Goal: Register for event/course

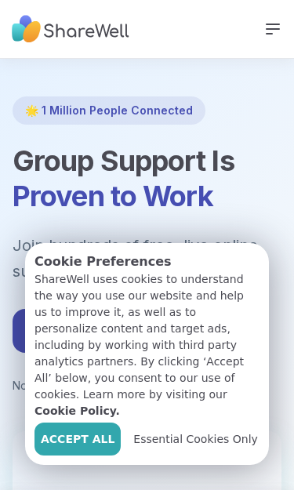
click at [75, 434] on span "Accept All" at bounding box center [78, 439] width 74 height 16
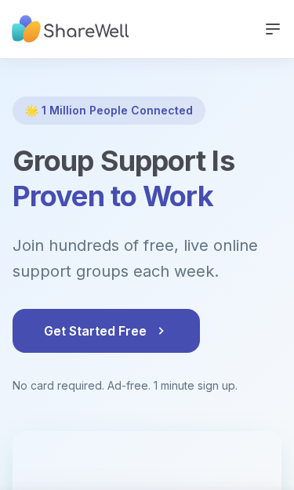
click at [272, 20] on icon at bounding box center [272, 29] width 19 height 19
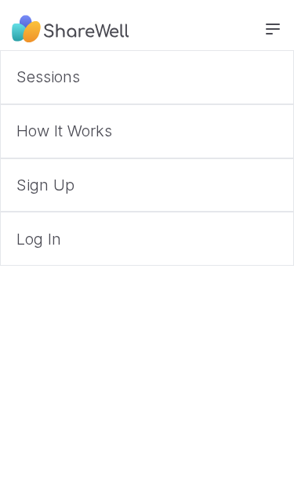
click at [53, 238] on link "Log In" at bounding box center [147, 238] width 294 height 54
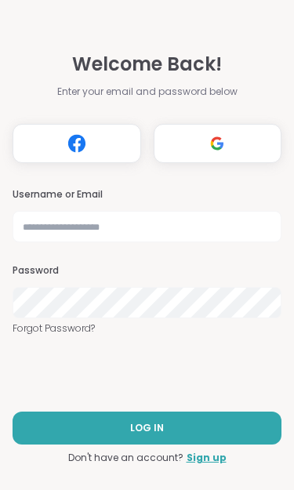
click at [216, 424] on button "LOG IN" at bounding box center [147, 427] width 269 height 33
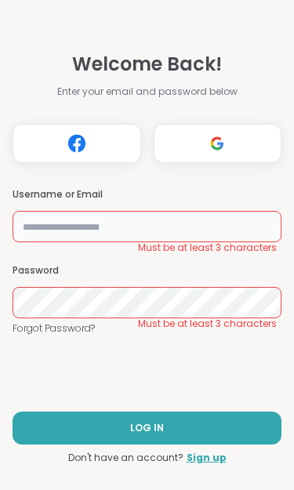
click at [89, 222] on input "text" at bounding box center [147, 226] width 269 height 31
type input "**********"
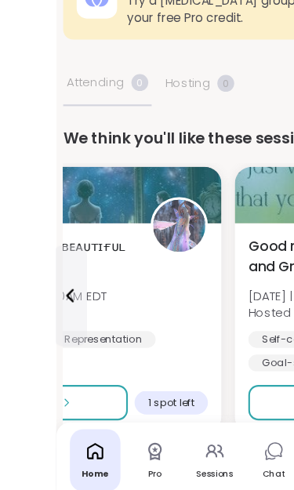
scroll to position [31, 0]
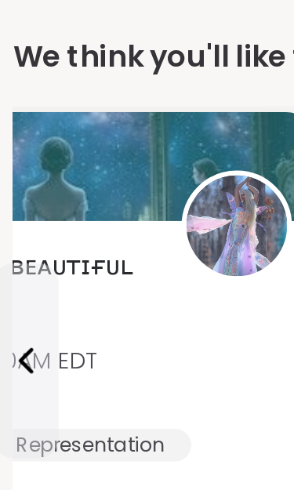
click at [7, 287] on icon at bounding box center [12, 296] width 19 height 19
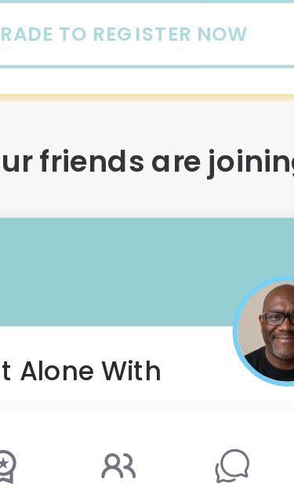
scroll to position [518, 0]
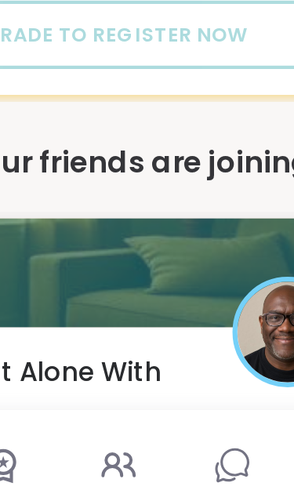
click at [138, 436] on icon at bounding box center [147, 445] width 19 height 19
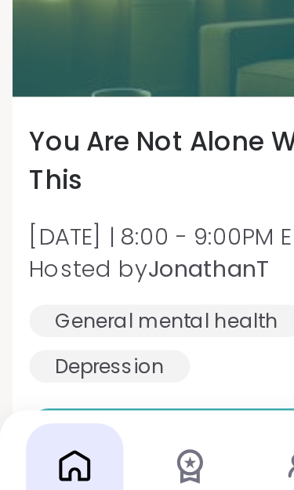
scroll to position [630, 0]
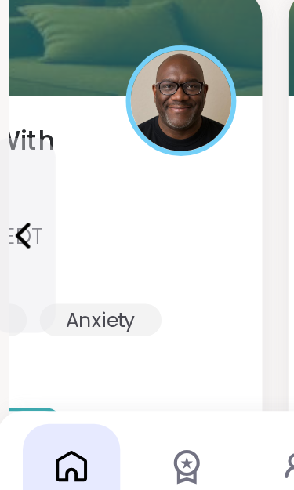
click at [89, 245] on img at bounding box center [88, 269] width 49 height 49
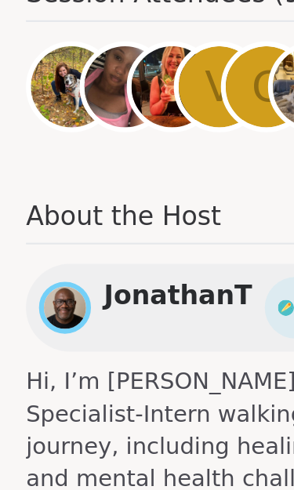
scroll to position [641, 0]
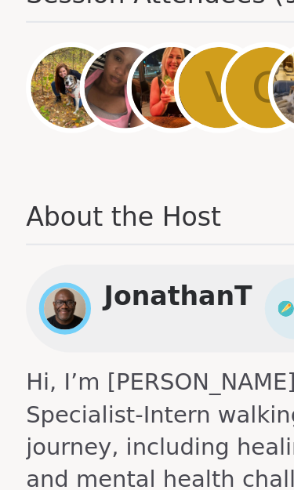
click at [26, 359] on img at bounding box center [31, 369] width 20 height 20
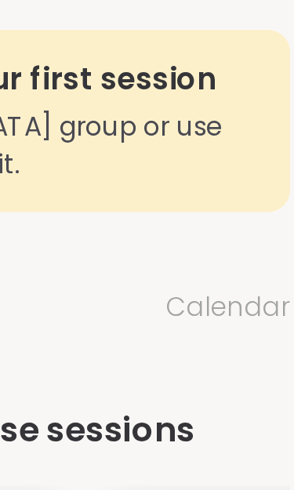
scroll to position [0, 3]
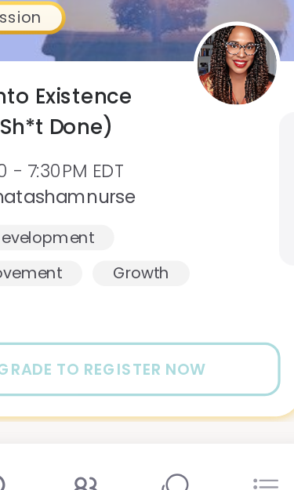
scroll to position [383, 3]
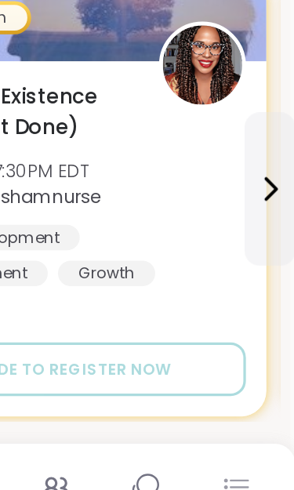
click at [254, 445] on icon at bounding box center [260, 446] width 12 height 2
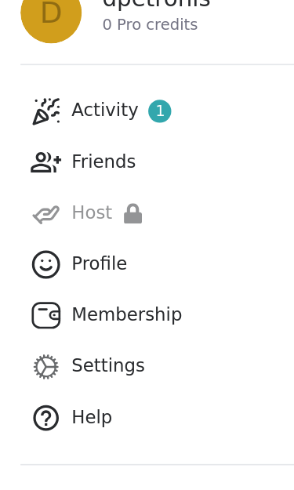
scroll to position [75, 0]
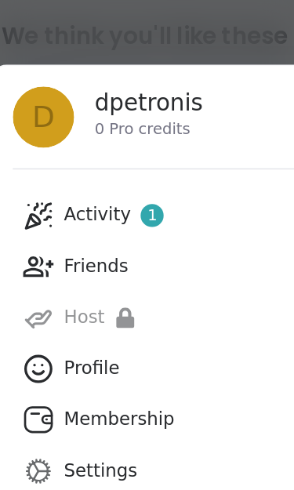
click at [63, 208] on div "Activity 1" at bounding box center [75, 216] width 61 height 16
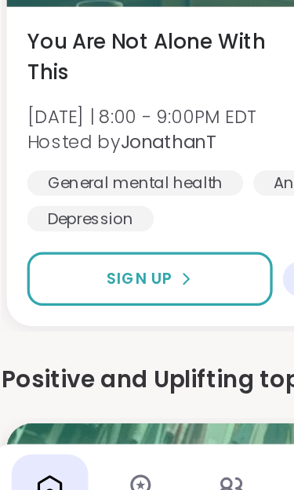
scroll to position [770, 0]
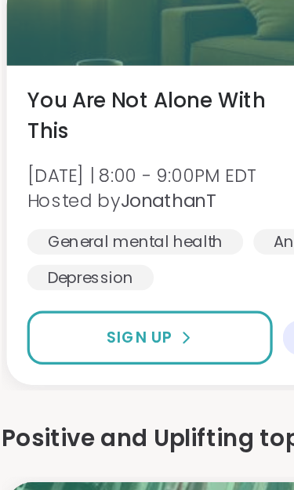
click at [116, 290] on icon at bounding box center [118, 294] width 9 height 9
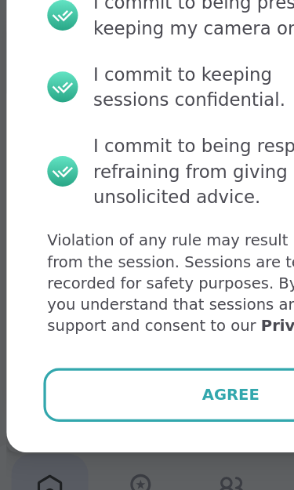
scroll to position [1002, 0]
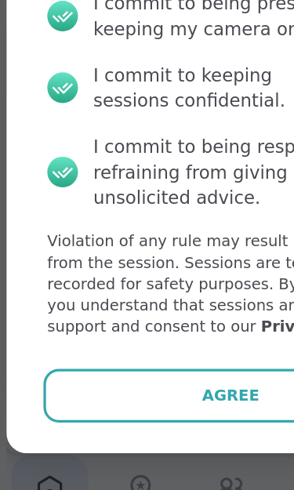
click at [144, 382] on span "Agree" at bounding box center [146, 389] width 35 height 14
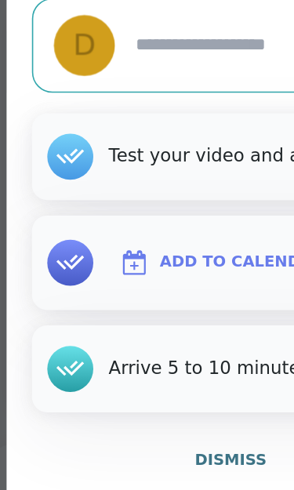
type textarea "*"
click at [148, 423] on span "Dismiss" at bounding box center [147, 428] width 44 height 11
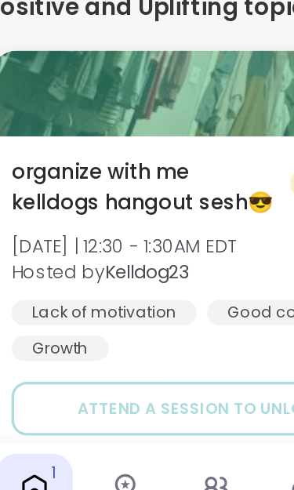
scroll to position [1238, 0]
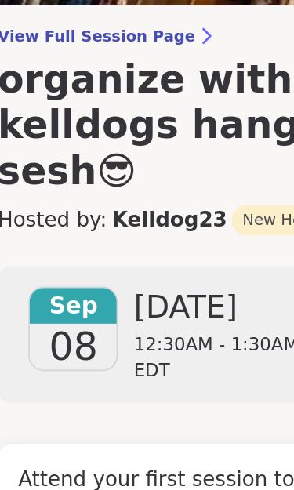
click at [111, 322] on div "Monday 12:30AM - 1:30AM EDT" at bounding box center [158, 351] width 124 height 59
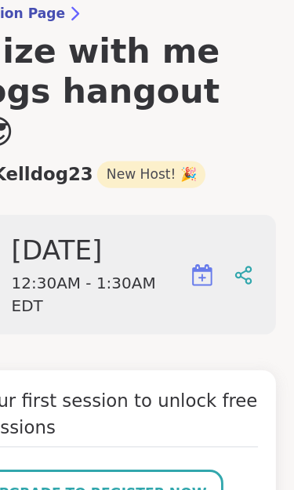
scroll to position [201, 0]
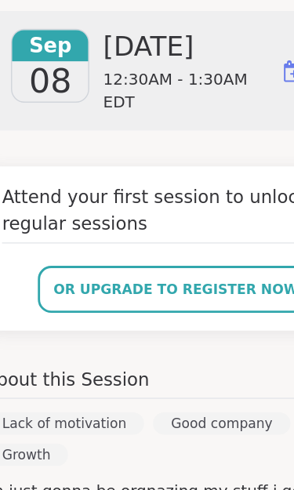
click at [145, 297] on span "or upgrade to register now" at bounding box center [147, 304] width 172 height 14
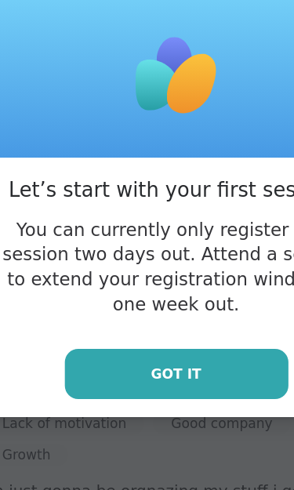
click at [140, 345] on button "Got it" at bounding box center [147, 362] width 157 height 35
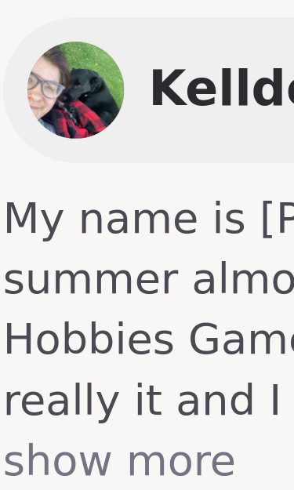
scroll to position [1481, 0]
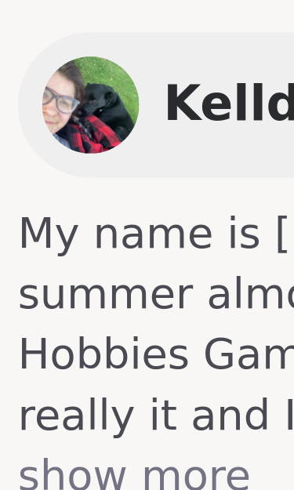
click at [20, 336] on img at bounding box center [31, 348] width 25 height 25
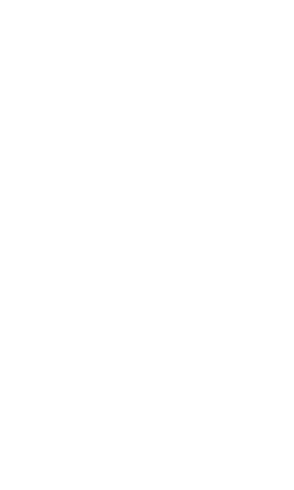
type textarea "**********"
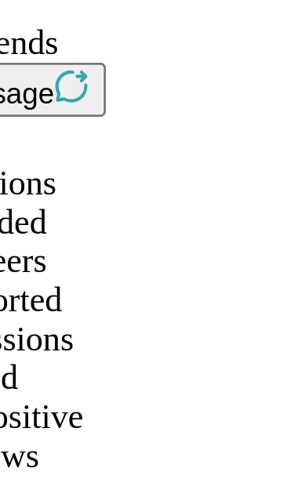
scroll to position [952, 0]
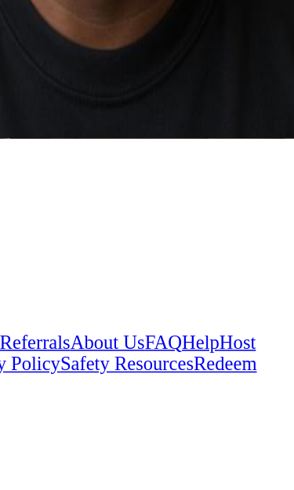
scroll to position [397, 0]
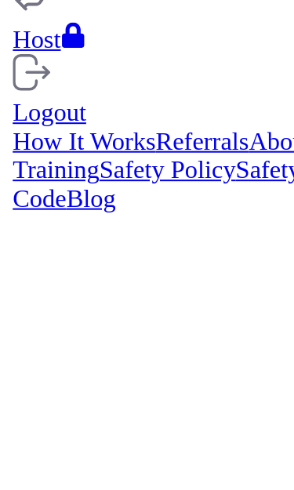
scroll to position [413, 0]
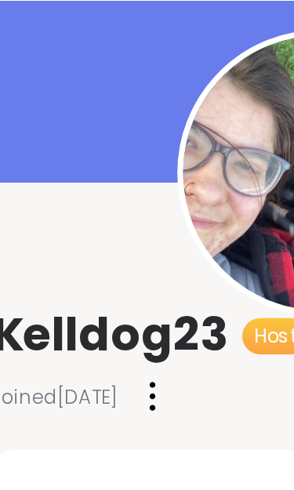
scroll to position [121, 0]
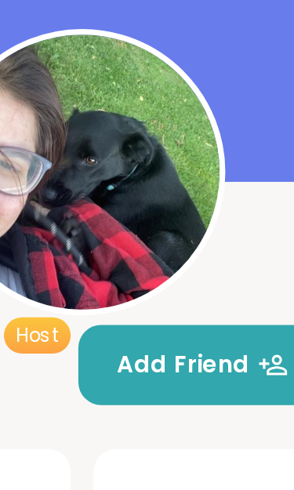
click at [161, 150] on span "Add Friend" at bounding box center [196, 150] width 70 height 14
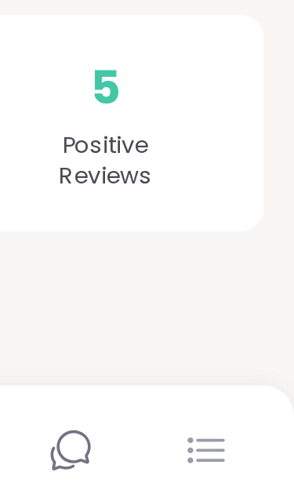
scroll to position [138, 0]
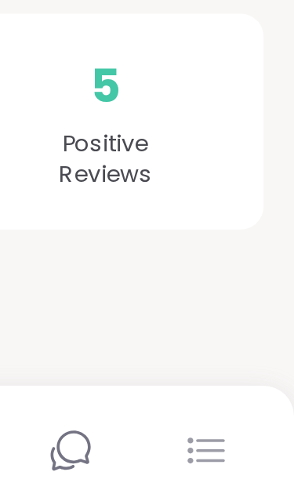
click at [197, 438] on icon at bounding box center [204, 445] width 14 height 14
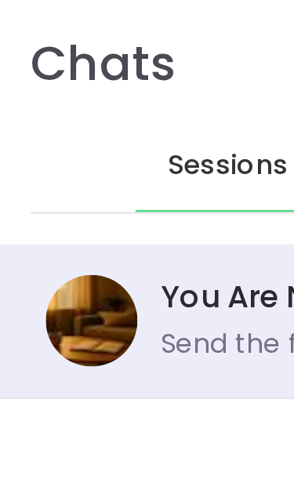
click at [31, 134] on img at bounding box center [38, 132] width 38 height 38
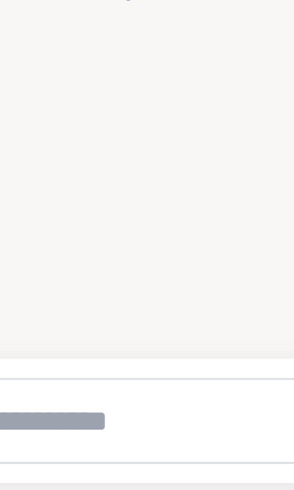
scroll to position [5, 0]
click at [66, 453] on textarea "Type your message" at bounding box center [129, 461] width 163 height 16
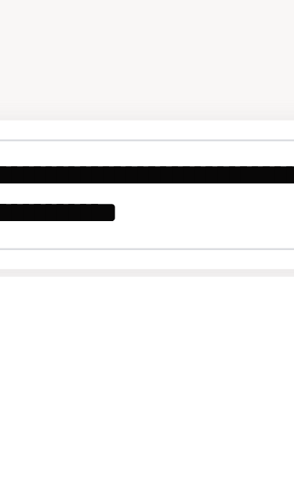
type textarea "**********"
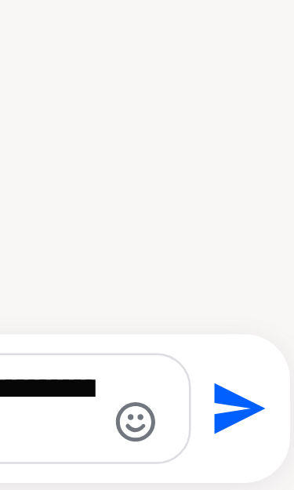
click at [261, 446] on icon "Send" at bounding box center [271, 456] width 21 height 21
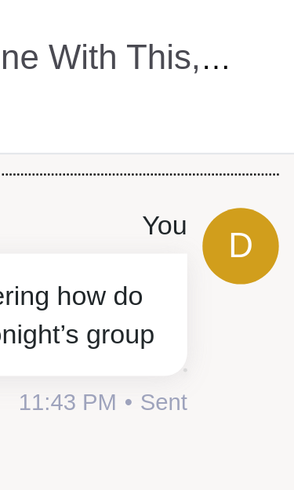
scroll to position [0, 0]
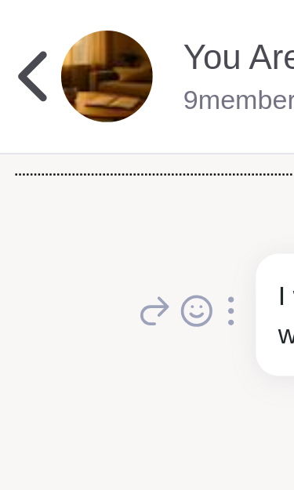
click at [41, 34] on img at bounding box center [44, 32] width 38 height 38
click at [11, 30] on icon at bounding box center [14, 31] width 12 height 20
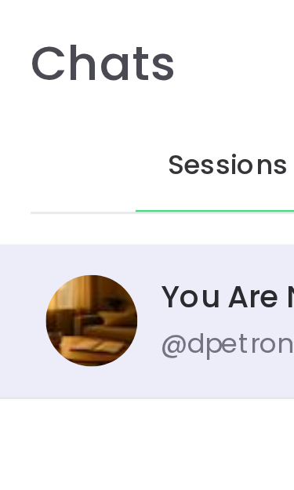
click at [33, 133] on img at bounding box center [38, 132] width 38 height 38
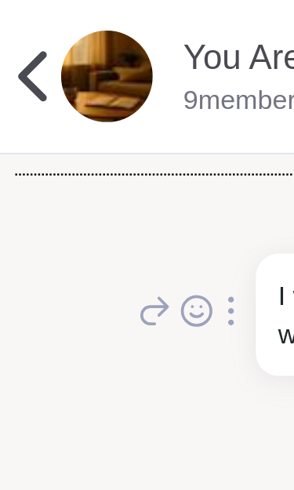
click at [45, 37] on img at bounding box center [44, 32] width 38 height 38
click at [13, 29] on icon at bounding box center [14, 31] width 12 height 20
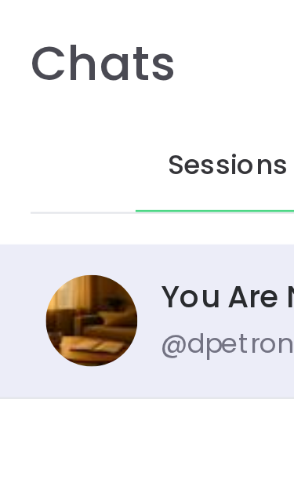
click at [34, 131] on img at bounding box center [38, 132] width 38 height 38
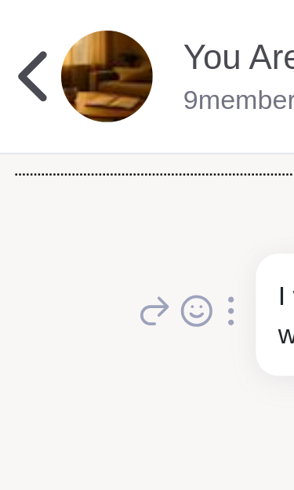
click at [81, 135] on icon at bounding box center [81, 128] width 14 height 16
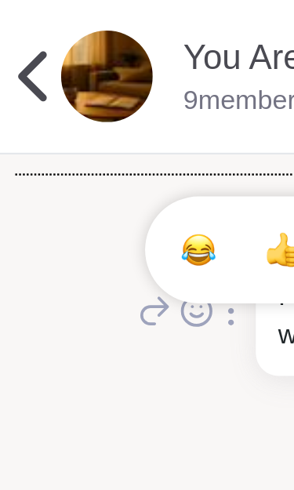
click at [7, 34] on icon at bounding box center [13, 31] width 31 height 31
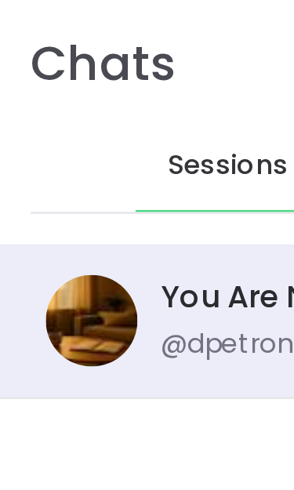
click at [89, 66] on span "Sessions" at bounding box center [93, 68] width 49 height 16
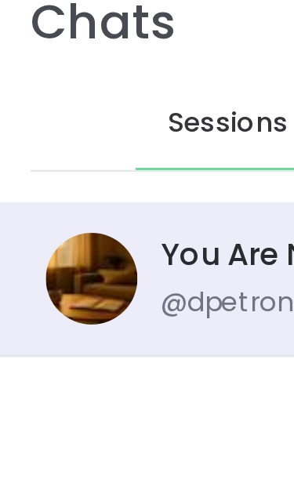
click at [30, 114] on img at bounding box center [38, 132] width 38 height 38
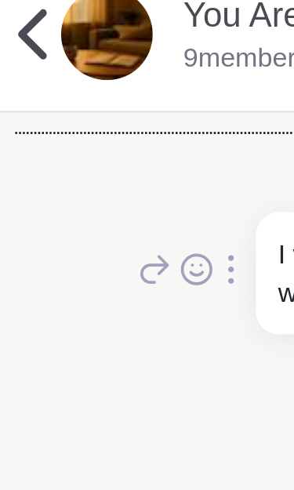
click at [99, 119] on div at bounding box center [95, 127] width 14 height 19
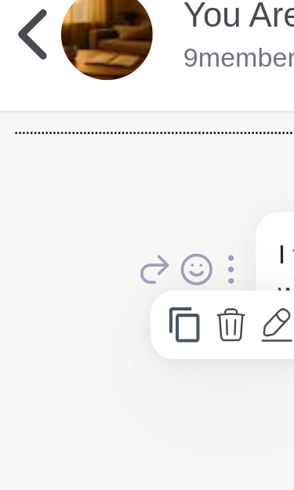
click at [20, 110] on div "d You I was wondering how do we attend tonight’s group 11:43 PM • Sent" at bounding box center [146, 128] width 281 height 99
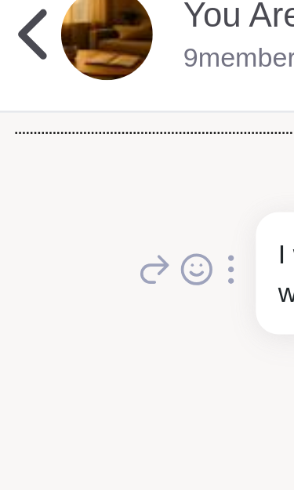
click at [13, 16] on icon at bounding box center [13, 31] width 31 height 31
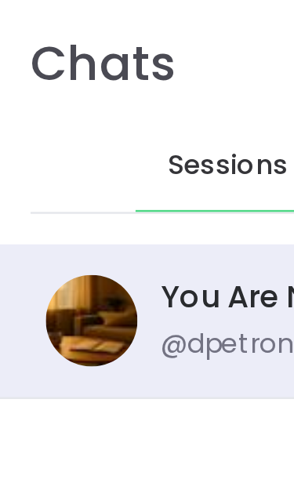
click at [42, 28] on h1 "Chats" at bounding box center [43, 26] width 60 height 27
click at [99, 68] on span "Sessions" at bounding box center [93, 68] width 49 height 16
click at [34, 135] on img at bounding box center [38, 132] width 38 height 38
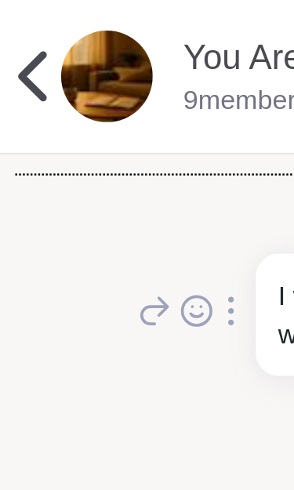
click at [37, 27] on img at bounding box center [44, 32] width 38 height 38
click at [6, 28] on icon at bounding box center [13, 31] width 31 height 31
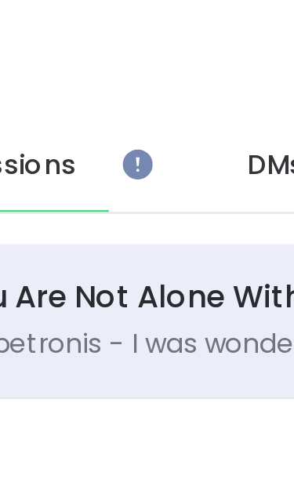
click at [122, 148] on div at bounding box center [122, 148] width 0 height 0
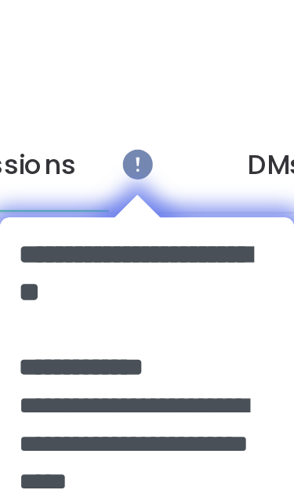
click at [16, 155] on body at bounding box center [60, 355] width 121 height 414
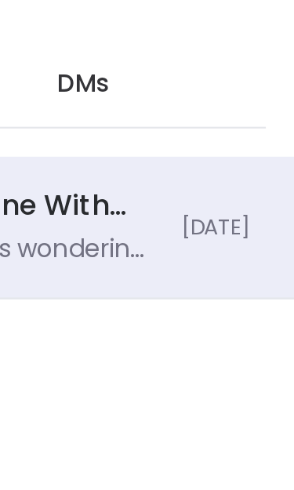
click at [189, 60] on span "DMs" at bounding box center [200, 68] width 23 height 16
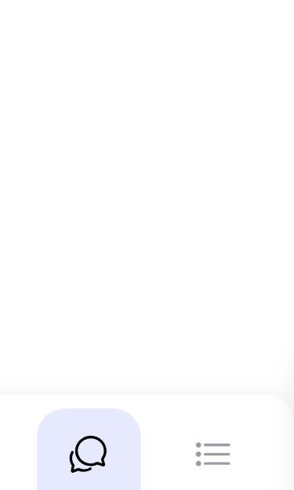
scroll to position [5, 0]
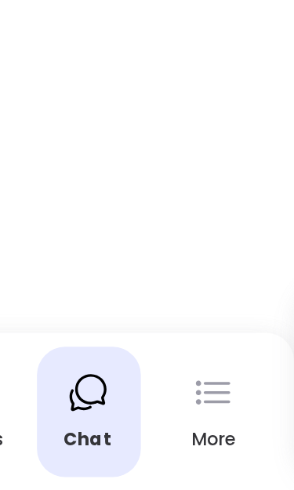
click at [254, 450] on icon at bounding box center [260, 451] width 12 height 2
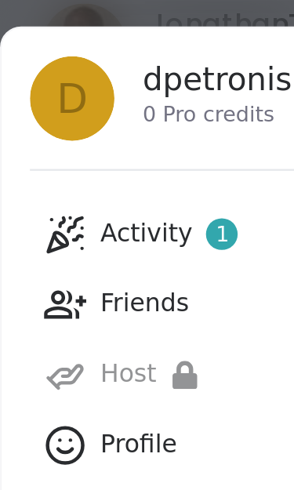
click at [86, 208] on div "Activity 1" at bounding box center [75, 216] width 61 height 16
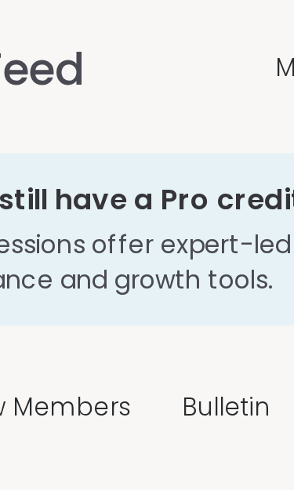
click at [81, 104] on h3 "Pro sessions offer expert-led guidance and growth tools." at bounding box center [170, 116] width 209 height 31
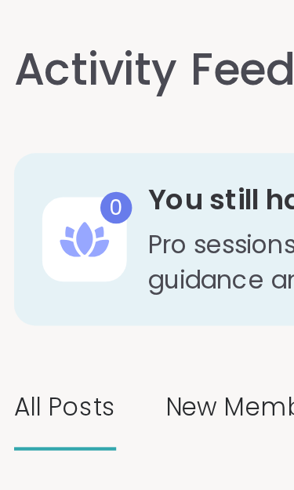
click at [47, 92] on div "0" at bounding box center [52, 92] width 14 height 14
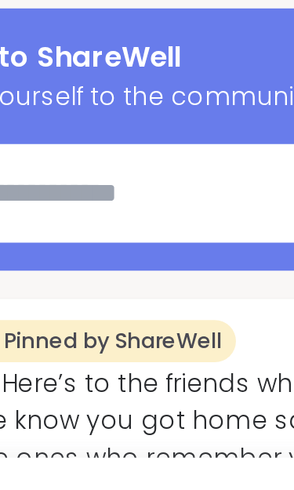
click at [57, 286] on textarea at bounding box center [141, 301] width 168 height 31
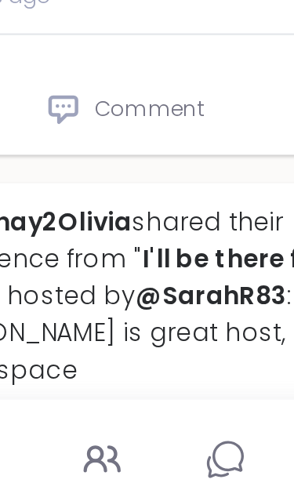
scroll to position [2882, 0]
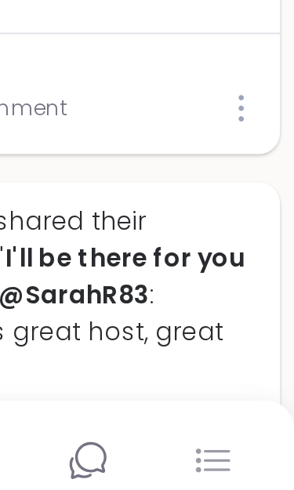
click at [248, 436] on icon at bounding box center [257, 445] width 19 height 19
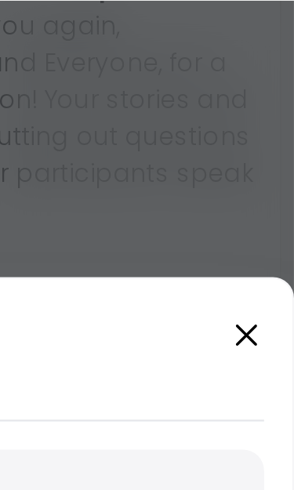
scroll to position [2549, 0]
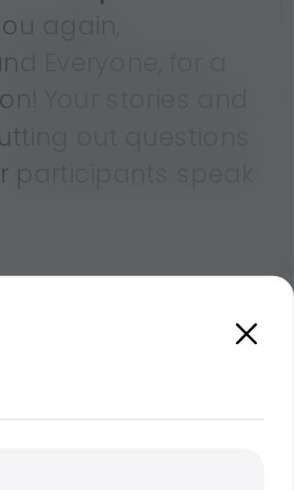
click at [70, 175] on div "d dpetronis 0 Pro credits Activity 1 Friends Host Profile Membership Settings H…" at bounding box center [147, 306] width 294 height 367
click at [263, 146] on icon at bounding box center [272, 148] width 19 height 19
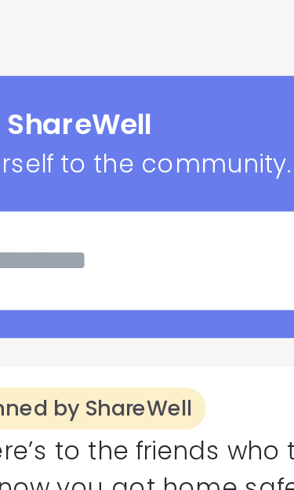
scroll to position [0, 0]
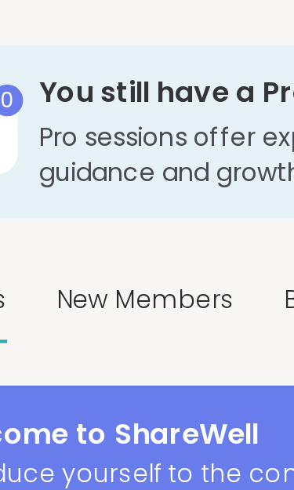
type textarea "*"
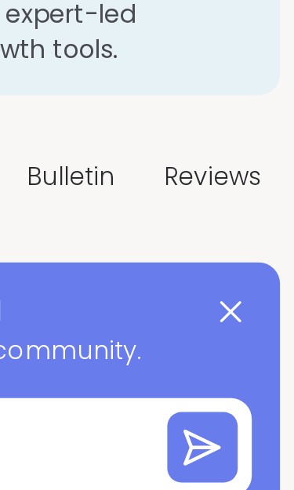
click at [175, 173] on span "Bulletin" at bounding box center [194, 181] width 39 height 16
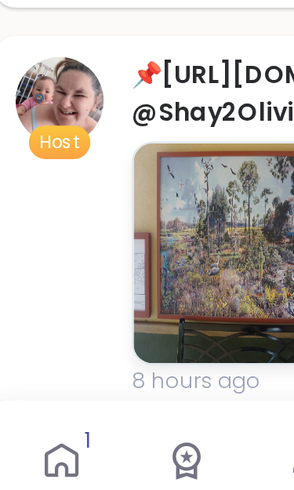
scroll to position [888, 0]
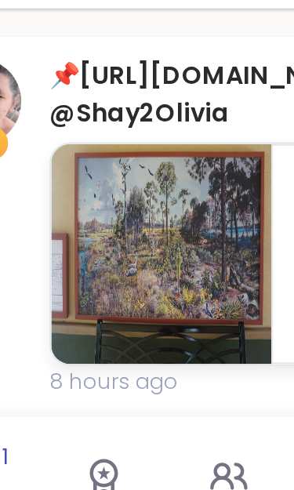
click at [71, 298] on img at bounding box center [117, 347] width 98 height 98
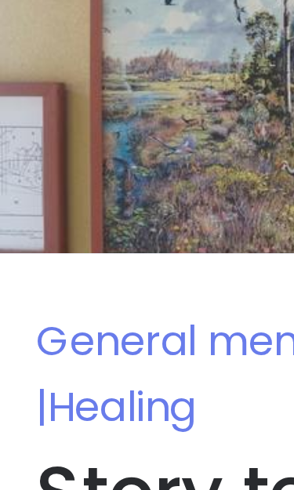
click at [59, 74] on img at bounding box center [147, 44] width 294 height 88
click at [50, 120] on span "General mental health |" at bounding box center [95, 118] width 164 height 20
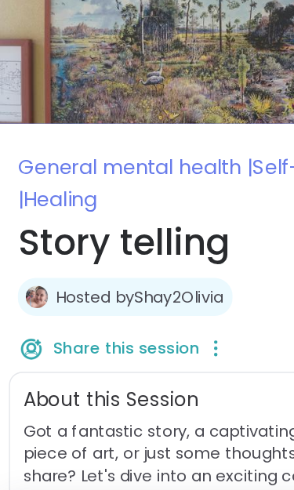
scroll to position [1, 0]
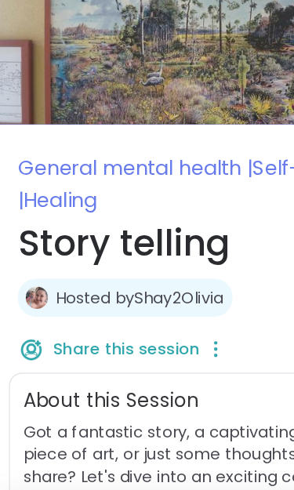
click at [122, 114] on span "General mental health |" at bounding box center [95, 117] width 164 height 20
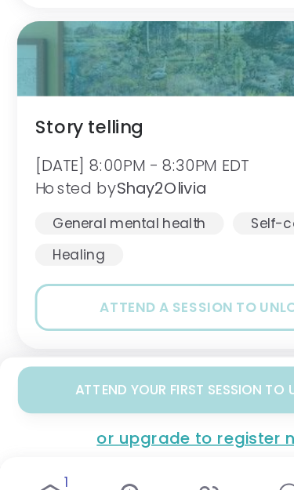
scroll to position [2021, 0]
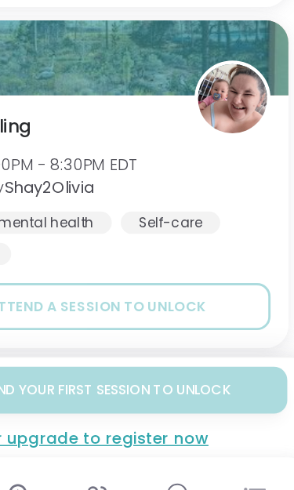
click at [193, 436] on icon at bounding box center [202, 445] width 19 height 19
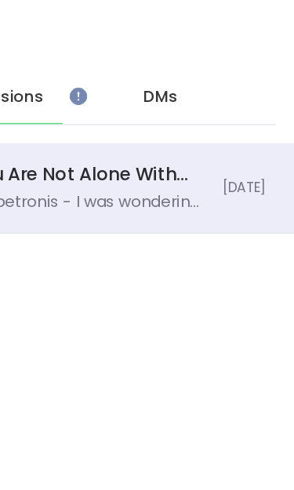
click at [69, 87] on div at bounding box center [69, 87] width 0 height 0
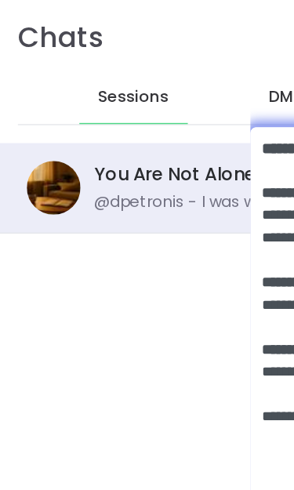
click at [89, 67] on span "Sessions" at bounding box center [93, 68] width 49 height 16
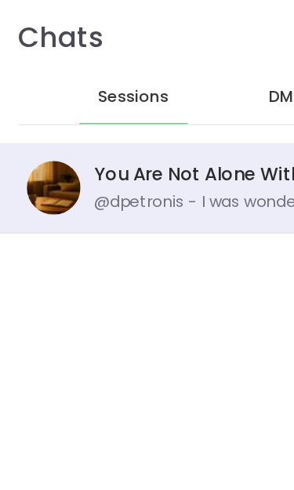
click at [85, 68] on span "Sessions" at bounding box center [93, 68] width 49 height 16
click at [109, 132] on div "You Are Not Alone With This, Sep 08 @dpetronis - I was wondering how do we atte…" at bounding box center [150, 132] width 168 height 36
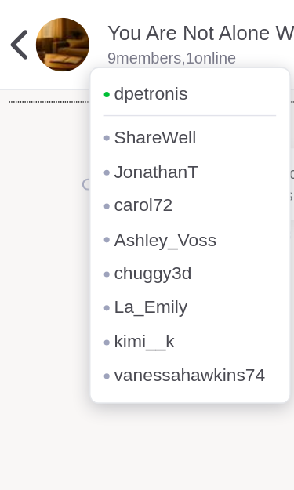
click at [124, 30] on link "You Are Not Alone With This, Sep 08" at bounding box center [171, 33] width 193 height 35
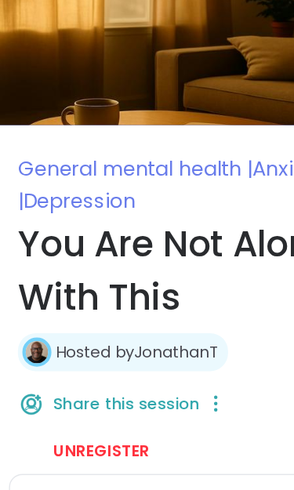
type textarea "*"
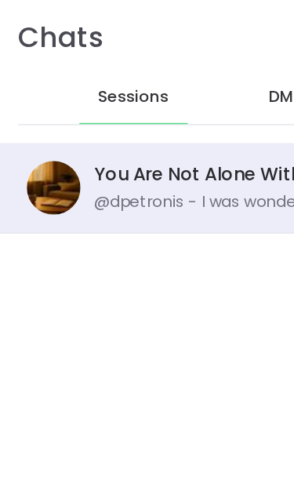
click at [201, 61] on span "DMs" at bounding box center [200, 68] width 23 height 16
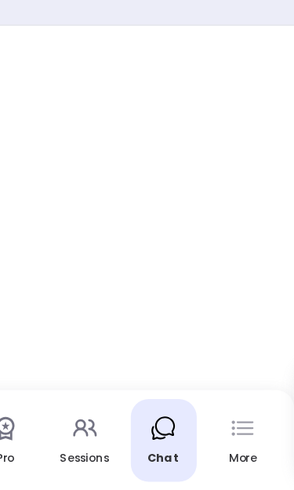
click at [248, 436] on icon at bounding box center [257, 445] width 19 height 19
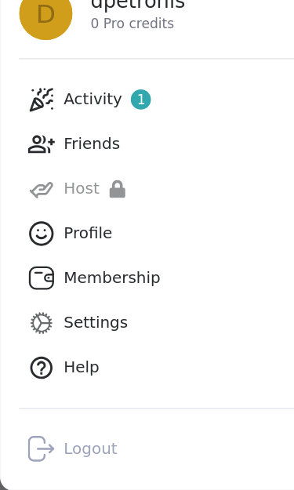
click at [75, 294] on link "Profile" at bounding box center [146, 309] width 267 height 31
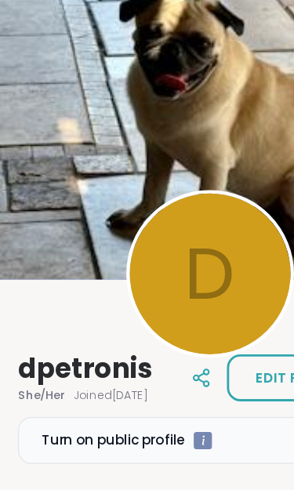
click at [205, 433] on div at bounding box center [199, 436] width 13 height 13
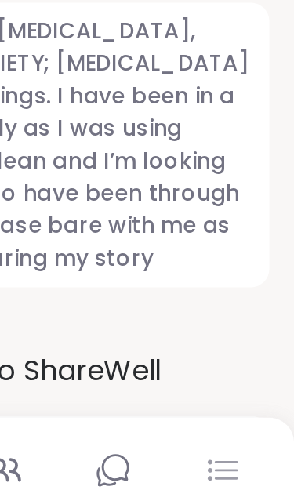
scroll to position [548, 0]
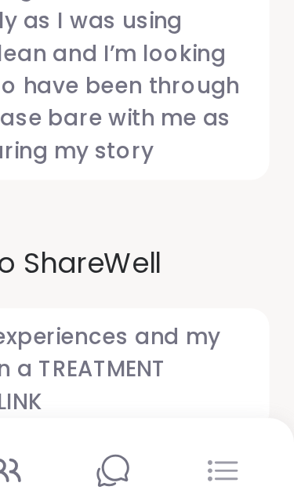
click at [117, 363] on span "My past and present experiences and my daughter who works in a TREATMENT FACILI…" at bounding box center [147, 394] width 269 height 62
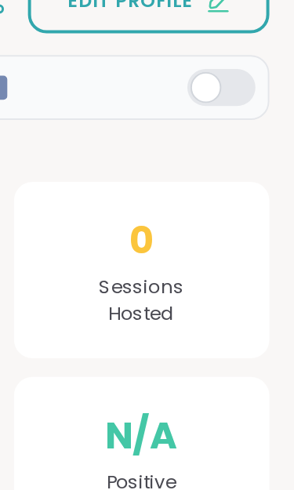
scroll to position [264, 0]
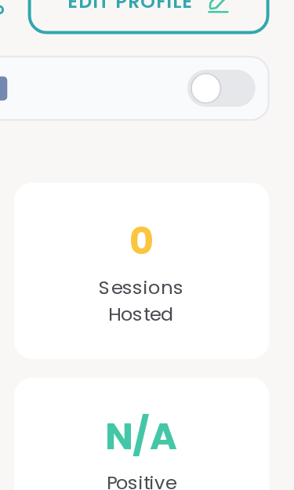
click at [195, 143] on span "Sessions Hosted" at bounding box center [216, 152] width 43 height 27
click at [198, 219] on span "N/A" at bounding box center [216, 221] width 37 height 28
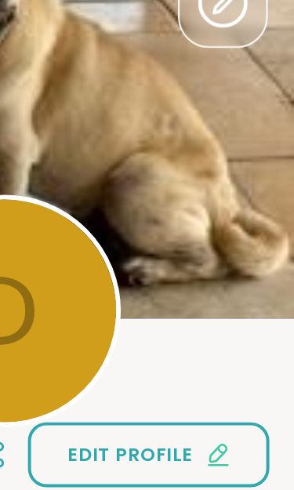
scroll to position [0, 0]
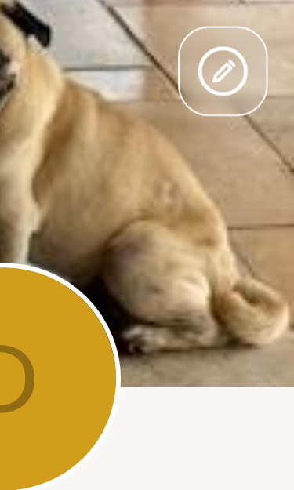
click at [245, 42] on icon at bounding box center [257, 35] width 25 height 25
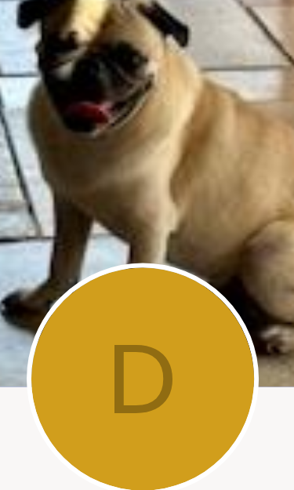
click at [139, 187] on icon at bounding box center [145, 192] width 13 height 13
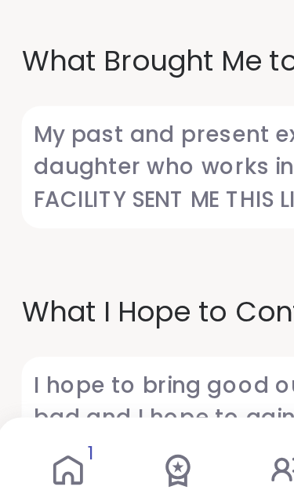
scroll to position [720, 0]
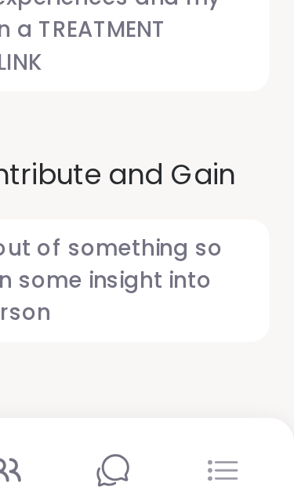
click at [254, 445] on icon at bounding box center [260, 446] width 12 height 2
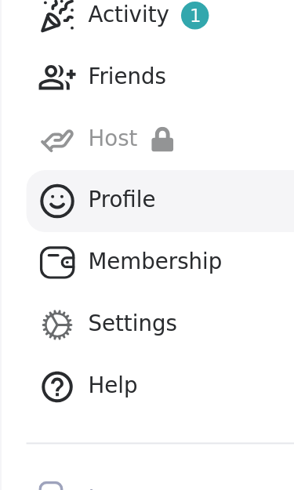
scroll to position [703, 0]
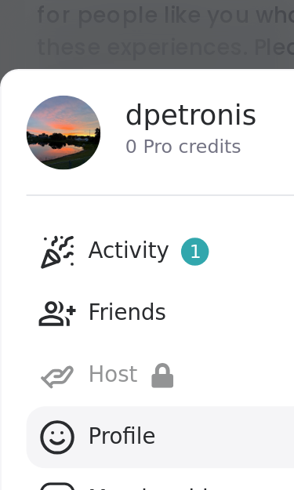
click at [70, 239] on div "Friends" at bounding box center [64, 247] width 39 height 16
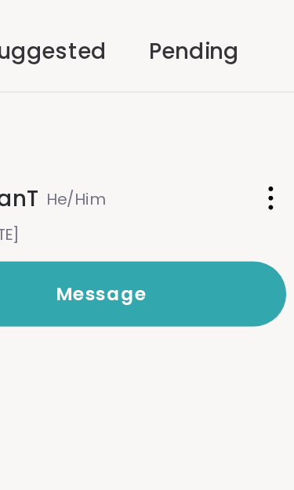
click at [199, 78] on div "Pending" at bounding box center [221, 86] width 45 height 16
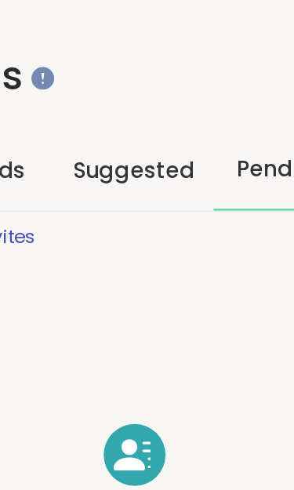
click at [116, 86] on span "Suggested" at bounding box center [147, 86] width 62 height 16
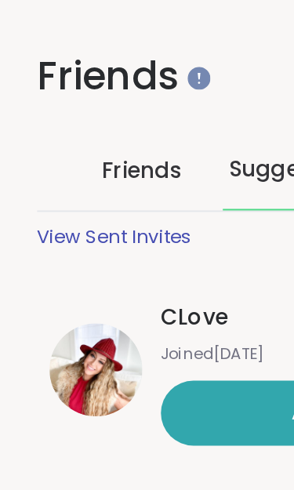
click at [45, 190] on img at bounding box center [48, 187] width 47 height 47
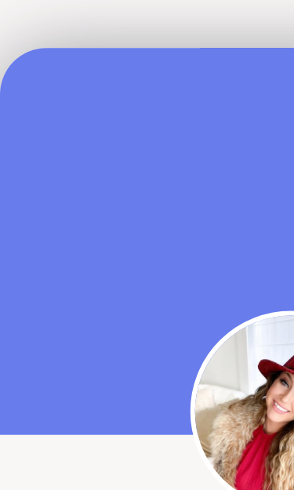
scroll to position [-9, 0]
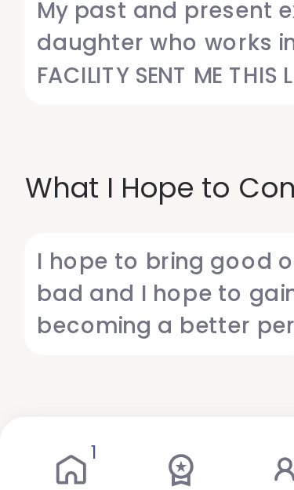
scroll to position [714, 0]
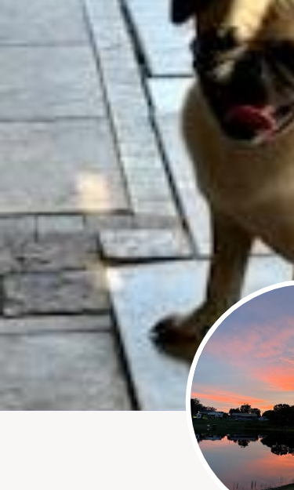
scroll to position [680, 0]
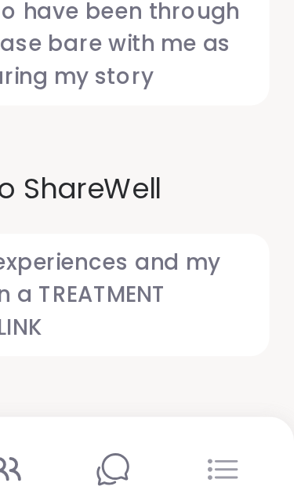
scroll to position [720, 0]
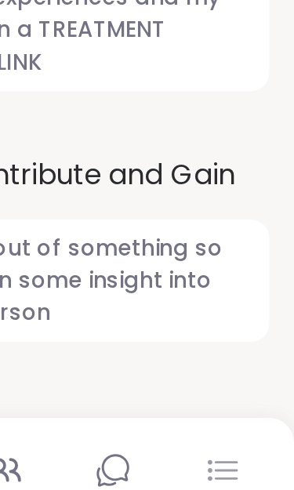
click at [234, 425] on div "More" at bounding box center [257, 454] width 47 height 58
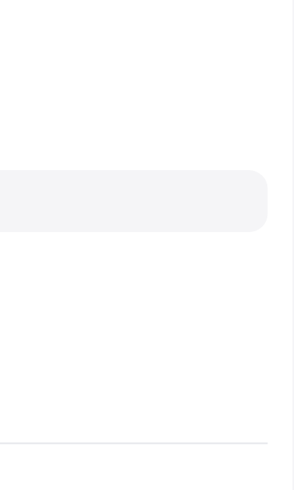
scroll to position [0, 0]
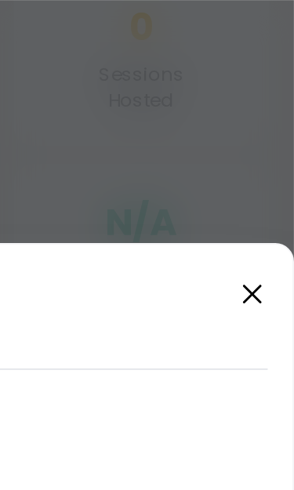
click at [263, 146] on icon at bounding box center [272, 148] width 19 height 19
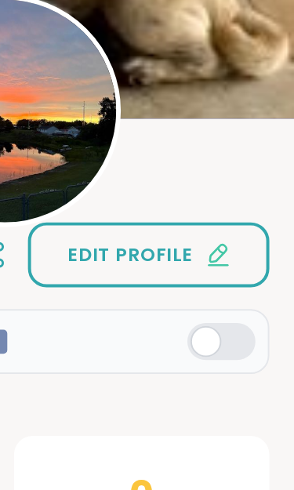
scroll to position [92, 0]
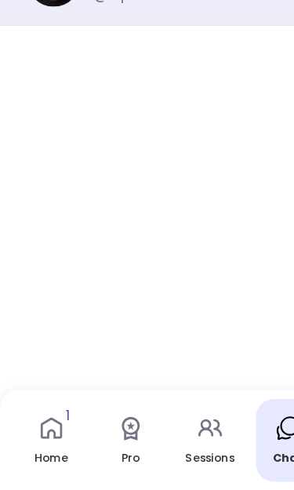
click at [150, 436] on icon at bounding box center [147, 445] width 19 height 19
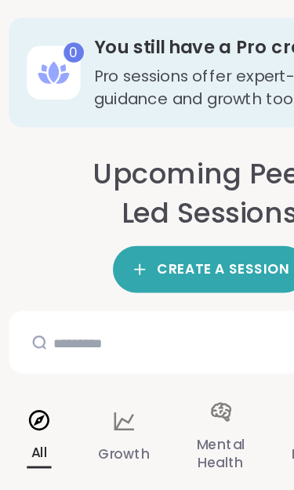
click at [19, 295] on icon at bounding box center [27, 294] width 17 height 17
click at [26, 304] on div "All" at bounding box center [27, 307] width 42 height 78
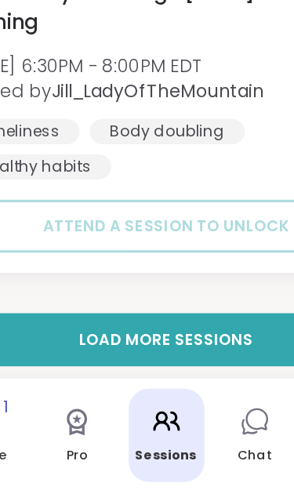
scroll to position [8715, 0]
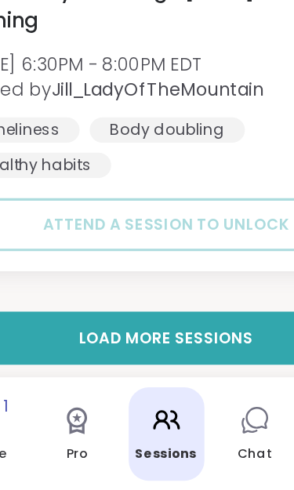
click at [145, 388] on span "Load more sessions" at bounding box center [147, 395] width 108 height 14
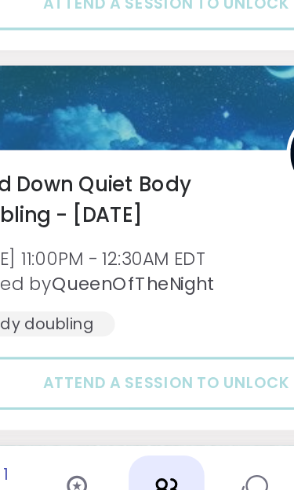
scroll to position [13027, 0]
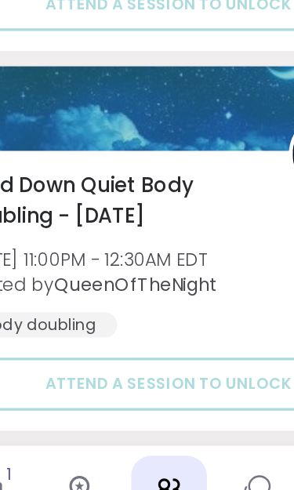
click at [70, 295] on span "Mon, Sep 08 | 11:00PM - 12:30AM EDT" at bounding box center [98, 303] width 158 height 16
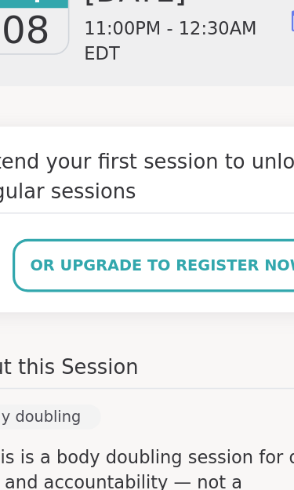
scroll to position [215, 0]
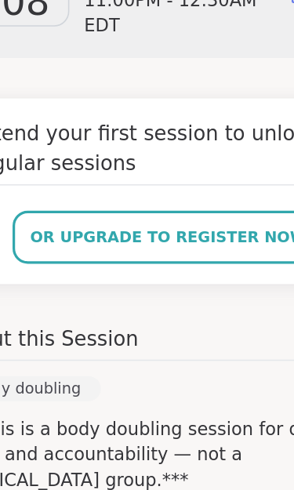
click at [140, 283] on span "or upgrade to register now" at bounding box center [147, 290] width 172 height 14
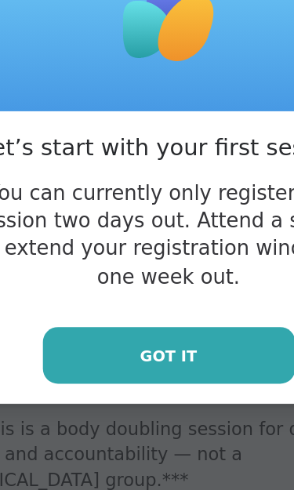
click at [140, 345] on button "Got it" at bounding box center [147, 362] width 157 height 35
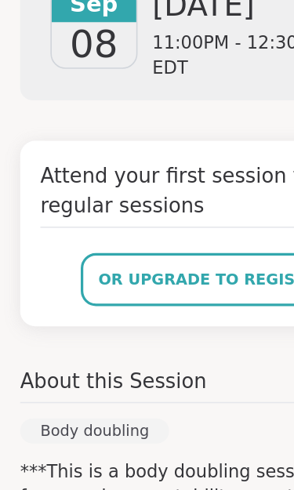
scroll to position [188, 0]
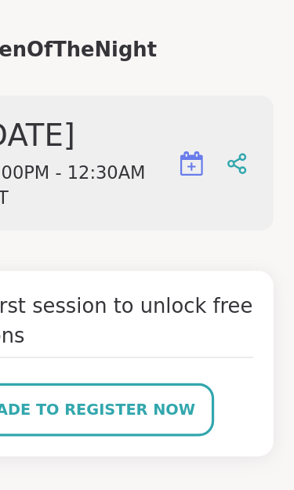
click at [92, 309] on span "or upgrade to register now" at bounding box center [147, 316] width 172 height 14
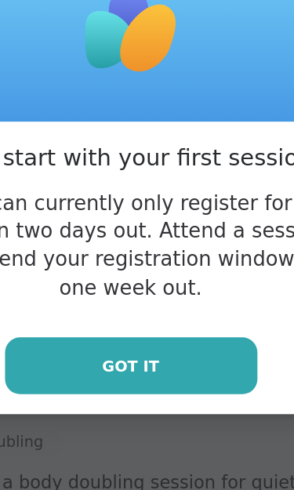
click at [129, 356] on span "Got it" at bounding box center [146, 363] width 35 height 14
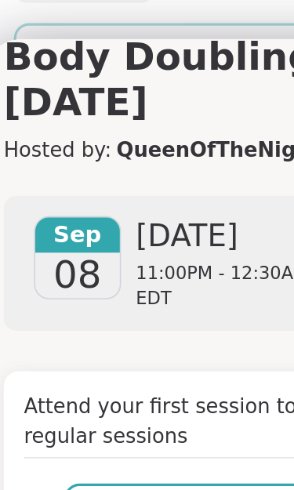
scroll to position [14883, 0]
click at [138, 84] on link "QueenOfTheNight" at bounding box center [145, 93] width 126 height 19
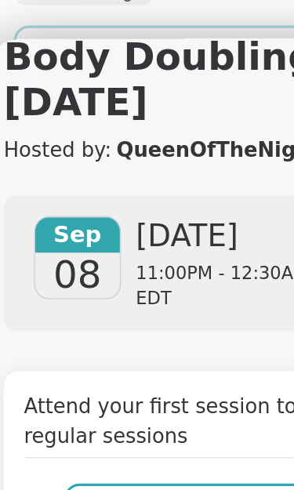
click at [60, 135] on span "Sep" at bounding box center [58, 146] width 55 height 22
click at [148, 46] on h3 "Wind Down Quiet Body Doubling - [DATE]" at bounding box center [147, 35] width 269 height 85
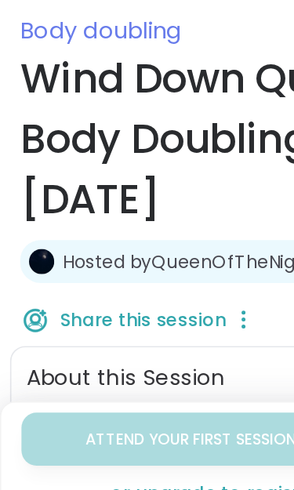
click at [121, 398] on div "or upgrade to register now" at bounding box center [146, 406] width 267 height 16
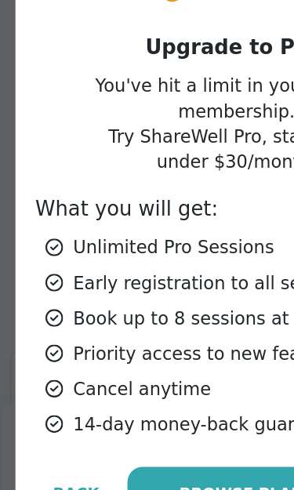
click at [135, 399] on span "Browse Plan Options" at bounding box center [175, 406] width 128 height 14
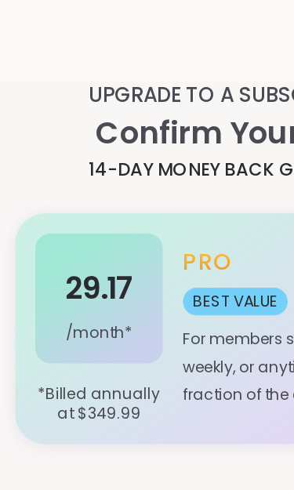
click at [52, 195] on h4 "29.17" at bounding box center [62, 178] width 42 height 43
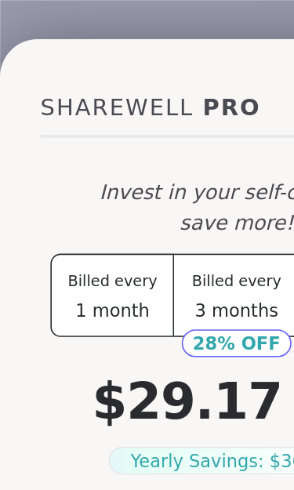
click at [68, 175] on span "Billed every" at bounding box center [70, 174] width 56 height 11
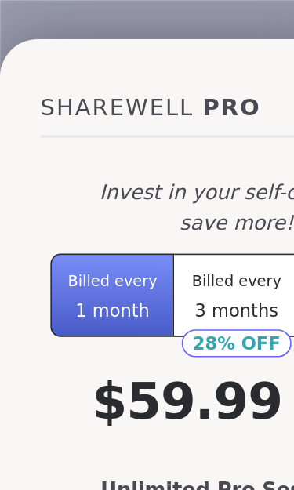
click at [137, 186] on span "3 months" at bounding box center [147, 192] width 52 height 13
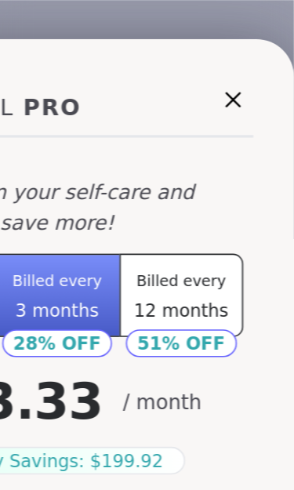
click at [186, 184] on button "Billed every 12 months" at bounding box center [224, 183] width 77 height 52
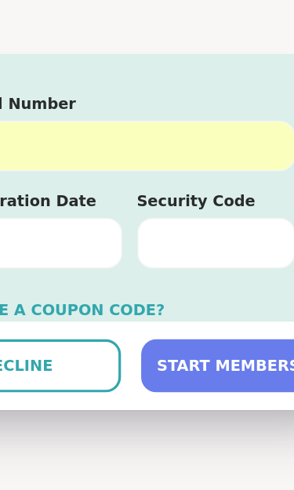
scroll to position [246, 0]
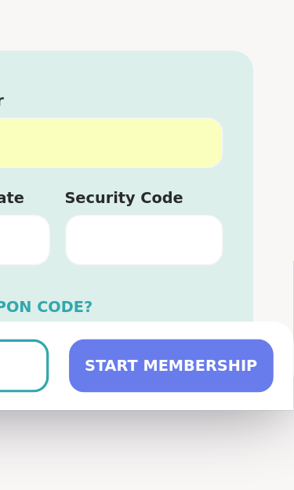
click at [164, 405] on span "START MEMBERSHIP" at bounding box center [217, 412] width 107 height 14
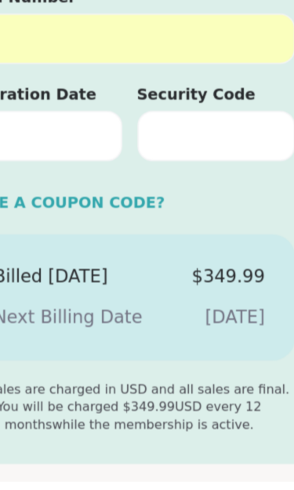
scroll to position [446, 0]
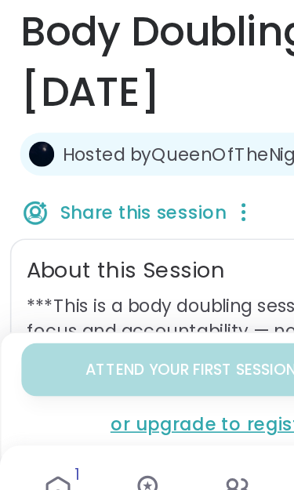
scroll to position [23, 0]
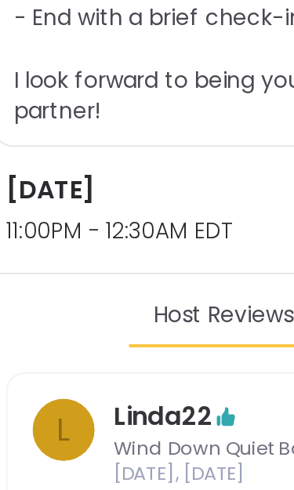
scroll to position [656, 0]
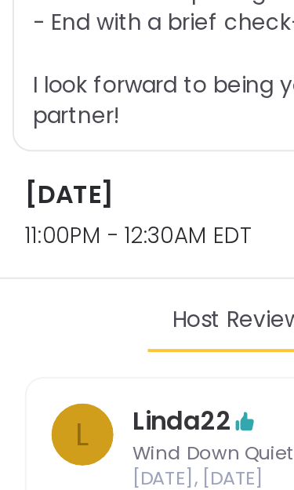
click at [100, 99] on h3 "[DATE]" at bounding box center [95, 100] width 164 height 19
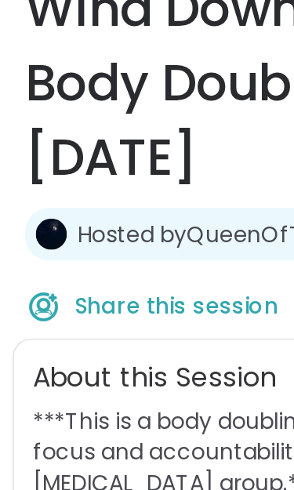
scroll to position [143, 0]
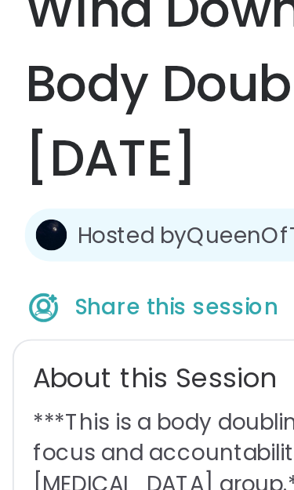
click at [95, 120] on link "Hosted by QueenOfTheNight" at bounding box center [117, 118] width 156 height 16
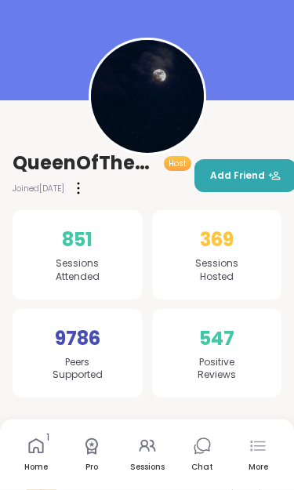
scroll to position [123, 5]
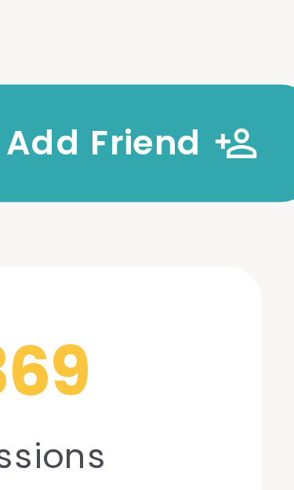
click at [205, 141] on span "Add Friend" at bounding box center [240, 148] width 70 height 14
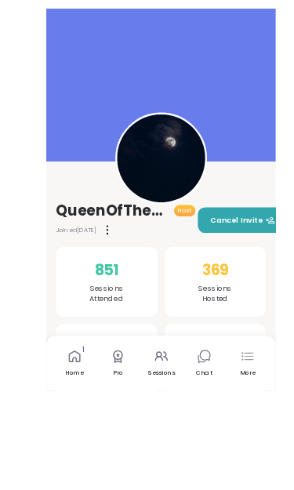
scroll to position [22, 0]
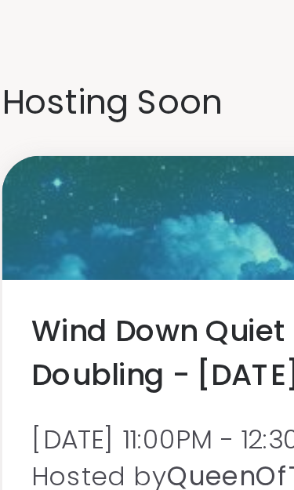
scroll to position [1310, 0]
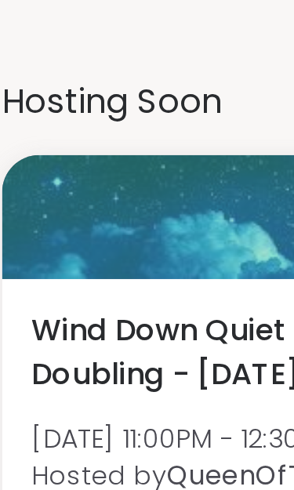
click at [92, 131] on span "Wind Down Quiet Body Doubling - [DATE]" at bounding box center [111, 150] width 173 height 38
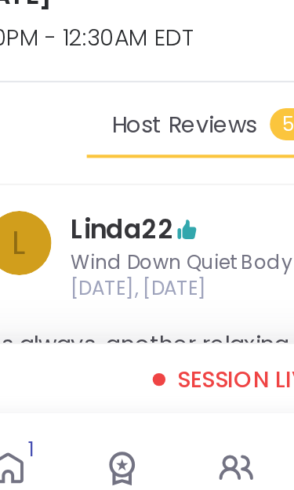
scroll to position [558, 0]
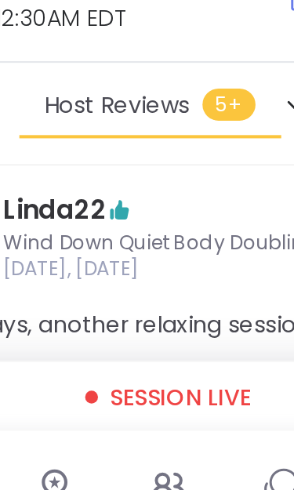
click at [119, 395] on span "Session live" at bounding box center [153, 403] width 69 height 16
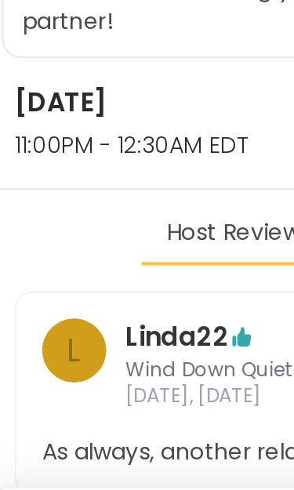
click at [90, 210] on span "11:00PM - 12:30AM EDT" at bounding box center [95, 218] width 164 height 16
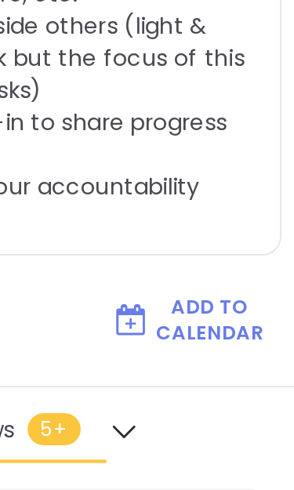
click at [202, 255] on icon at bounding box center [210, 260] width 17 height 11
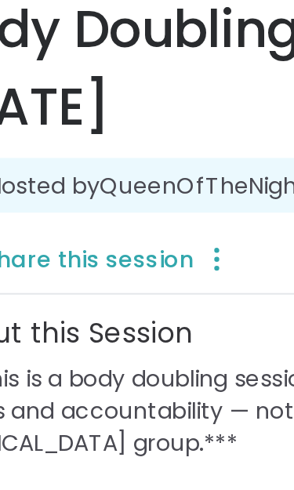
scroll to position [172, 0]
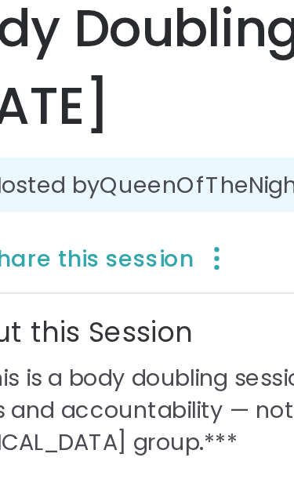
click at [103, 94] on link "Hosted by QueenOfTheNight" at bounding box center [117, 90] width 156 height 16
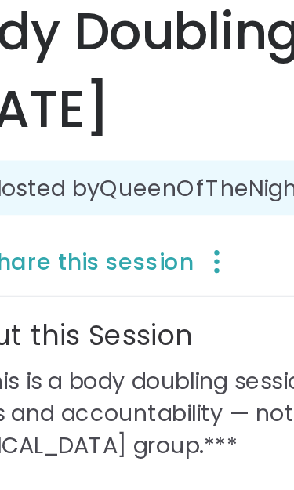
click at [115, 93] on link "Hosted by QueenOfTheNight" at bounding box center [117, 92] width 156 height 16
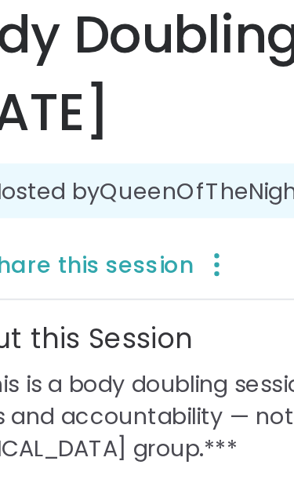
click at [121, 93] on link "Hosted by QueenOfTheNight" at bounding box center [117, 93] width 156 height 16
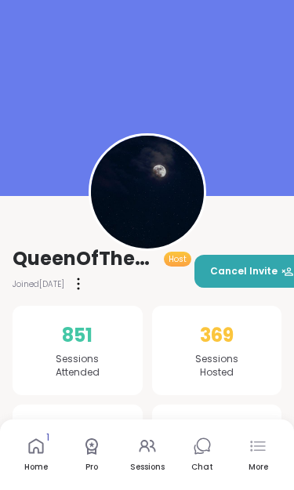
click at [142, 198] on img at bounding box center [147, 191] width 113 height 113
click at [240, 257] on button "Cancel Invite" at bounding box center [251, 271] width 115 height 33
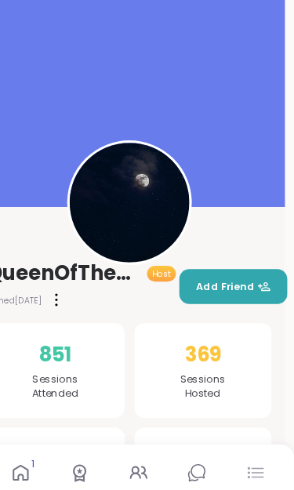
scroll to position [0, 9]
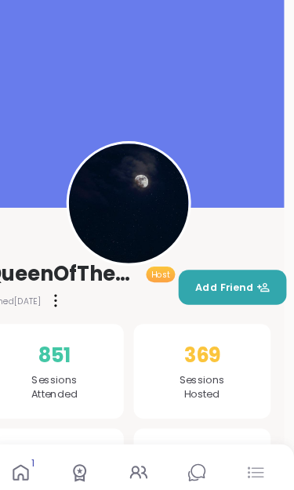
click at [219, 274] on span "Add Friend" at bounding box center [236, 271] width 70 height 14
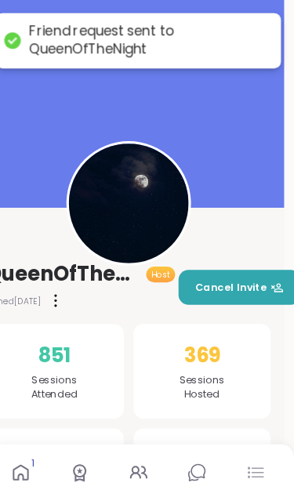
click at [143, 247] on img at bounding box center [137, 191] width 113 height 113
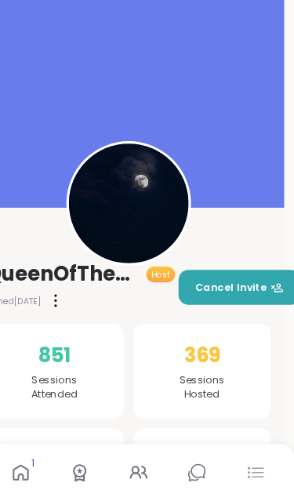
click at [124, 197] on img at bounding box center [137, 191] width 113 height 113
click at [56, 253] on span "QueenOfTheNight" at bounding box center [75, 258] width 145 height 25
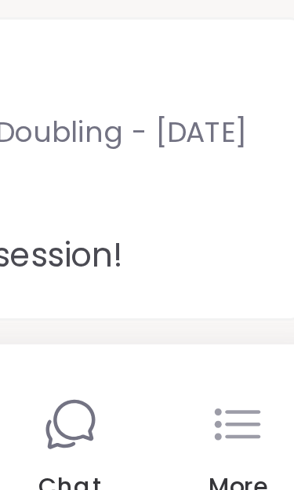
scroll to position [248, 0]
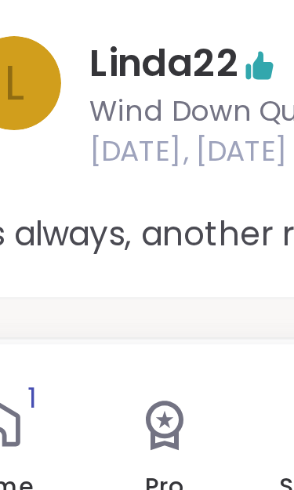
click at [84, 349] on span "[DATE], [DATE]" at bounding box center [164, 355] width 195 height 13
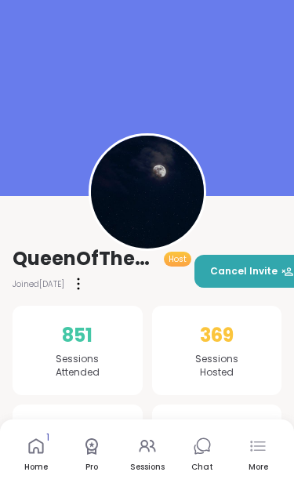
click at [57, 271] on div "Joined [DATE]" at bounding box center [102, 283] width 179 height 25
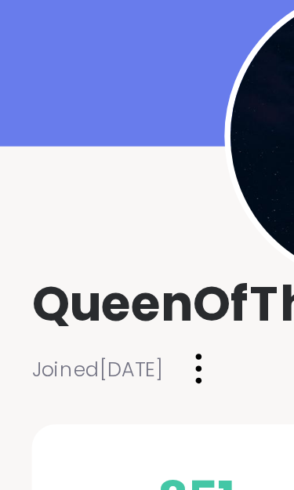
scroll to position [138, 0]
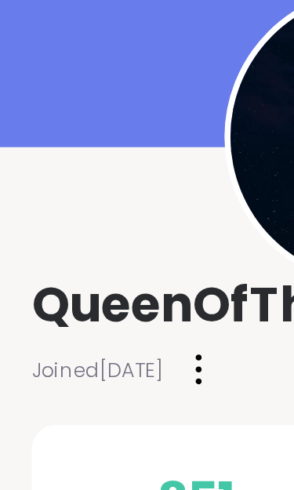
click at [70, 119] on span "QueenOfTheNight" at bounding box center [85, 120] width 145 height 25
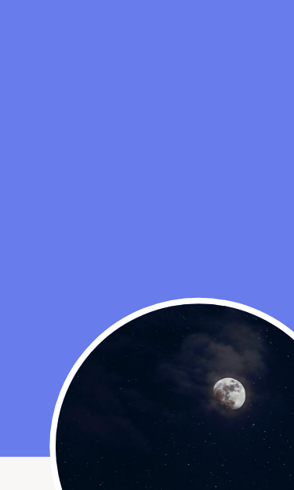
scroll to position [0, 0]
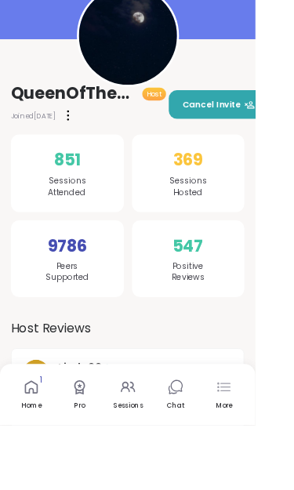
scroll to position [183, 0]
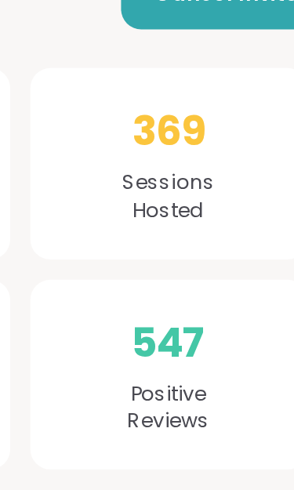
click at [195, 169] on span "Sessions Hosted" at bounding box center [216, 182] width 43 height 27
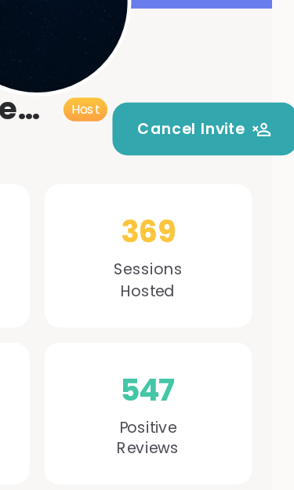
click at [154, 70] on span "Host" at bounding box center [163, 76] width 18 height 12
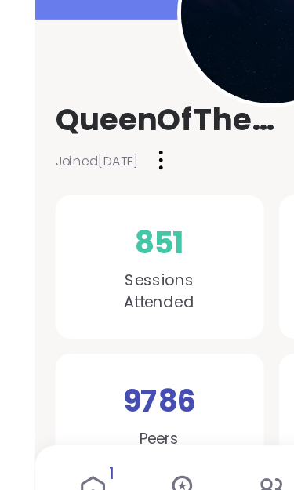
scroll to position [43, 0]
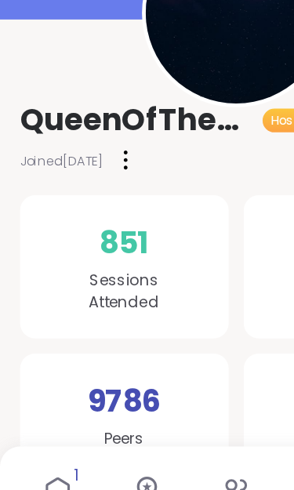
click at [86, 228] on div at bounding box center [78, 240] width 16 height 25
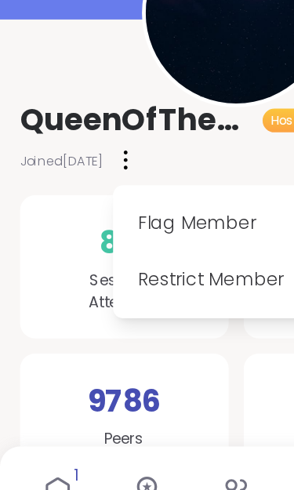
click at [86, 228] on div "Flag Member Restrict Member" at bounding box center [78, 240] width 16 height 25
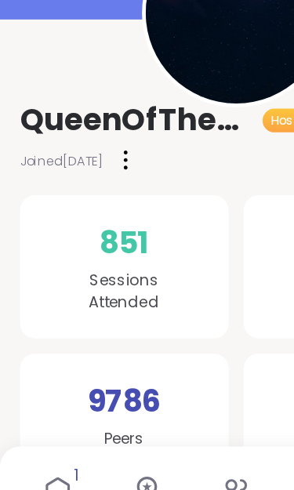
click at [36, 262] on div "851 Sessions Attended" at bounding box center [78, 306] width 130 height 89
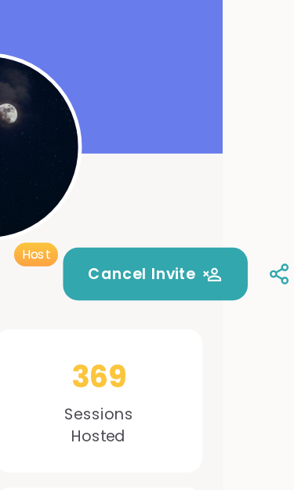
scroll to position [81, 45]
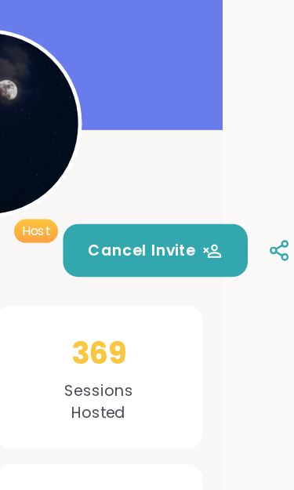
click at [286, 184] on icon at bounding box center [288, 186] width 4 height 4
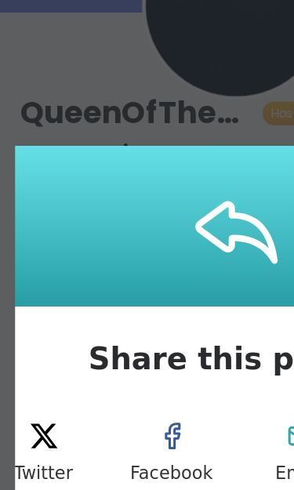
scroll to position [0, 0]
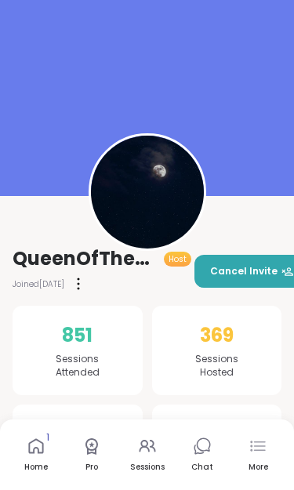
scroll to position [1, 0]
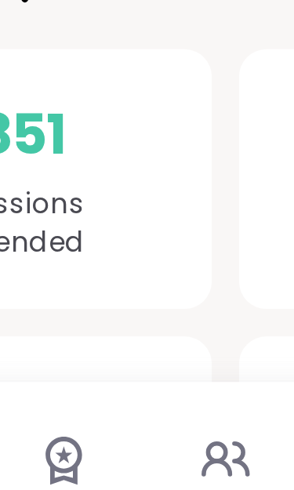
click at [141, 440] on icon at bounding box center [144, 443] width 6 height 6
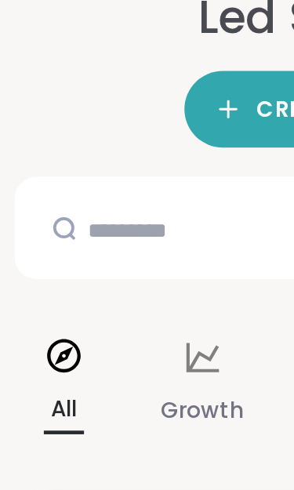
click at [87, 287] on icon at bounding box center [86, 295] width 17 height 17
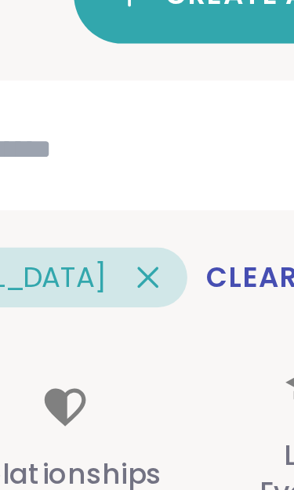
click at [142, 335] on p "Life Events" at bounding box center [158, 350] width 33 height 31
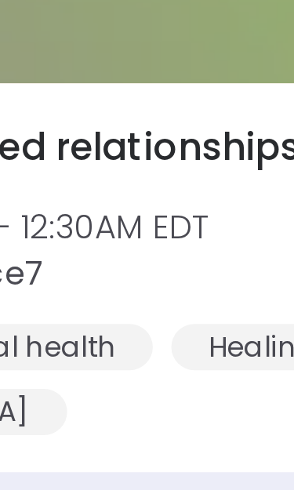
scroll to position [294, 0]
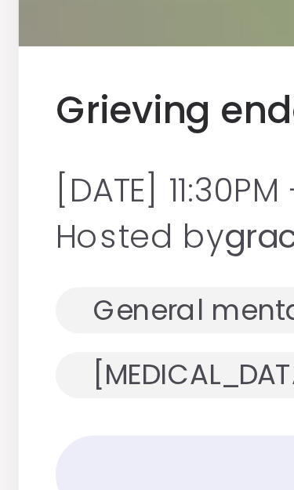
click at [88, 208] on b "grace7" at bounding box center [95, 216] width 39 height 16
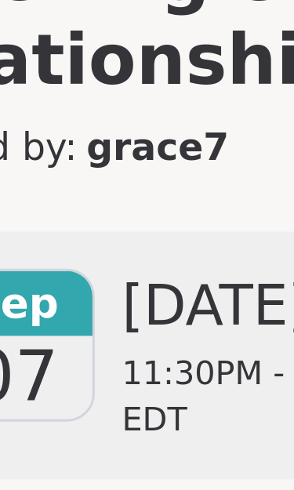
scroll to position [74, 0]
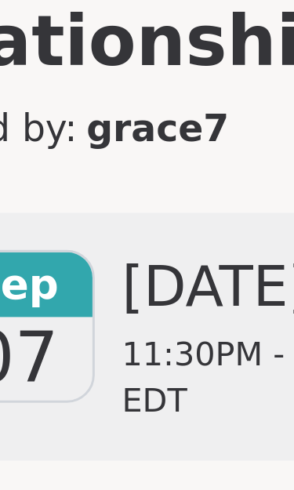
click at [95, 248] on span "11:30PM - 12:30AM EDT" at bounding box center [158, 263] width 126 height 31
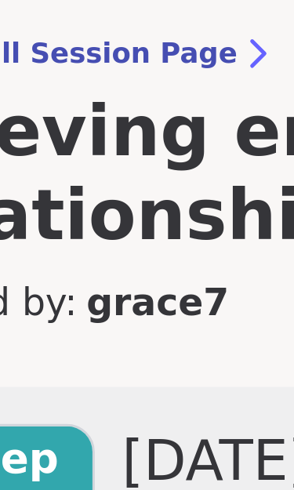
scroll to position [13, 0]
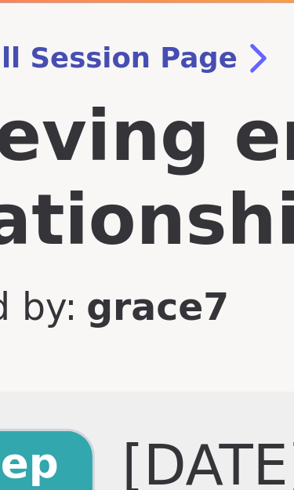
click at [134, 149] on icon at bounding box center [140, 155] width 13 height 13
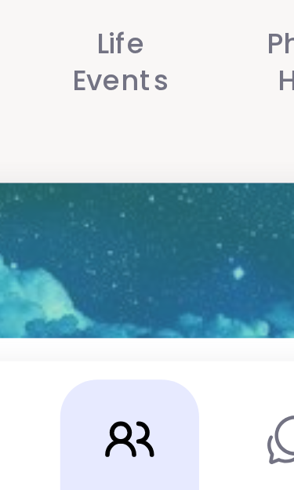
click at [128, 302] on p "Life Events" at bounding box center [144, 317] width 33 height 31
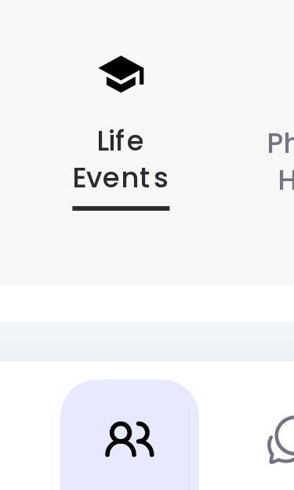
click at [128, 335] on p "Life Events" at bounding box center [144, 351] width 33 height 33
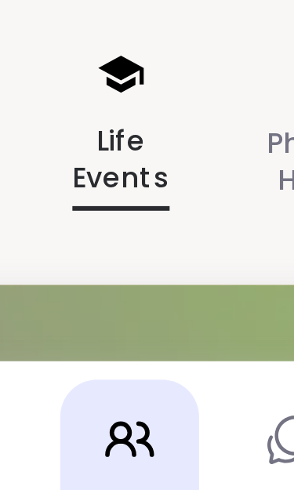
click at [49, 419] on div "Home 1 Pro Sessions Chat More" at bounding box center [147, 454] width 294 height 70
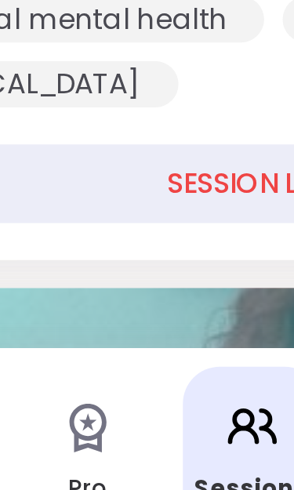
scroll to position [274, 0]
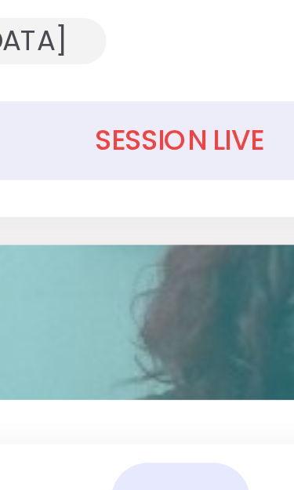
click at [74, 303] on div "SESSION LIVE" at bounding box center [147, 316] width 256 height 27
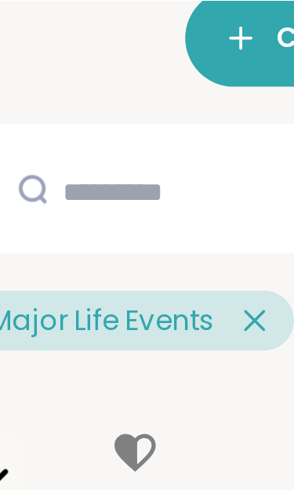
scroll to position [0, 0]
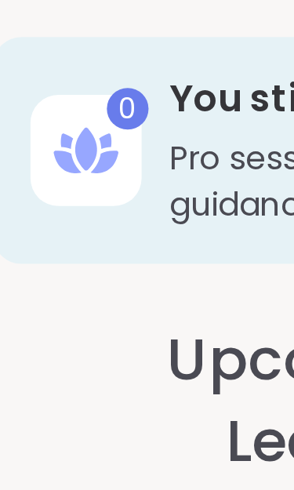
click at [42, 49] on icon at bounding box center [44, 47] width 4 height 5
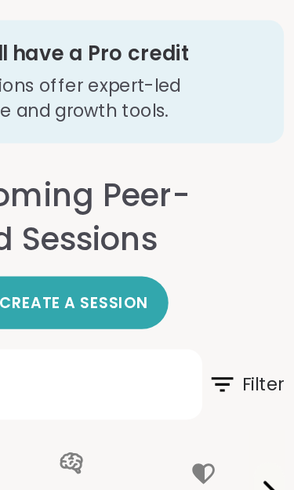
click at [242, 236] on icon at bounding box center [248, 240] width 13 height 9
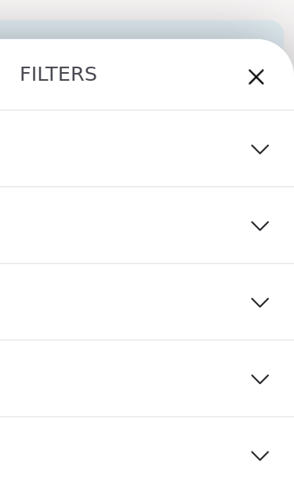
click at [264, 92] on icon at bounding box center [272, 92] width 17 height 11
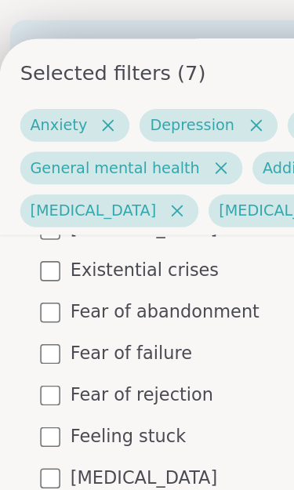
scroll to position [298, 0]
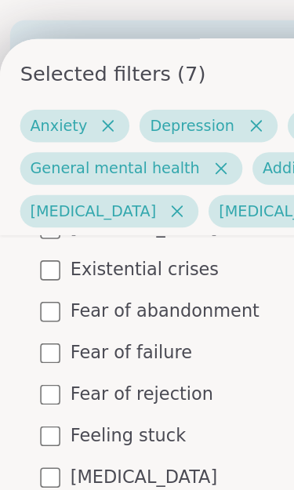
click at [34, 289] on div "[MEDICAL_DATA]" at bounding box center [153, 297] width 256 height 16
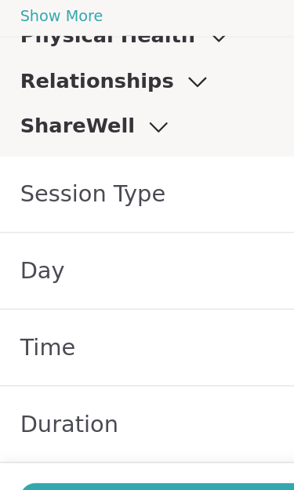
scroll to position [159, 0]
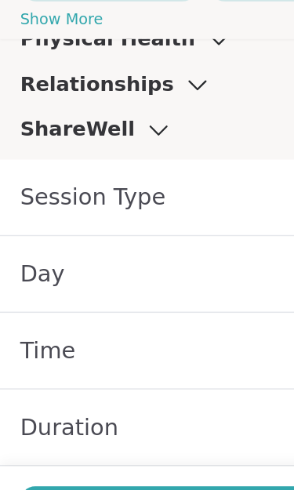
click at [37, 301] on span "Day" at bounding box center [27, 312] width 28 height 22
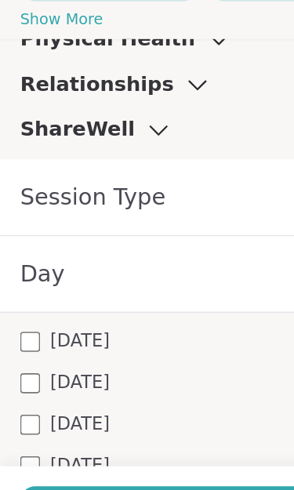
click at [30, 345] on div "[DATE]" at bounding box center [147, 353] width 269 height 16
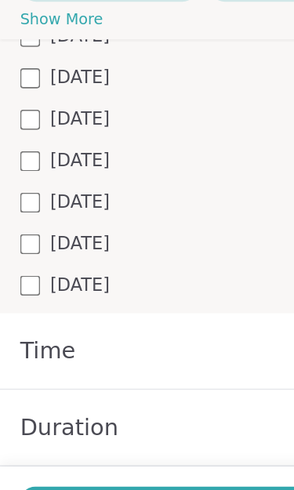
scroll to position [1453, 0]
click at [82, 336] on div "Time" at bounding box center [147, 360] width 294 height 48
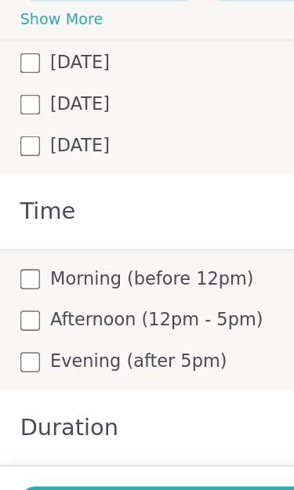
scroll to position [1540, 0]
click at [118, 453] on span "View Results" at bounding box center [147, 460] width 77 height 14
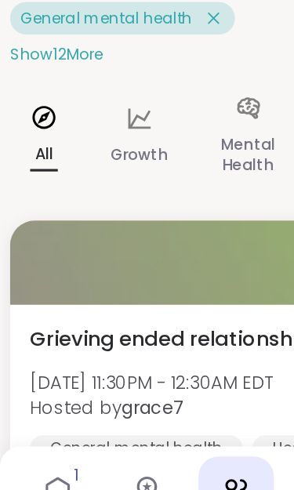
click at [144, 343] on span "Grieving ended relationships" at bounding box center [110, 352] width 182 height 19
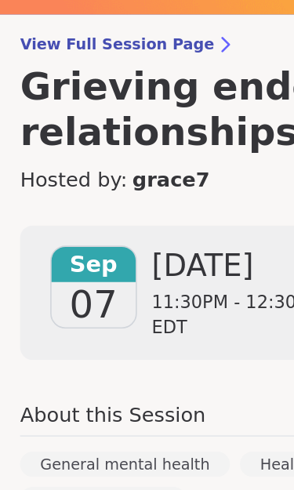
click at [129, 294] on span "[DATE]" at bounding box center [158, 306] width 126 height 25
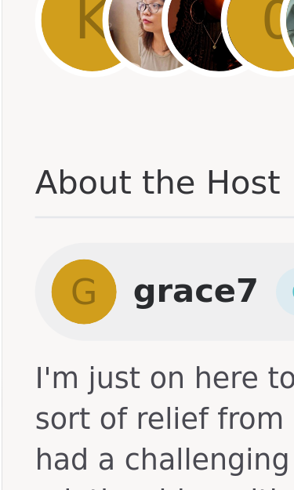
scroll to position [414, 0]
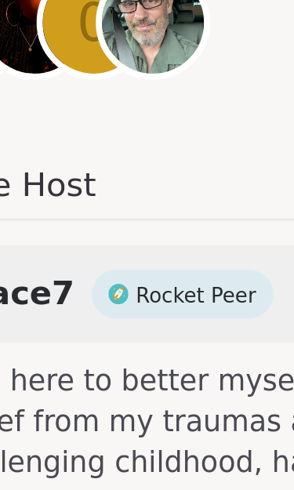
click at [122, 381] on span "Rocket Peer" at bounding box center [145, 387] width 46 height 12
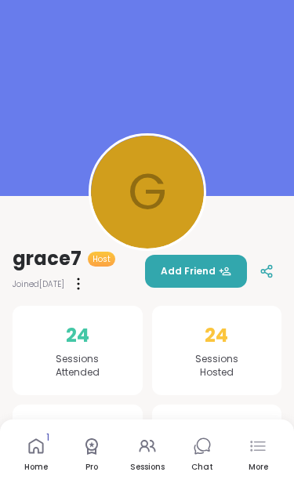
scroll to position [16, 0]
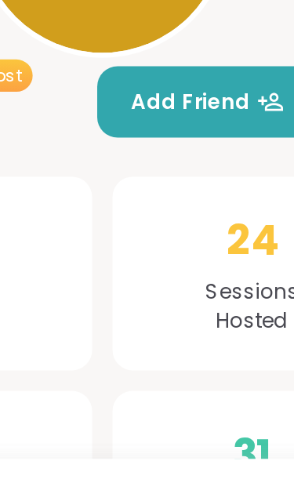
click at [132, 229] on div "g grace7 Host Joined [DATE] Add Friend" at bounding box center [147, 254] width 269 height 50
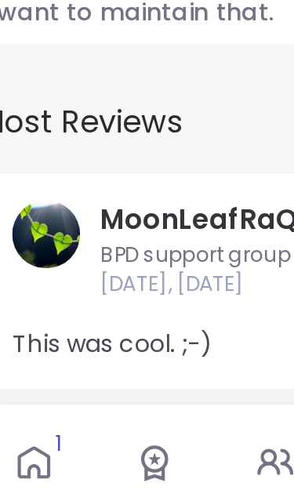
scroll to position [450, 0]
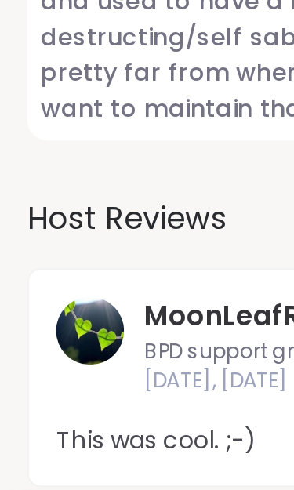
click at [74, 276] on h3 "Host Reviews" at bounding box center [147, 286] width 269 height 21
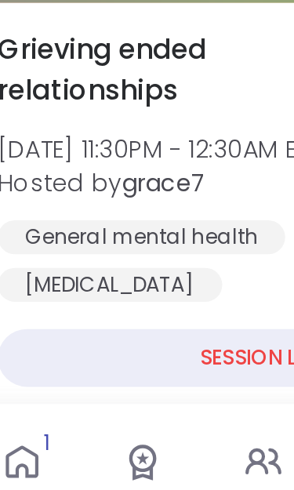
scroll to position [1404, 0]
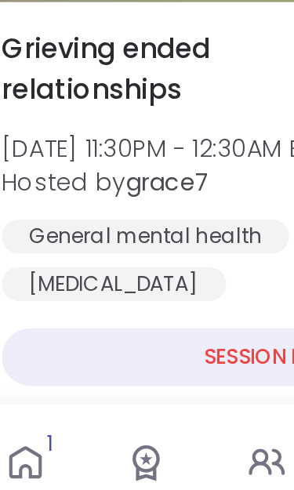
click at [113, 384] on div "SESSION LIVE" at bounding box center [147, 397] width 244 height 27
click at [92, 293] on span "[DATE] 11:30PM - 12:30AM EDT" at bounding box center [100, 301] width 151 height 16
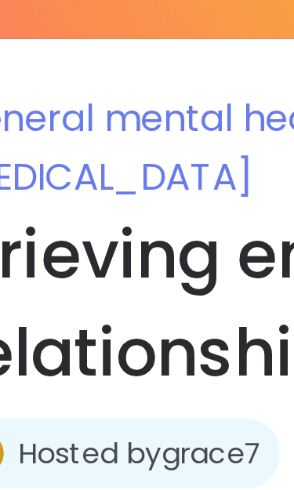
click at [89, 131] on span "[MEDICAL_DATA]" at bounding box center [71, 141] width 117 height 20
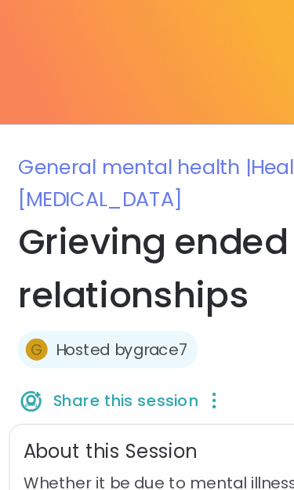
click at [129, 135] on span "[MEDICAL_DATA]" at bounding box center [71, 141] width 117 height 20
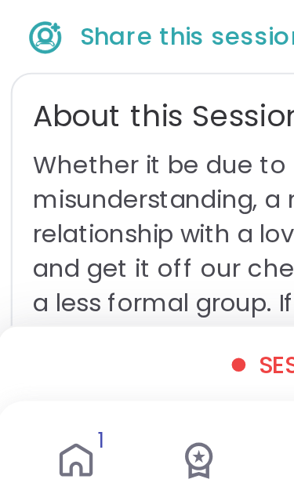
scroll to position [30, 0]
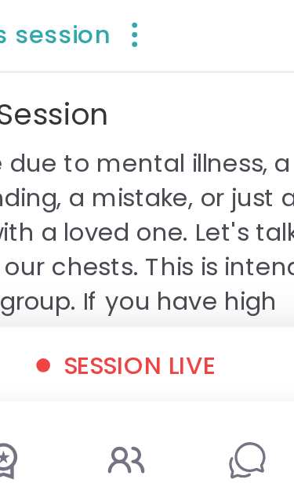
click at [119, 395] on span "Session live" at bounding box center [153, 403] width 69 height 16
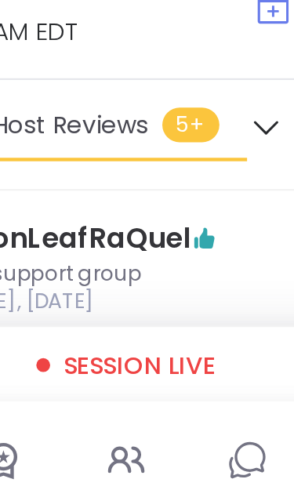
scroll to position [269, 0]
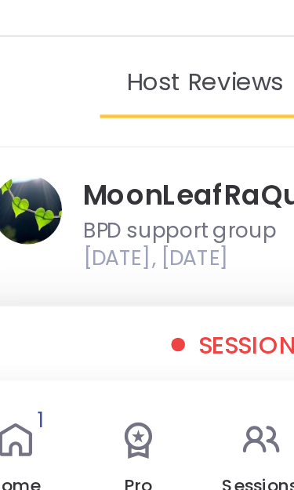
click at [90, 392] on div "Session live" at bounding box center [146, 403] width 267 height 22
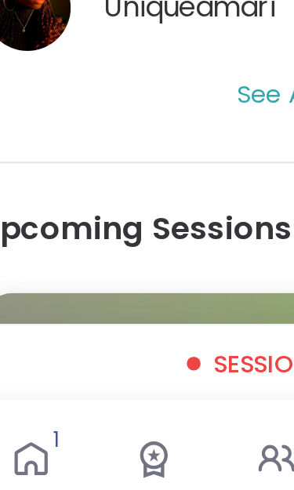
scroll to position [1246, 0]
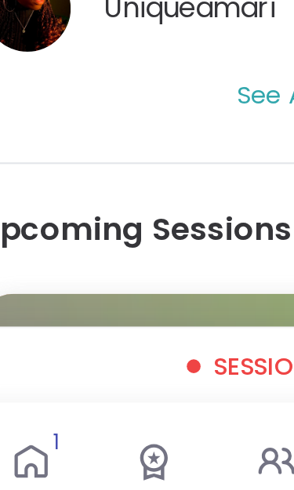
click at [129, 272] on button "See All" at bounding box center [146, 280] width 35 height 16
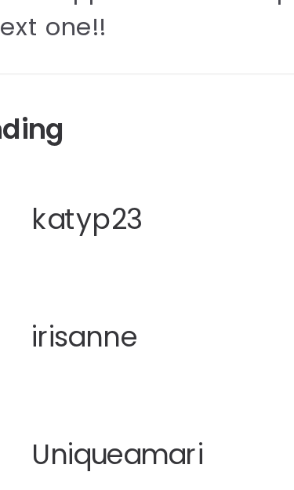
scroll to position [1257, 0]
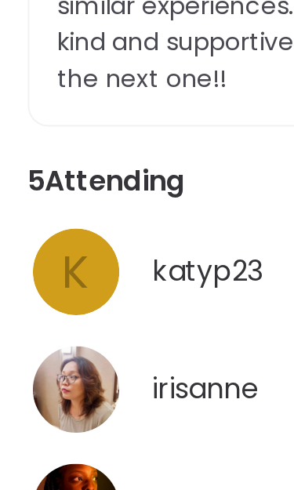
click at [63, 78] on span "5 Attending" at bounding box center [48, 82] width 71 height 19
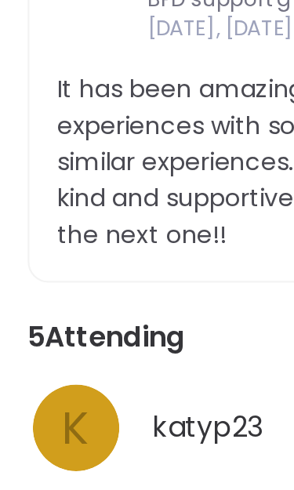
scroll to position [1107, 0]
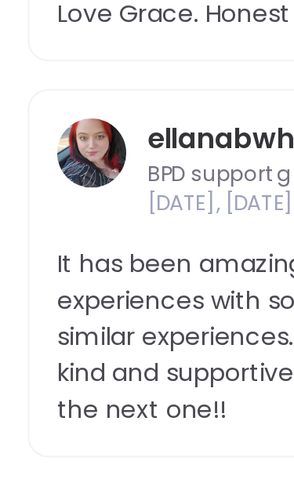
click at [104, 65] on link "ellanabwhite54" at bounding box center [116, 63] width 99 height 19
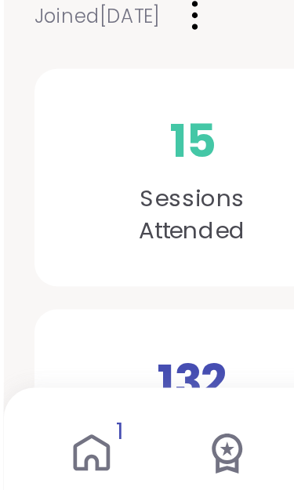
scroll to position [25, 0]
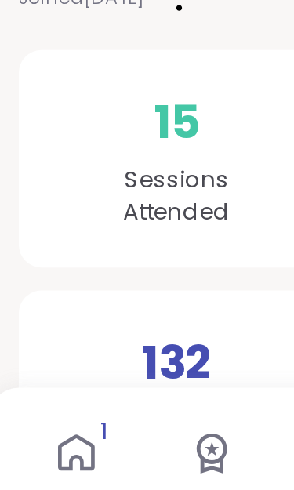
click at [31, 439] on icon at bounding box center [35, 446] width 15 height 15
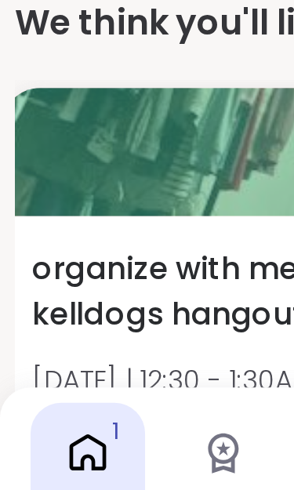
scroll to position [250, 0]
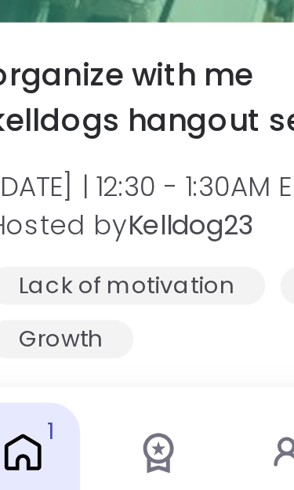
click at [79, 282] on div "organize with me kelldogs hangout sesh😎 Mon 9/8 | 12:30 - 1:30AM EDT Hosted by …" at bounding box center [138, 344] width 233 height 125
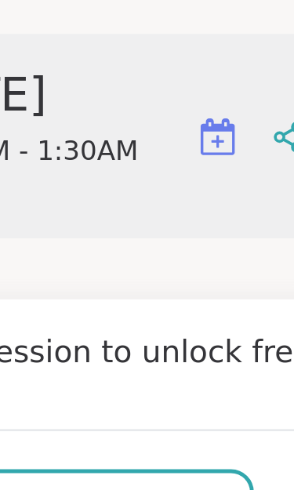
click at [82, 396] on h4 "Attend your first session to unlock free regular sessions" at bounding box center [147, 417] width 244 height 42
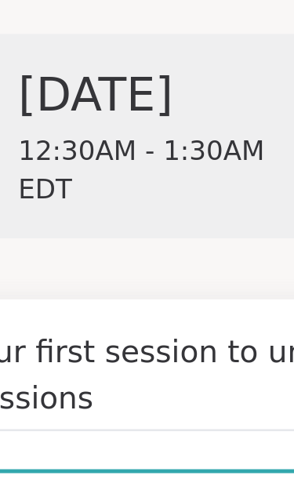
click at [96, 315] on span "12:30AM - 1:30AM EDT" at bounding box center [158, 330] width 124 height 31
click at [81, 462] on span "or upgrade to register now" at bounding box center [147, 469] width 172 height 14
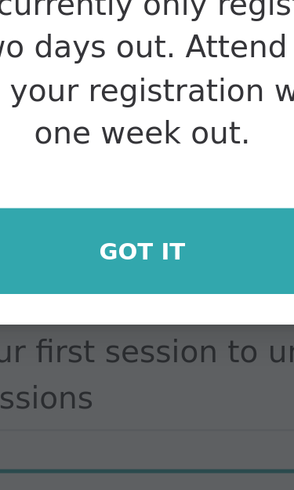
scroll to position [250, 3]
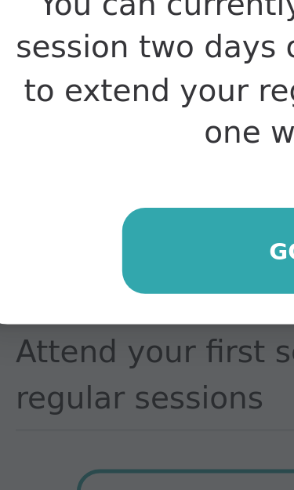
click at [89, 345] on button "Got it" at bounding box center [147, 362] width 157 height 35
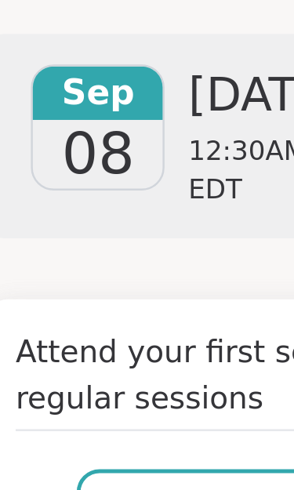
click at [44, 309] on span "08" at bounding box center [59, 323] width 30 height 28
click at [108, 315] on span "12:30AM - 1:30AM EDT" at bounding box center [158, 330] width 124 height 31
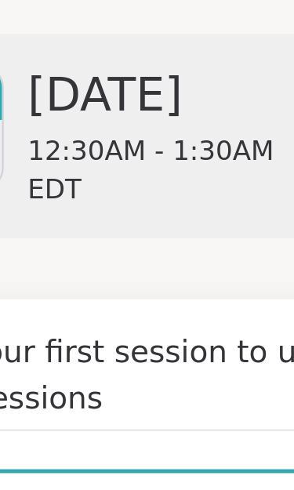
click at [92, 462] on span "or upgrade to register now" at bounding box center [147, 469] width 172 height 14
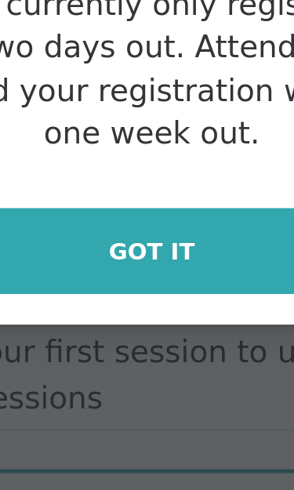
click at [129, 356] on span "Got it" at bounding box center [146, 363] width 35 height 14
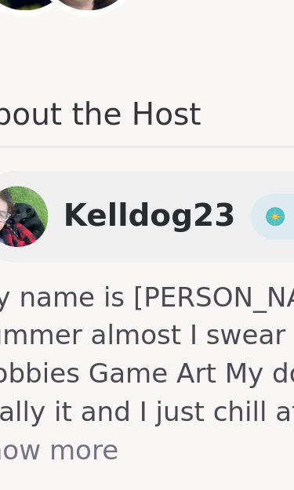
scroll to position [258, 0]
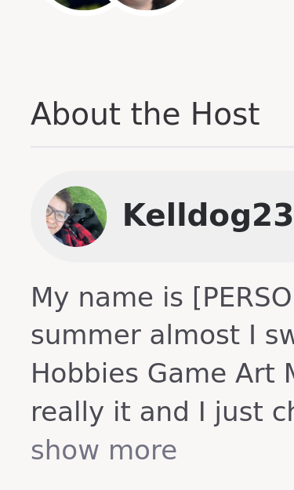
click at [89, 339] on span "Kelldog23" at bounding box center [85, 348] width 70 height 19
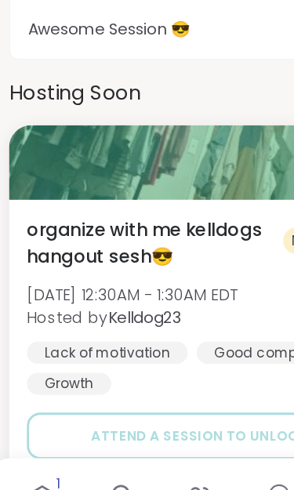
scroll to position [1765, 0]
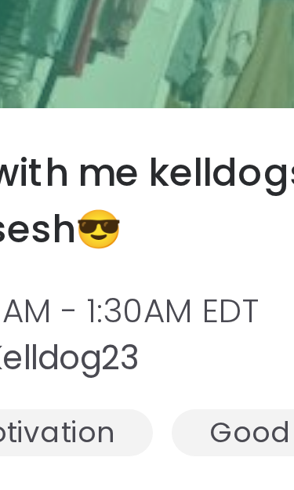
click at [77, 391] on span "Upgrade to register now" at bounding box center [147, 398] width 141 height 14
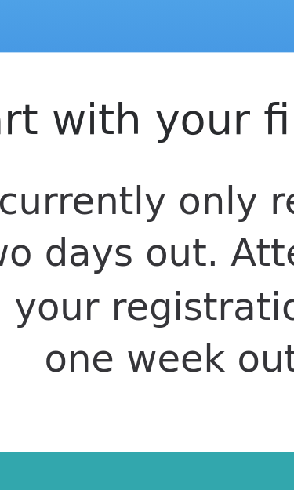
click at [129, 356] on span "Got it" at bounding box center [146, 363] width 35 height 14
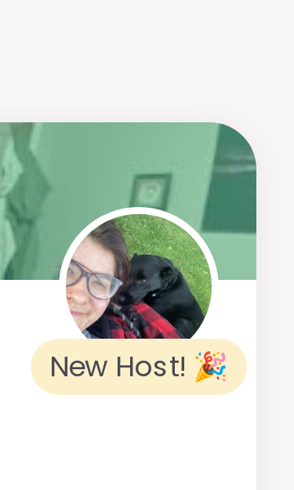
click at [206, 251] on div "New Host! 🎉" at bounding box center [242, 260] width 72 height 19
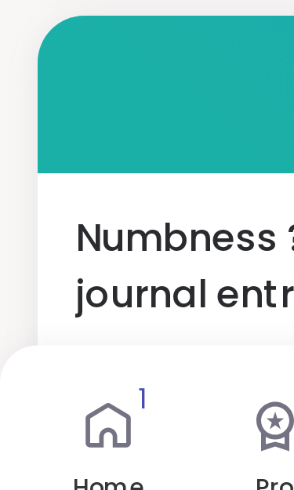
scroll to position [1891, 0]
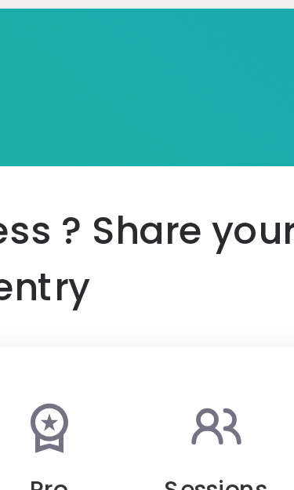
click at [141, 440] on icon at bounding box center [144, 443] width 6 height 6
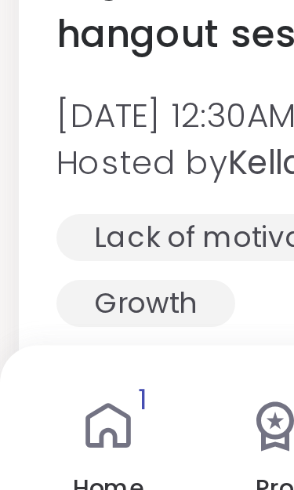
scroll to position [370, 0]
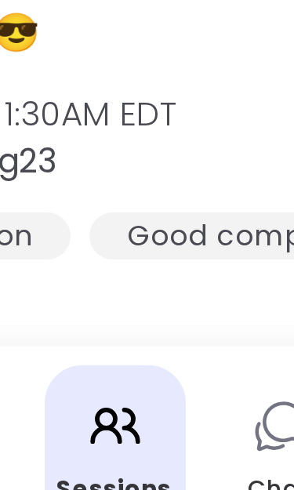
click at [35, 419] on div "Home 1 Pro Sessions Chat More" at bounding box center [147, 454] width 294 height 70
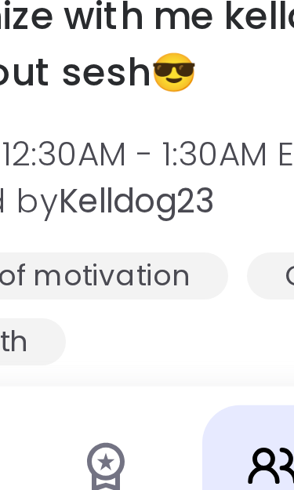
click at [55, 287] on span "organize with me kelldogs hangout sesh😎" at bounding box center [112, 306] width 186 height 38
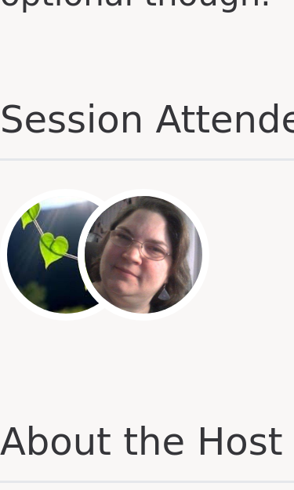
scroll to position [294, 0]
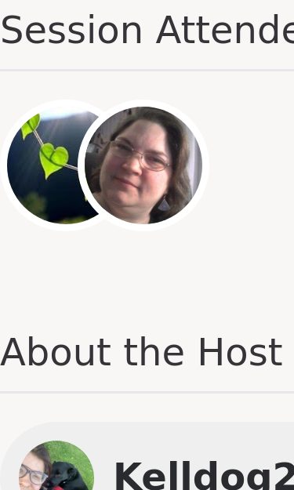
click at [74, 291] on h4 "Session Attendees" at bounding box center [147, 302] width 269 height 23
click at [41, 326] on img at bounding box center [60, 345] width 39 height 39
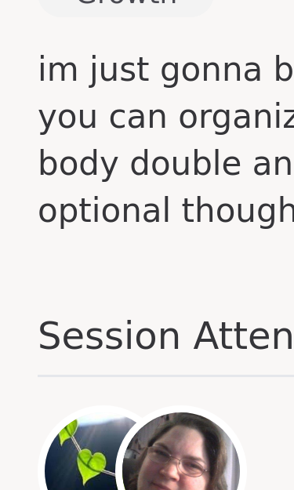
scroll to position [187, 0]
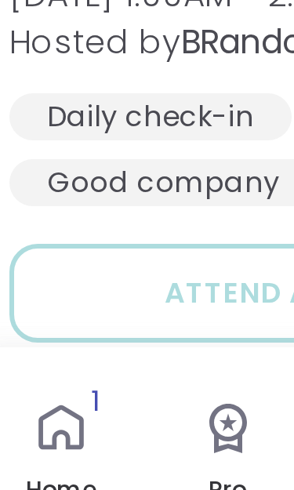
scroll to position [893, 0]
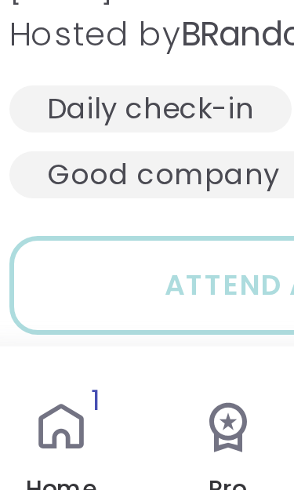
click at [74, 392] on span "Attend a session to unlock" at bounding box center [146, 399] width 153 height 14
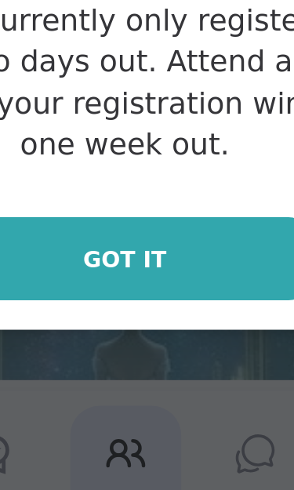
scroll to position [970, 0]
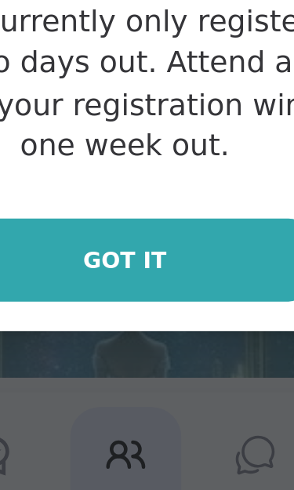
click at [72, 345] on button "Got it" at bounding box center [147, 362] width 157 height 35
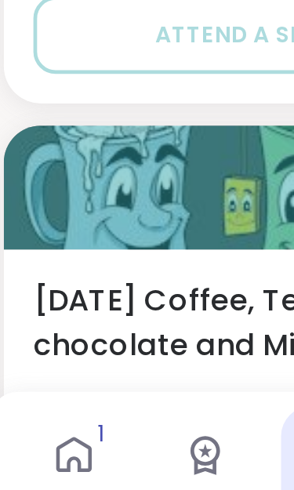
scroll to position [2775, 0]
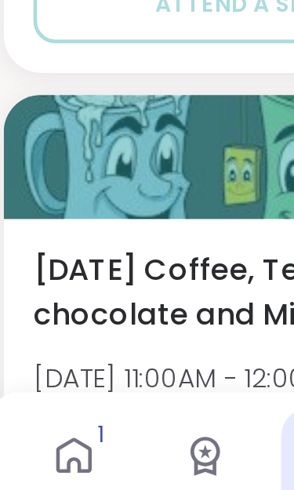
click at [28, 439] on icon at bounding box center [35, 446] width 15 height 15
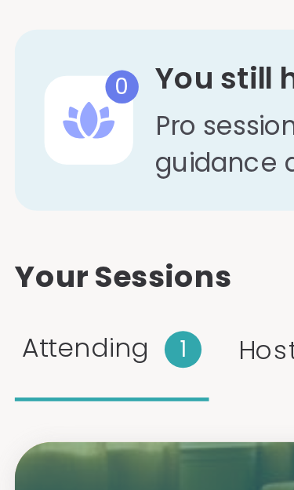
click at [70, 144] on div "1" at bounding box center [78, 148] width 16 height 16
click at [46, 148] on span "Attending" at bounding box center [36, 147] width 54 height 16
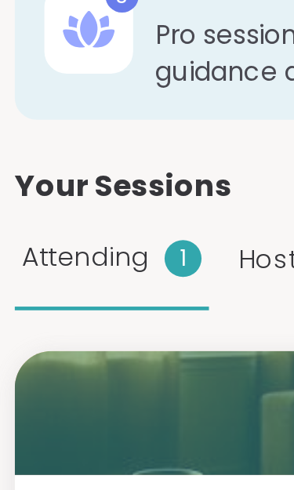
click at [81, 140] on div "1" at bounding box center [78, 148] width 16 height 16
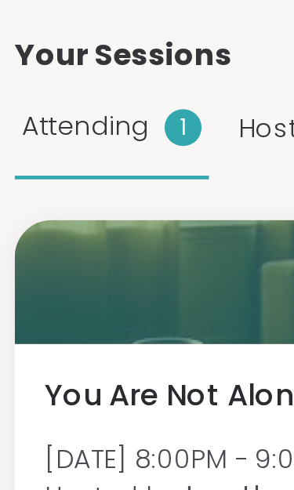
click at [44, 139] on span "Attending" at bounding box center [36, 147] width 54 height 16
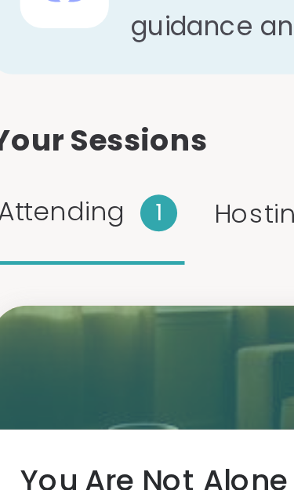
scroll to position [13, 0]
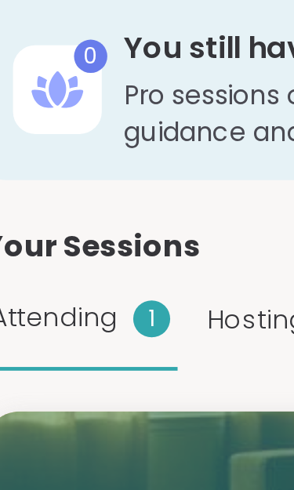
click at [29, 132] on span "Attending" at bounding box center [36, 135] width 54 height 16
click at [54, 105] on span "Your Sessions" at bounding box center [52, 105] width 92 height 19
click at [111, 134] on span "Hosting" at bounding box center [122, 136] width 42 height 16
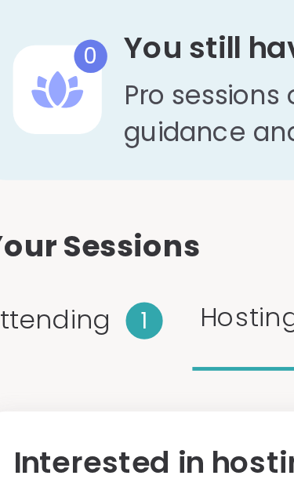
click at [67, 133] on div "1" at bounding box center [75, 136] width 16 height 16
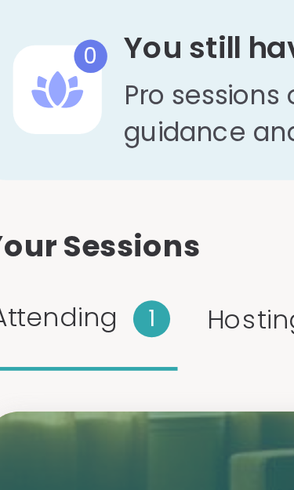
click at [70, 129] on div "1" at bounding box center [78, 136] width 16 height 16
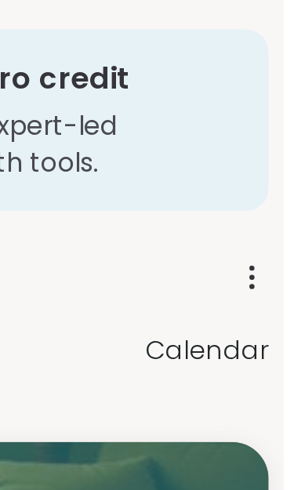
scroll to position [0, 3]
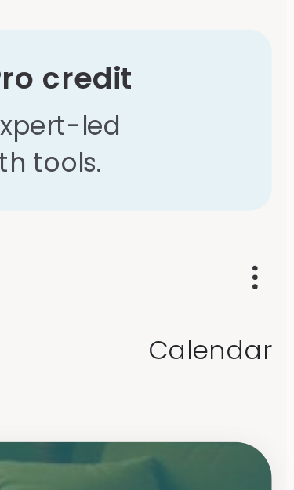
click at [270, 118] on icon at bounding box center [277, 117] width 14 height 14
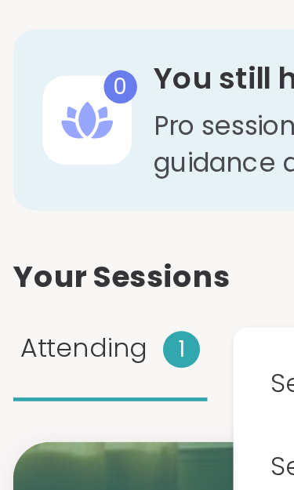
scroll to position [0, 0]
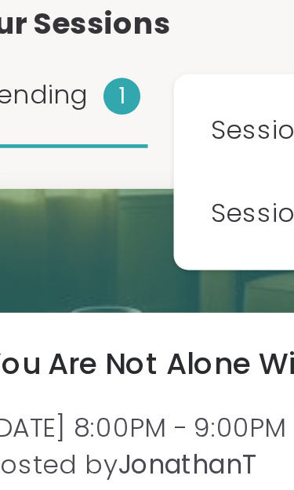
click at [52, 187] on div at bounding box center [146, 213] width 281 height 52
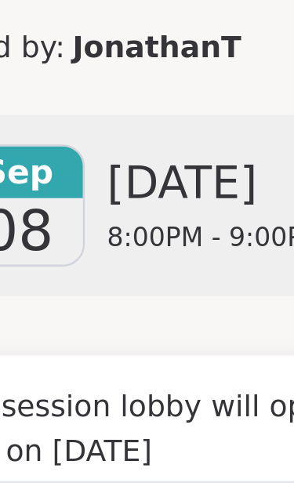
scroll to position [143, 0]
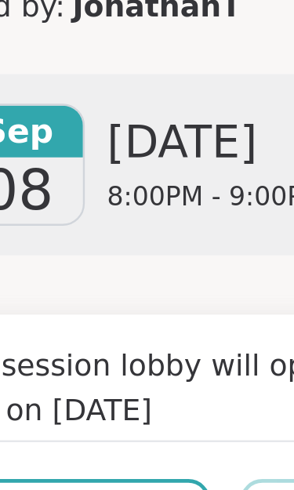
click at [56, 320] on span "Unregister" at bounding box center [89, 327] width 67 height 14
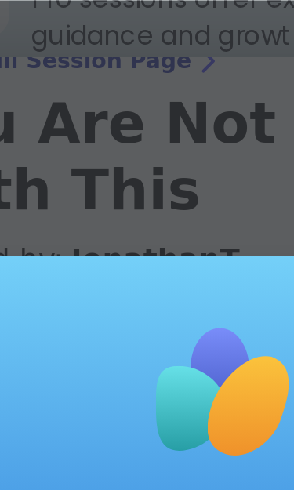
scroll to position [0, 0]
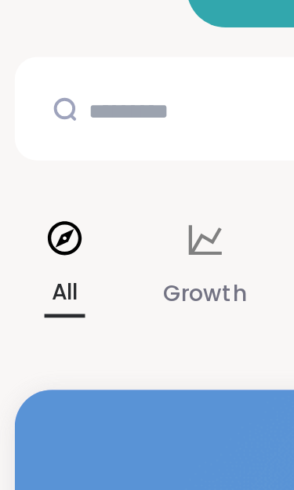
click at [20, 286] on icon at bounding box center [27, 294] width 17 height 17
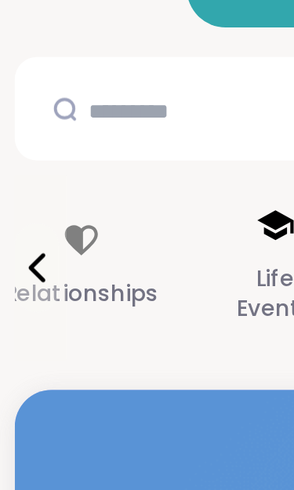
click at [109, 283] on icon at bounding box center [117, 289] width 16 height 13
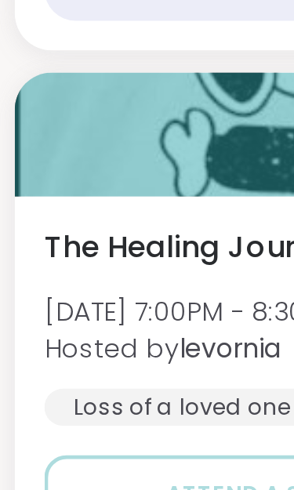
scroll to position [1106, 0]
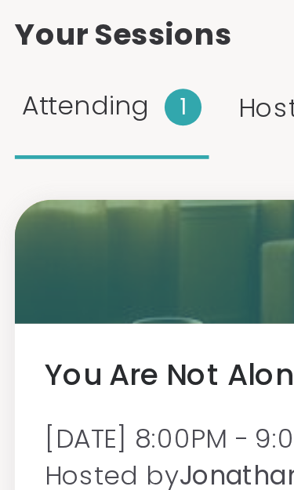
click at [42, 139] on span "Attending" at bounding box center [36, 147] width 54 height 16
click at [73, 140] on div "1" at bounding box center [78, 148] width 16 height 16
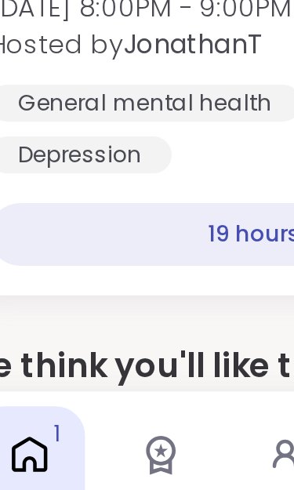
scroll to position [33, 0]
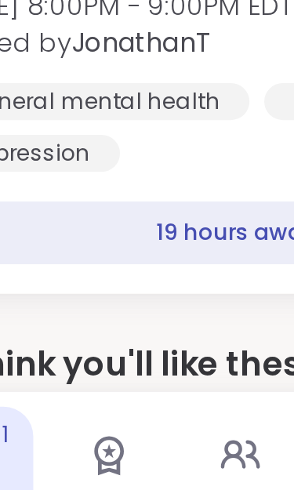
click at [84, 338] on div "19 hours away!" at bounding box center [147, 351] width 256 height 27
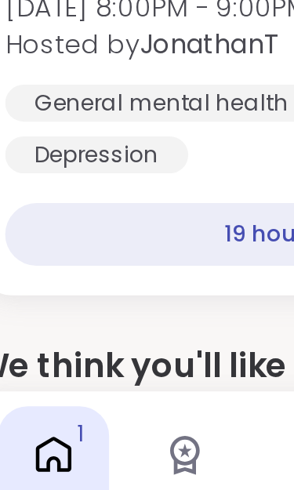
scroll to position [32, 0]
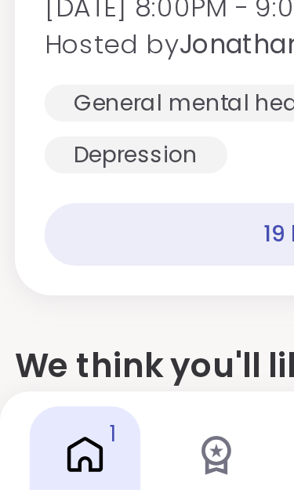
click at [88, 208] on div "You Are Not Alone With This Mon, Sep 08 | 8:00PM - 9:00PM EDT Hosted by Jonatha…" at bounding box center [146, 293] width 281 height 171
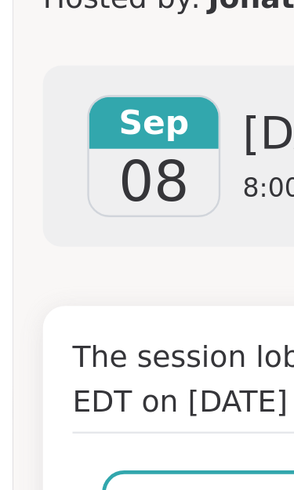
scroll to position [189, 0]
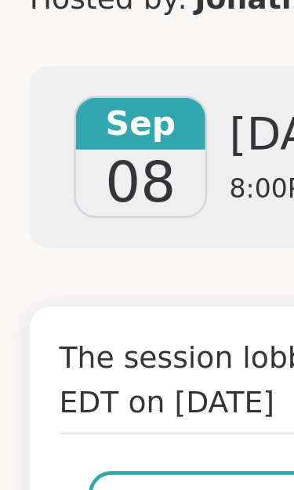
click at [102, 462] on span "Unregister" at bounding box center [89, 469] width 67 height 14
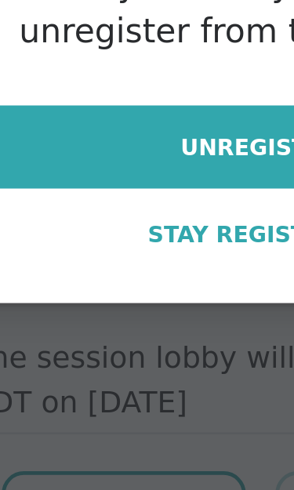
click at [114, 309] on span "Unregister" at bounding box center [147, 316] width 67 height 14
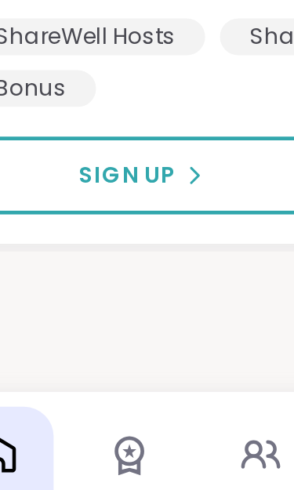
scroll to position [1660, 0]
click at [139, 446] on icon at bounding box center [143, 448] width 9 height 5
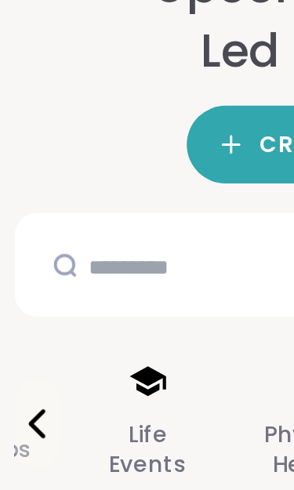
click at [60, 283] on icon at bounding box center [63, 289] width 16 height 13
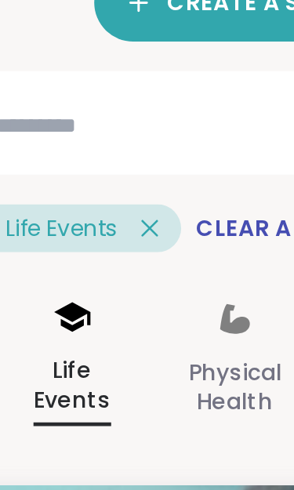
scroll to position [188, 0]
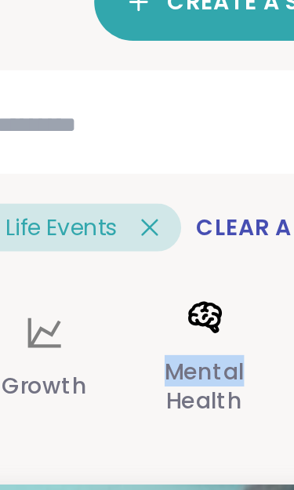
click at [109, 179] on p "Mental Health" at bounding box center [126, 163] width 34 height 31
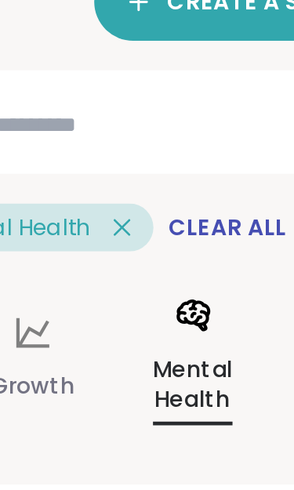
click at [114, 133] on icon at bounding box center [121, 133] width 14 height 13
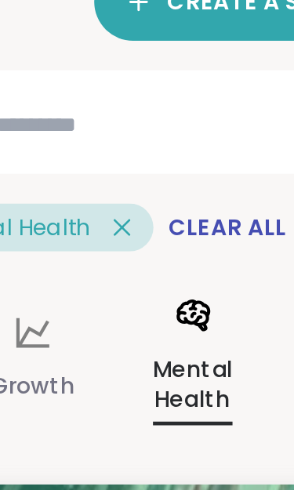
click at [84, 98] on icon at bounding box center [91, 96] width 14 height 14
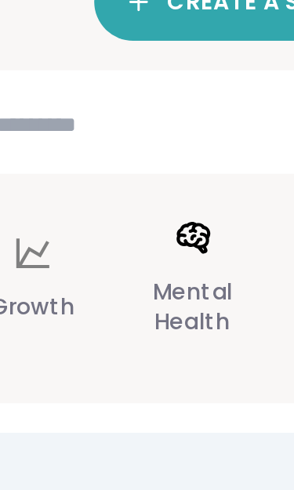
click at [112, 106] on icon at bounding box center [120, 100] width 17 height 17
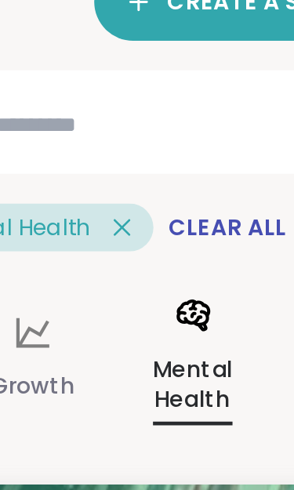
click at [104, 155] on p "Mental Health" at bounding box center [121, 163] width 34 height 33
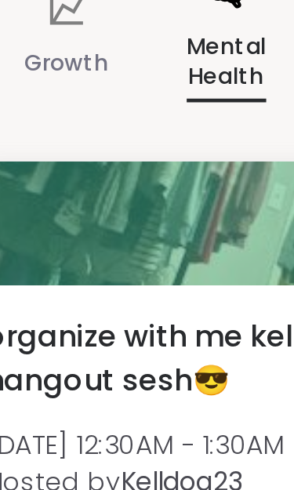
click at [72, 270] on span "organize with me kelldogs hangout sesh😎" at bounding box center [112, 289] width 186 height 38
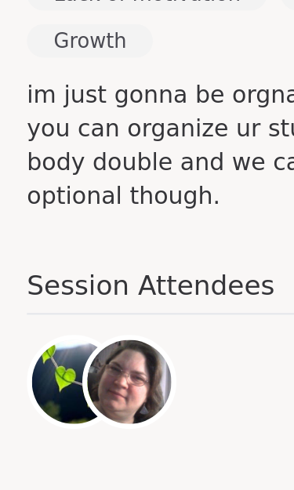
scroll to position [215, 0]
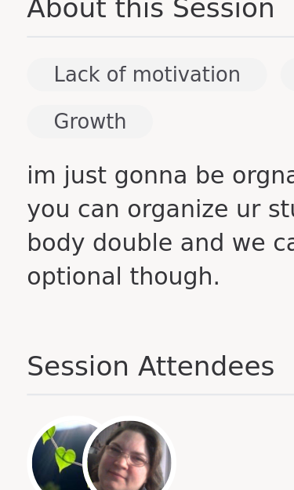
click at [92, 370] on h4 "Session Attendees" at bounding box center [147, 381] width 269 height 23
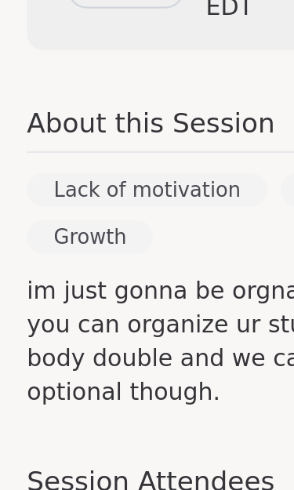
scroll to position [67, 0]
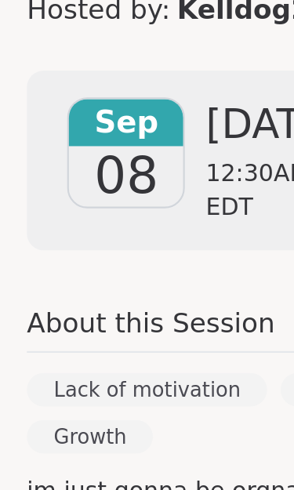
click at [107, 283] on span "12:30AM - 1:30AM EDT" at bounding box center [158, 298] width 124 height 31
click at [68, 277] on span "08" at bounding box center [59, 291] width 30 height 28
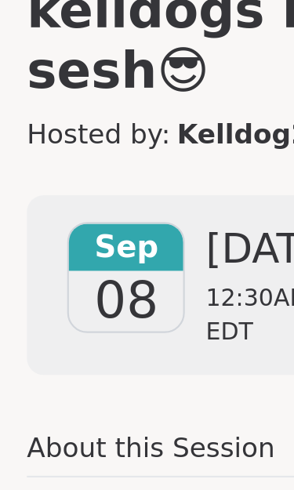
scroll to position [0, 0]
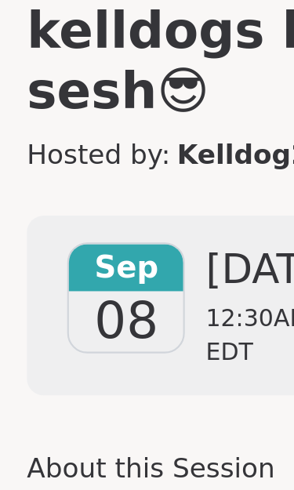
click at [111, 322] on span "[DATE]" at bounding box center [158, 334] width 124 height 25
click at [94, 450] on div "Lack of motivation" at bounding box center [69, 458] width 112 height 16
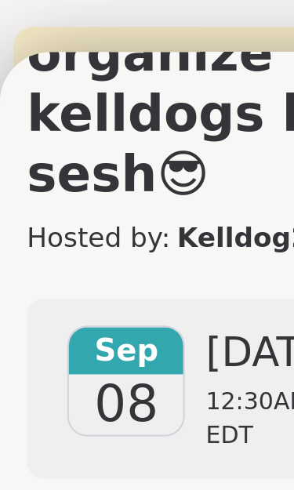
scroll to position [182, 0]
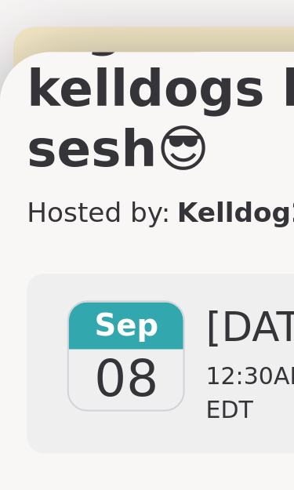
click at [49, 157] on span "Sep" at bounding box center [58, 152] width 55 height 22
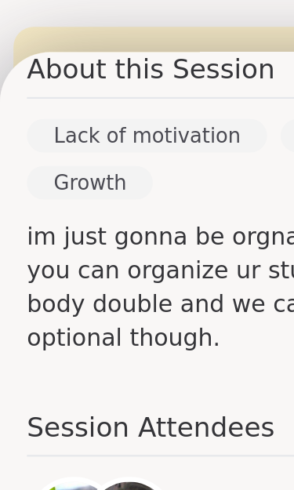
scroll to position [403, 0]
click at [97, 204] on h4 "Session Attendees" at bounding box center [147, 201] width 269 height 23
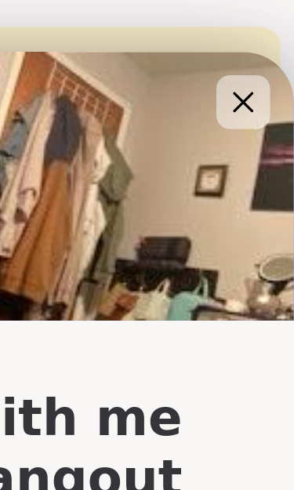
scroll to position [0, 0]
click at [261, 42] on icon at bounding box center [270, 47] width 19 height 19
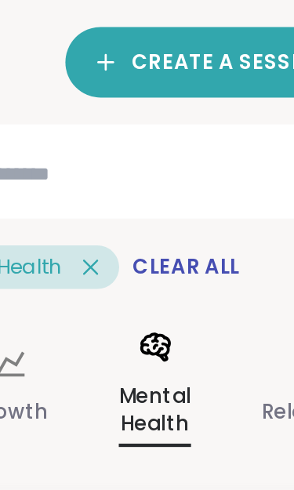
click at [110, 182] on span "CREATE A SESSION" at bounding box center [156, 188] width 92 height 13
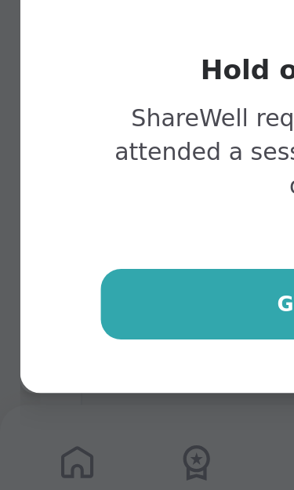
scroll to position [67, 0]
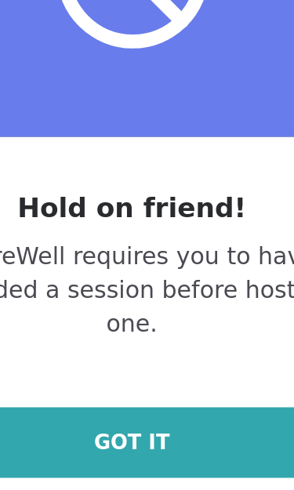
click at [86, 356] on link "Got It" at bounding box center [147, 372] width 200 height 33
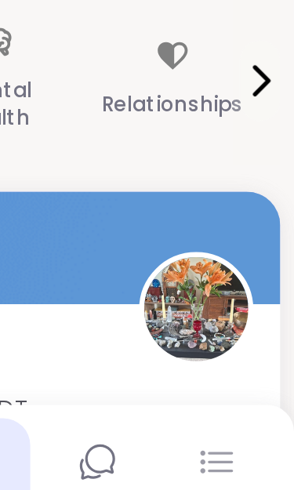
scroll to position [39, 0]
click at [269, 258] on icon at bounding box center [278, 267] width 19 height 19
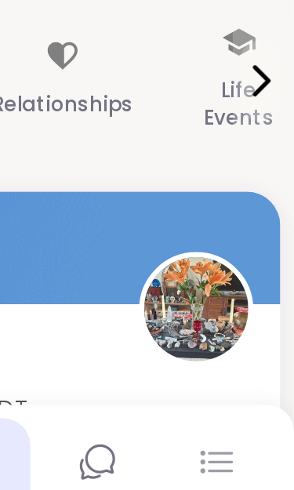
click at [269, 258] on icon at bounding box center [278, 267] width 19 height 19
click at [251, 263] on p "Life Events" at bounding box center [267, 278] width 33 height 31
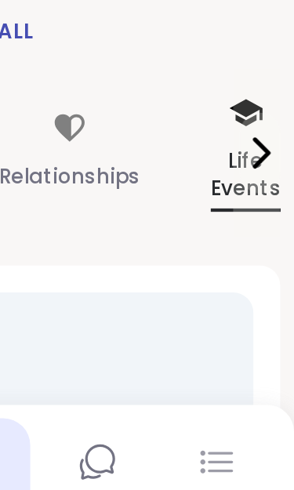
click at [269, 283] on button at bounding box center [278, 302] width 19 height 38
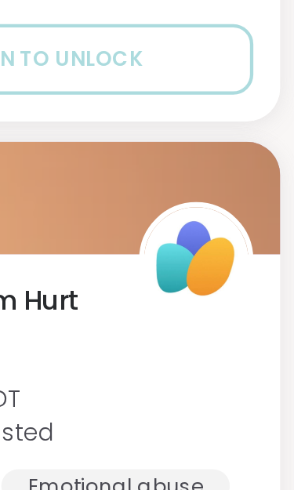
scroll to position [4570, 0]
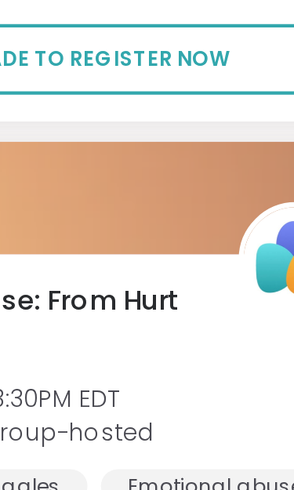
click at [68, 21] on button "Upgrade to register now" at bounding box center [147, 28] width 256 height 33
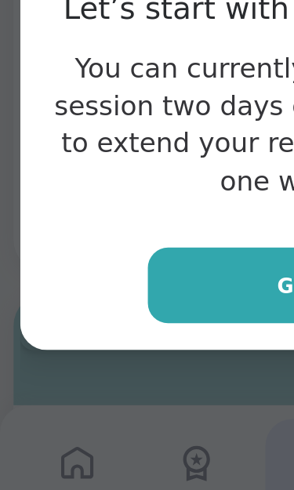
scroll to position [5007, 0]
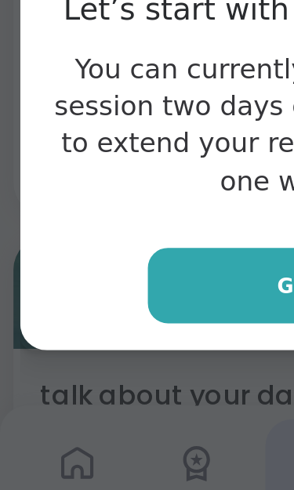
click at [114, 345] on button "Got it" at bounding box center [147, 362] width 157 height 35
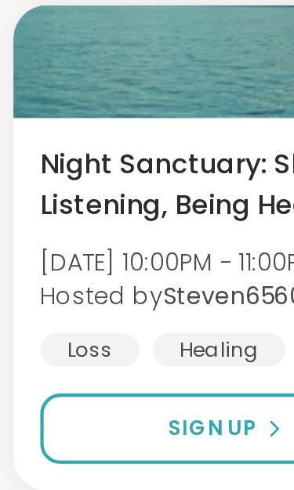
scroll to position [2002, 0]
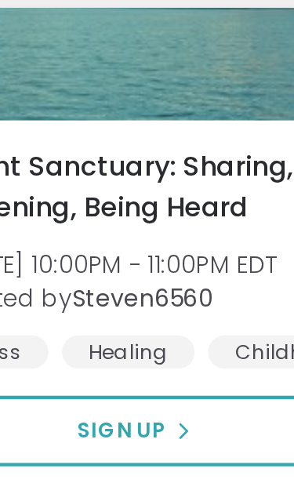
click at [79, 205] on span "Sign Up" at bounding box center [99, 201] width 41 height 14
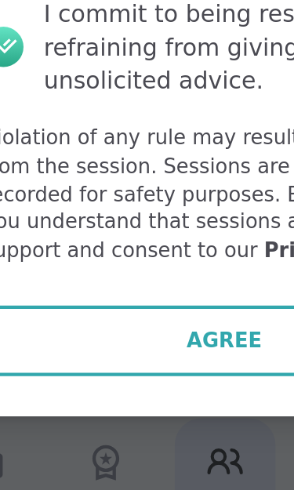
scroll to position [2035, 0]
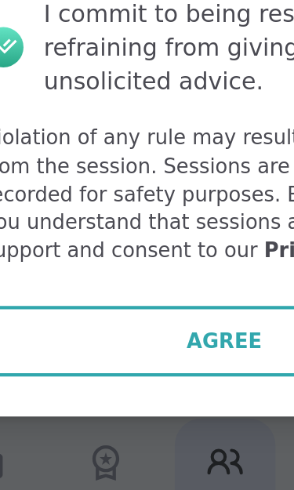
click at [101, 373] on button "Agree" at bounding box center [146, 389] width 229 height 33
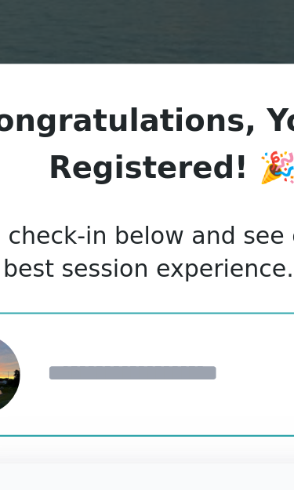
scroll to position [1955, 0]
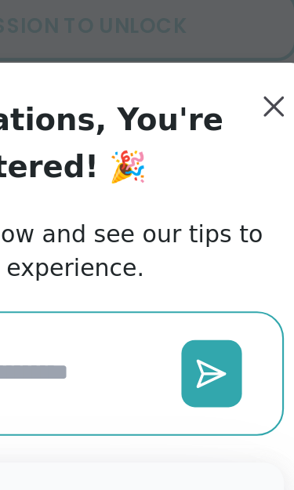
click at [231, 175] on icon at bounding box center [236, 175] width 10 height 0
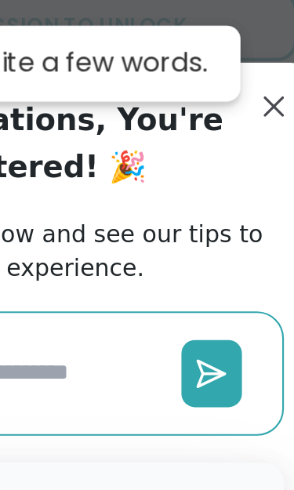
click at [82, 179] on textarea at bounding box center [148, 174] width 132 height 29
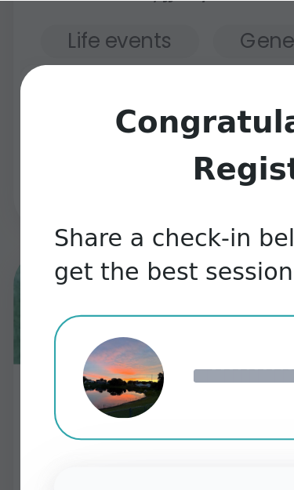
scroll to position [1671, 0]
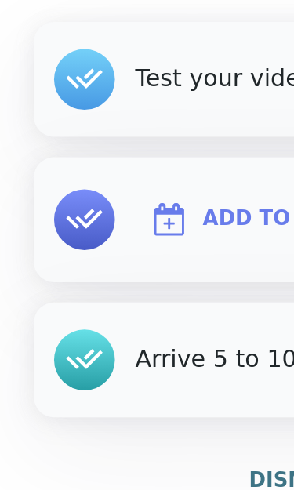
scroll to position [73, 0]
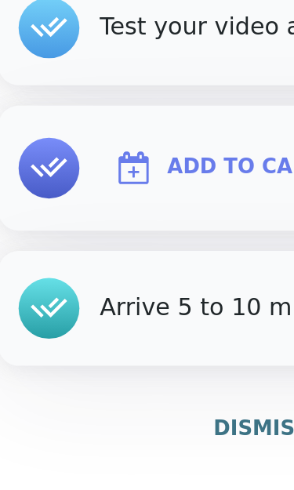
click at [103, 300] on span "Add to Calendar" at bounding box center [153, 308] width 100 height 16
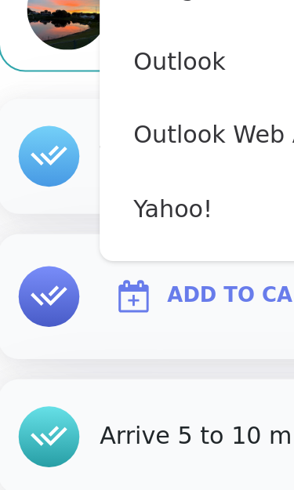
click at [103, 300] on span "Add to Calendar" at bounding box center [153, 308] width 100 height 16
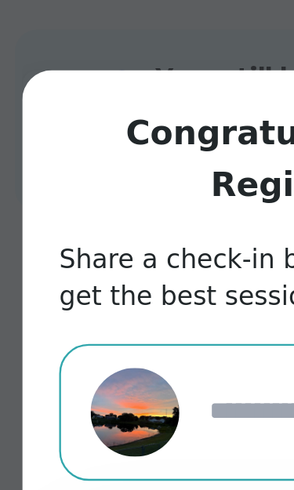
scroll to position [1869, 0]
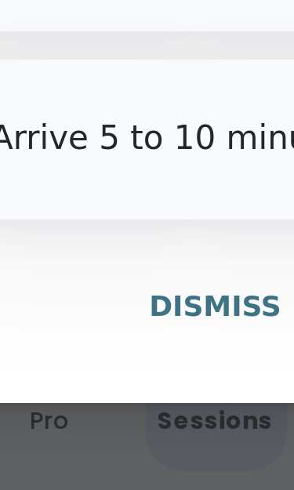
type textarea "*"
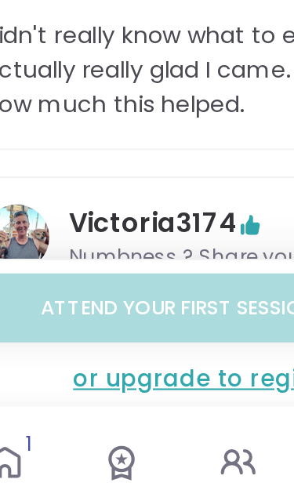
scroll to position [410, 0]
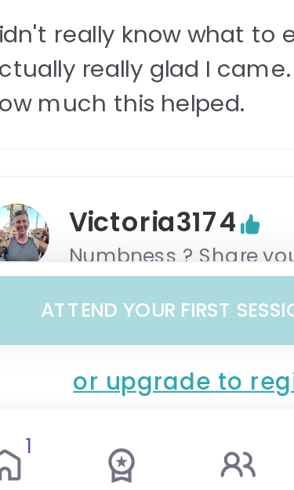
click at [98, 398] on div "or upgrade to register now" at bounding box center [146, 406] width 267 height 16
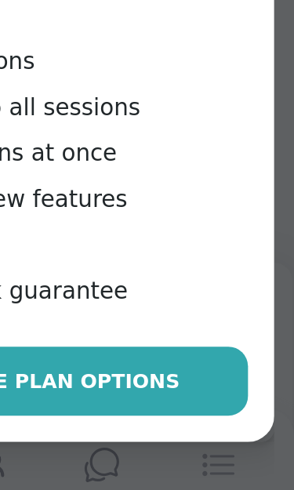
click at [111, 399] on span "Browse Plan Options" at bounding box center [175, 406] width 128 height 14
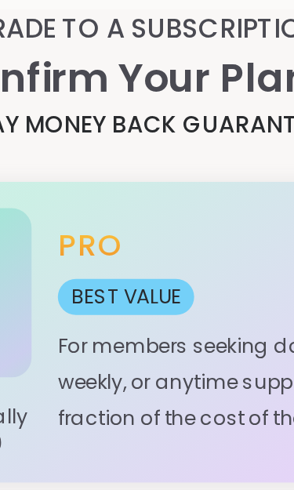
click at [114, 154] on div "Pro BEST VALUE For members seeking daily, weekly, or anytime support for a frac…" at bounding box center [193, 203] width 158 height 99
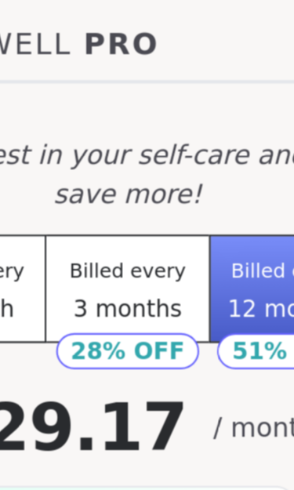
click at [186, 157] on button "Billed every 12 months" at bounding box center [224, 183] width 77 height 52
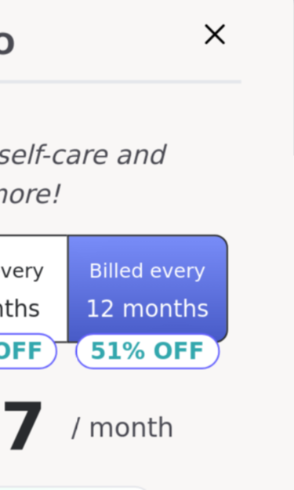
click at [194, 186] on span "12 months" at bounding box center [223, 192] width 59 height 13
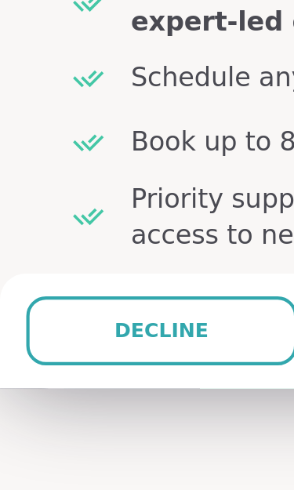
scroll to position [50, 0]
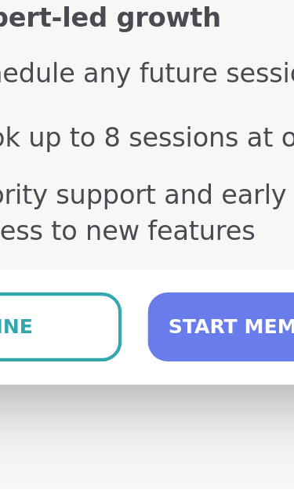
click at [164, 405] on span "START MEMBERSHIP" at bounding box center [217, 412] width 107 height 14
click at [154, 396] on button "START MEMBERSHIP" at bounding box center [217, 412] width 127 height 33
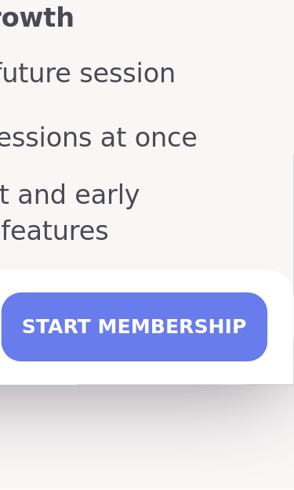
click at [164, 405] on span "START MEMBERSHIP" at bounding box center [217, 412] width 107 height 14
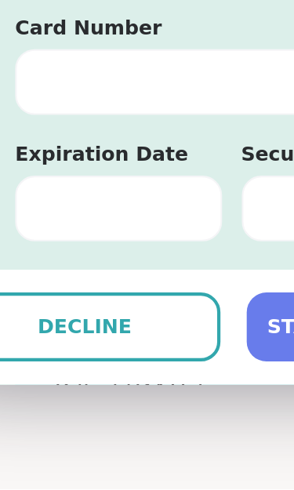
scroll to position [266, 0]
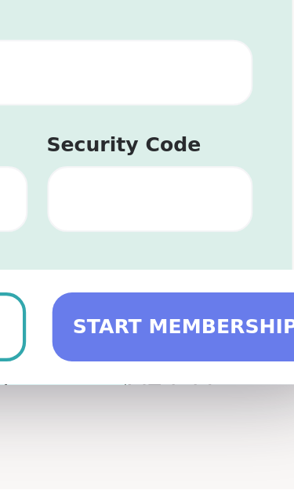
click at [129, 196] on div "There was an error processing your card. Card Number Expiration Date Security C…" at bounding box center [147, 375] width 244 height 359
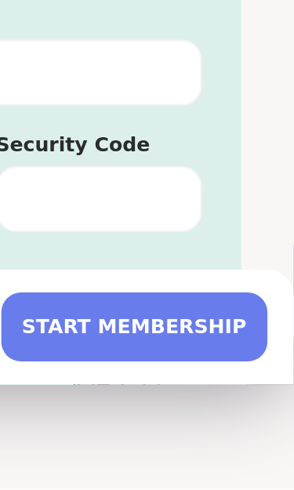
scroll to position [50, 0]
click at [152, 335] on div at bounding box center [201, 350] width 99 height 31
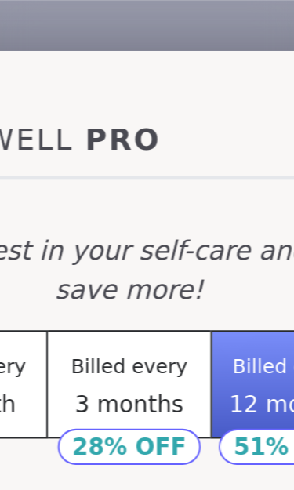
scroll to position [0, 0]
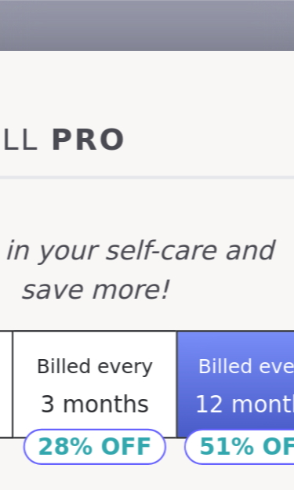
click at [117, 23] on div "SHAREWELL Pro Invest in your self-care and save more! Billed every 1 month Bill…" at bounding box center [147, 245] width 294 height 490
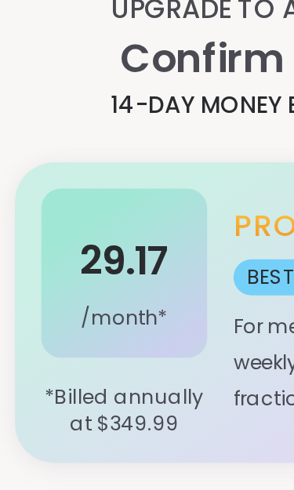
click at [128, 179] on span "BEST VALUE" at bounding box center [146, 187] width 65 height 17
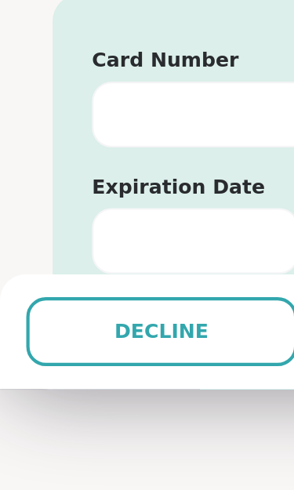
scroll to position [50, 0]
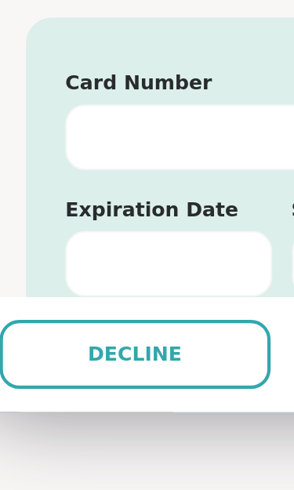
click at [96, 396] on button "Decline" at bounding box center [77, 412] width 129 height 33
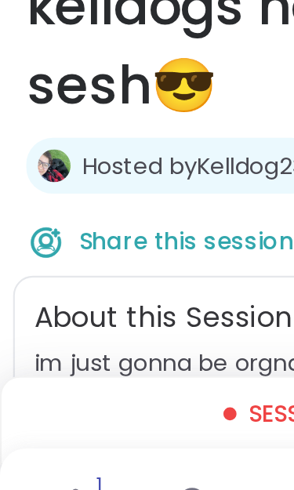
click at [128, 395] on span "Session live" at bounding box center [153, 403] width 69 height 16
click at [110, 313] on span "Share this session" at bounding box center [89, 321] width 103 height 16
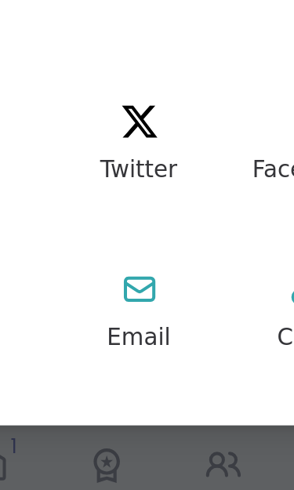
scroll to position [4, 0]
click at [72, 338] on button "Email" at bounding box center [107, 373] width 70 height 70
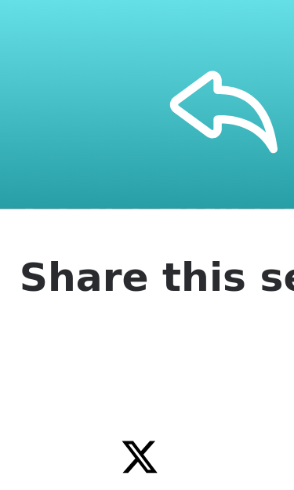
scroll to position [0, 0]
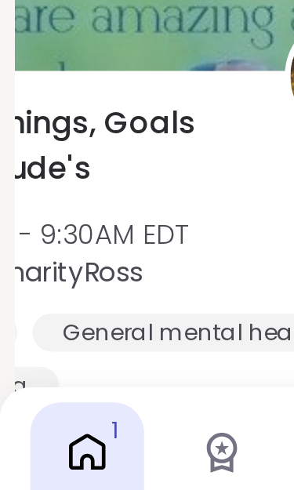
scroll to position [229, 0]
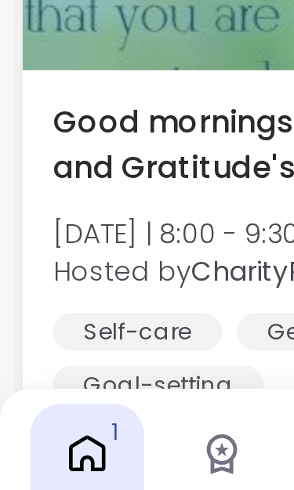
click at [98, 388] on div "General mental health" at bounding box center [164, 396] width 132 height 16
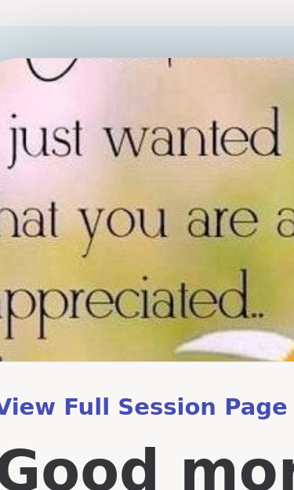
scroll to position [0, 0]
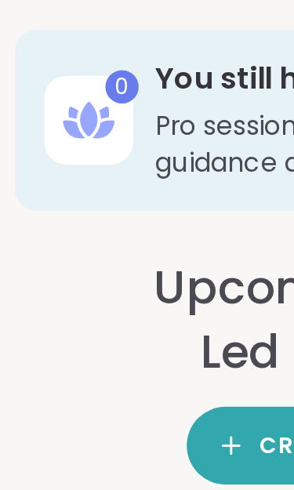
click at [104, 28] on h3 "You still have a Pro credit" at bounding box center [170, 33] width 209 height 17
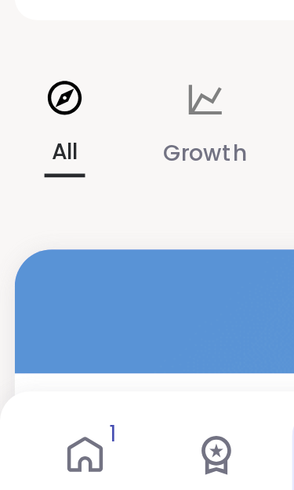
click at [22, 286] on icon at bounding box center [27, 294] width 17 height 17
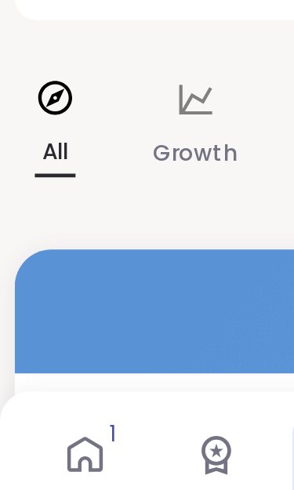
click at [23, 308] on p "All" at bounding box center [23, 318] width 17 height 20
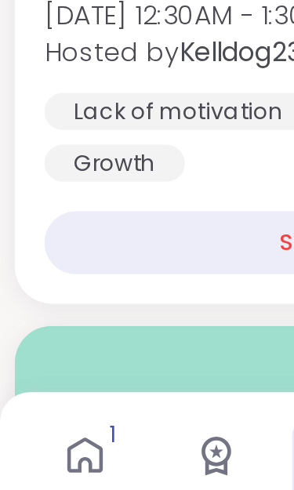
scroll to position [453, 0]
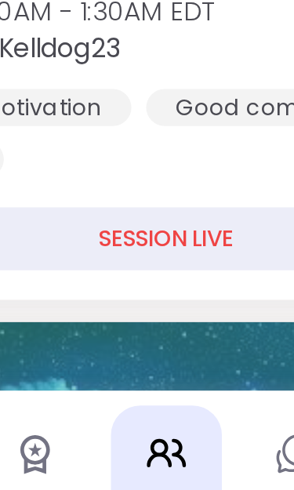
click at [92, 341] on div "SESSION LIVE" at bounding box center [147, 354] width 256 height 27
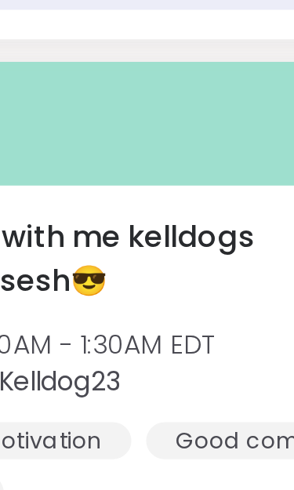
scroll to position [565, 0]
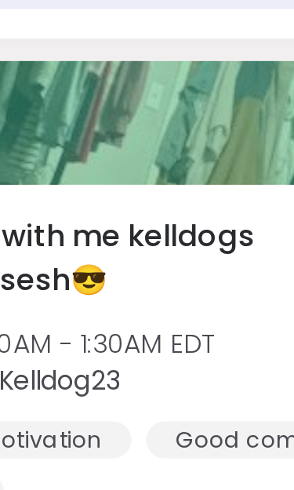
click at [89, 97] on span "organize with me kelldogs hangout sesh😎" at bounding box center [112, 111] width 186 height 38
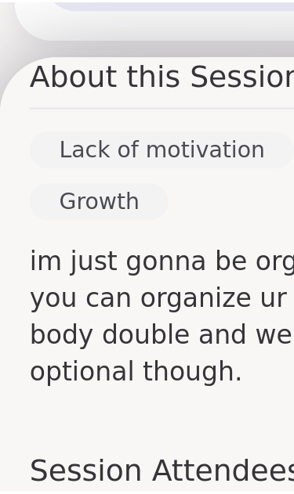
scroll to position [403, 0]
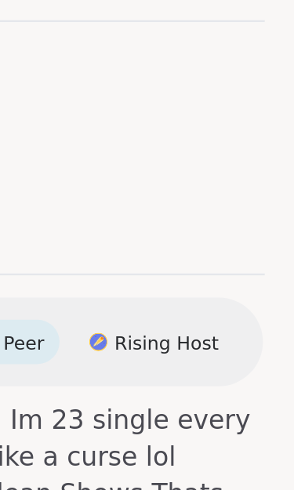
click at [99, 330] on div "Kelldog23 Bright Peer Rising Host" at bounding box center [147, 349] width 268 height 38
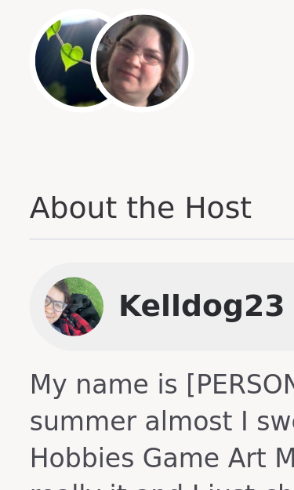
click at [83, 339] on span "Kelldog23" at bounding box center [85, 348] width 70 height 19
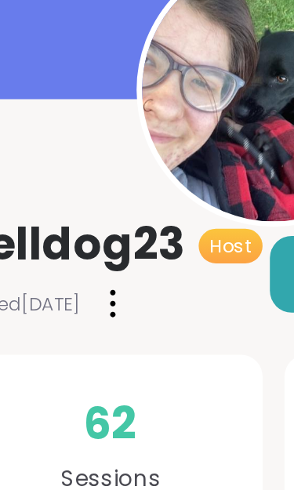
scroll to position [66, 0]
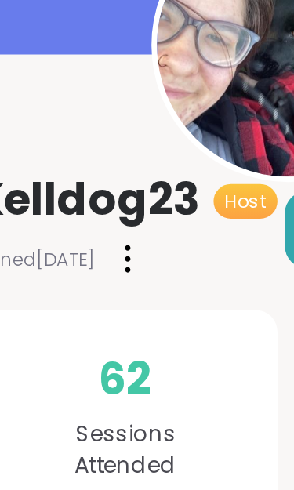
click at [70, 205] on div at bounding box center [78, 217] width 16 height 25
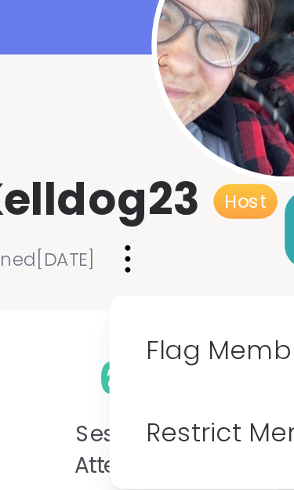
click at [13, 240] on div "62 Sessions Attended" at bounding box center [78, 284] width 130 height 89
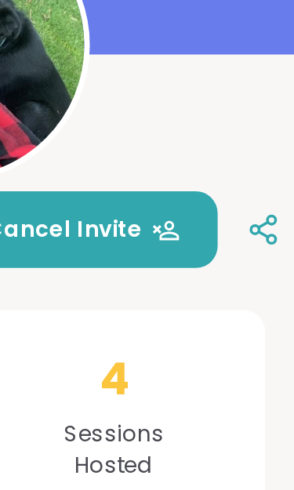
click at [152, 240] on div "4 Sessions Hosted" at bounding box center [217, 284] width 130 height 89
click at [195, 287] on span "Sessions Hosted" at bounding box center [216, 300] width 43 height 27
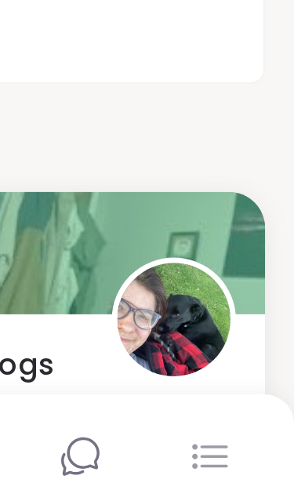
scroll to position [1668, 0]
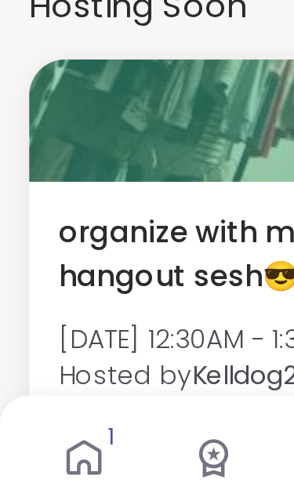
click at [107, 403] on b "Kelldog23" at bounding box center [108, 411] width 52 height 16
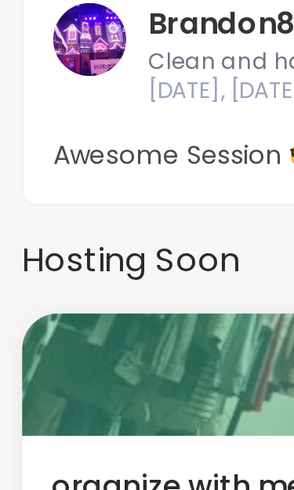
click at [79, 340] on span "organize with me kelldogs hangout sesh😎" at bounding box center [111, 359] width 173 height 38
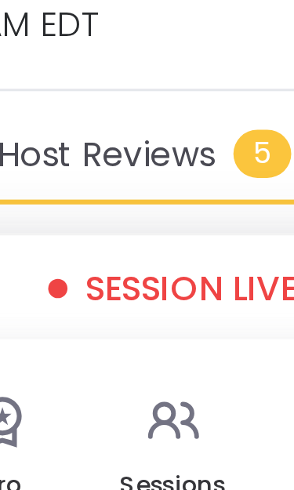
scroll to position [186, 0]
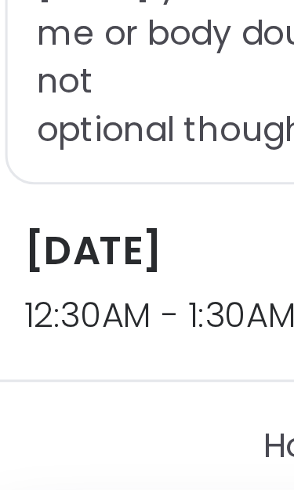
click at [71, 308] on span "12:30AM - 1:30AM EDT" at bounding box center [95, 316] width 164 height 16
click at [79, 286] on h3 "[DATE]" at bounding box center [95, 295] width 164 height 19
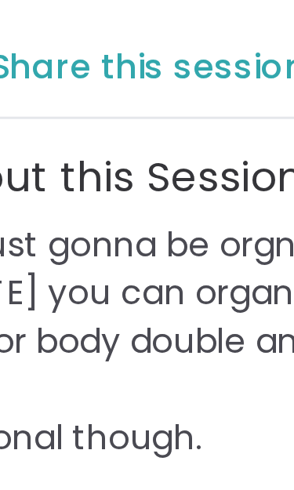
click at [75, 161] on h2 "About this Session" at bounding box center [77, 171] width 123 height 20
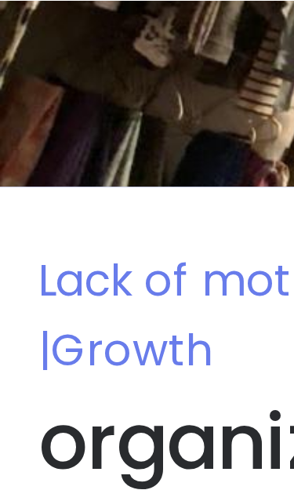
scroll to position [27, 0]
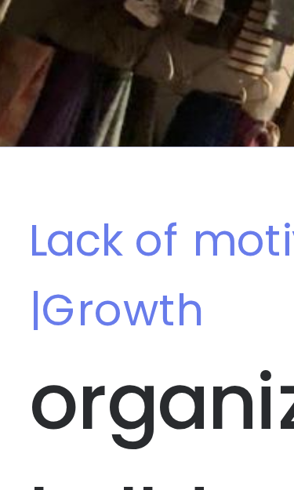
click at [81, 81] on span "Lack of motivation |" at bounding box center [81, 91] width 137 height 20
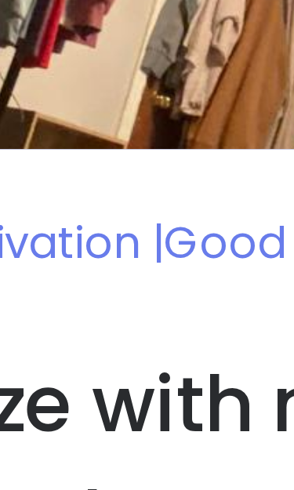
scroll to position [0, 0]
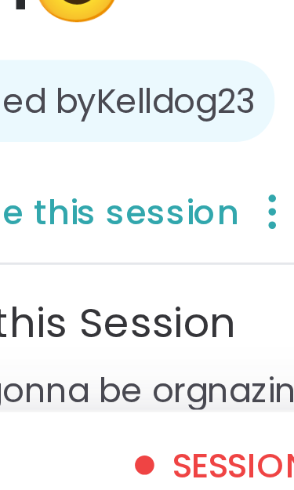
click at [58, 347] on h2 "About this Session" at bounding box center [77, 357] width 123 height 20
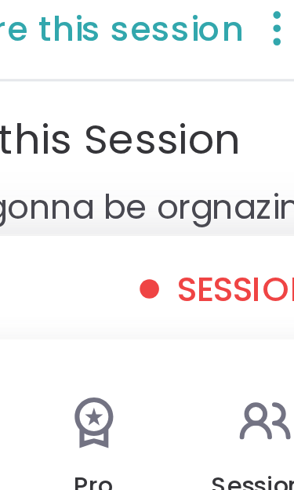
scroll to position [31, 0]
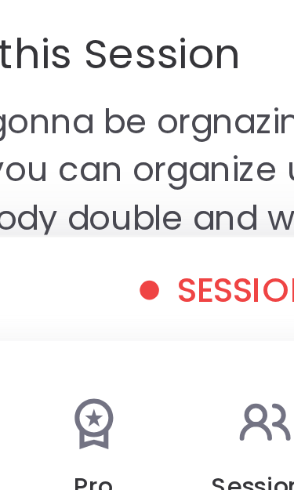
click at [48, 395] on div "Session live" at bounding box center [146, 403] width 267 height 16
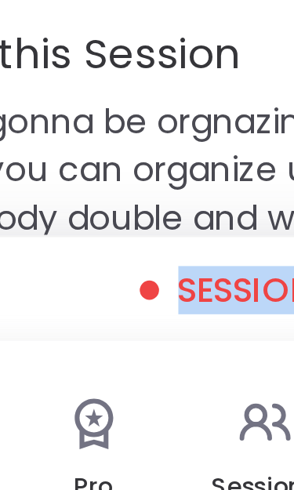
click at [14, 419] on div "Home 1 Pro Sessions Chat More" at bounding box center [147, 454] width 294 height 70
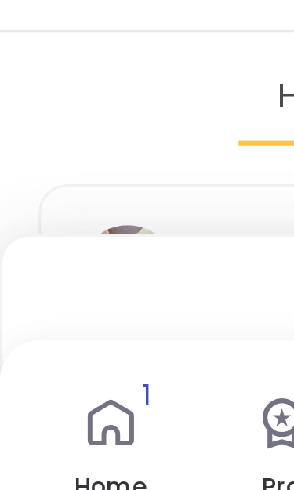
scroll to position [229, 0]
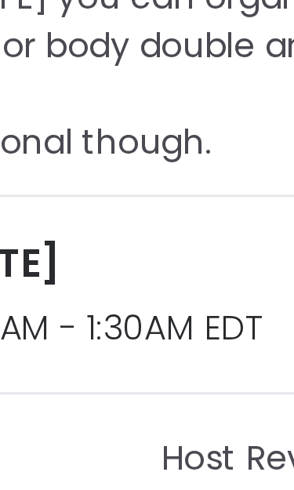
click at [54, 243] on h3 "[DATE]" at bounding box center [95, 252] width 164 height 19
click at [69, 265] on span "12:30AM - 1:30AM EDT" at bounding box center [95, 273] width 164 height 16
click at [63, 243] on h3 "Monday, Sep 08" at bounding box center [95, 252] width 164 height 19
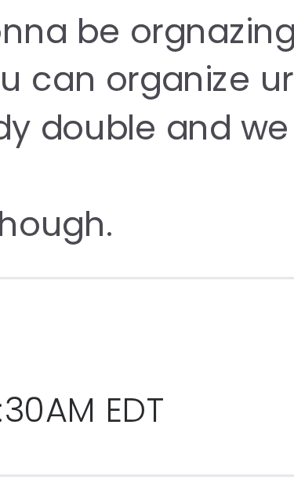
scroll to position [362, 0]
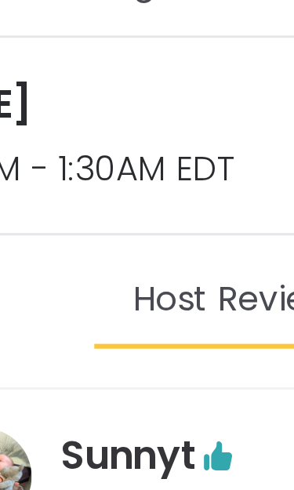
click at [54, 132] on span "12:30AM - 1:30AM EDT" at bounding box center [95, 140] width 164 height 16
click at [49, 110] on h3 "Monday, Sep 08" at bounding box center [95, 119] width 164 height 19
click at [90, 174] on span "Host Reviews" at bounding box center [125, 182] width 70 height 16
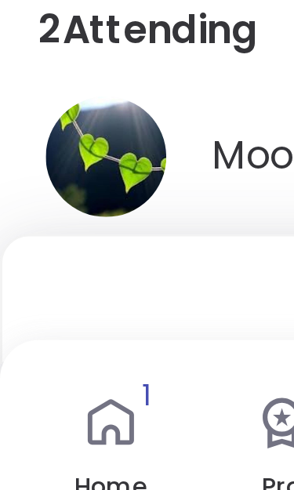
scroll to position [1062, 0]
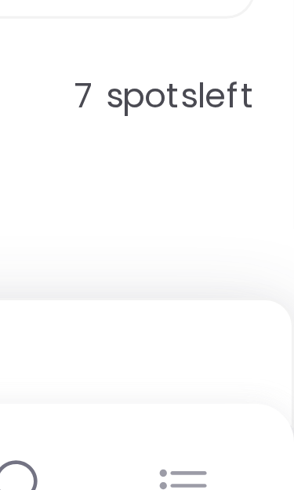
click at [222, 311] on span "7 spots left" at bounding box center [251, 319] width 59 height 16
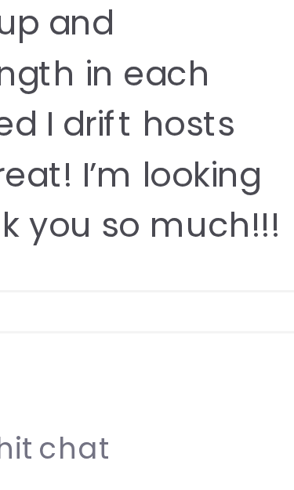
scroll to position [1147, 0]
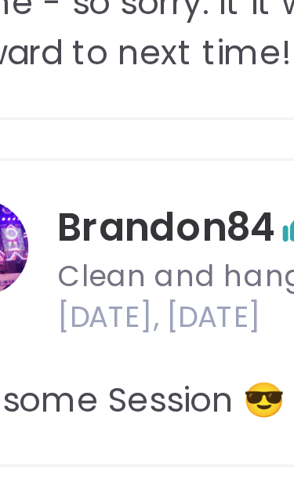
click at [63, 179] on span "Awesome Session 😎" at bounding box center [147, 187] width 242 height 16
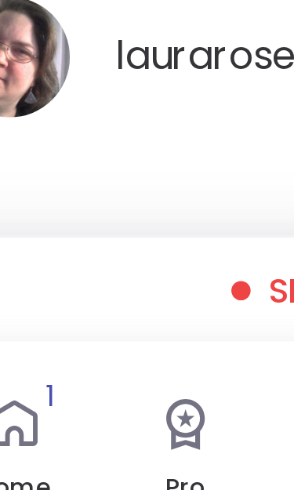
scroll to position [1158, 0]
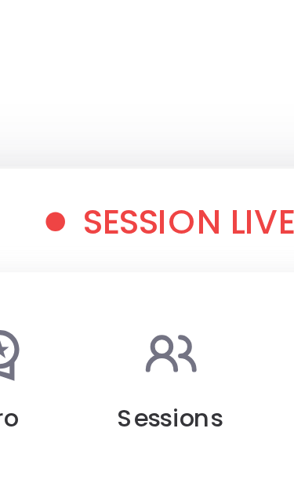
click at [119, 395] on span "Session live" at bounding box center [153, 403] width 69 height 16
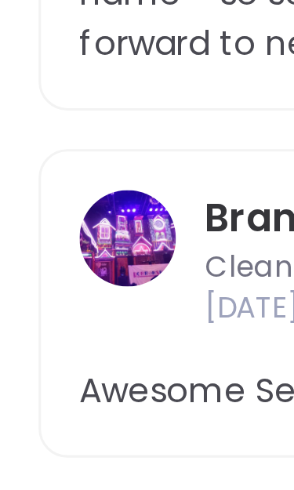
click at [74, 168] on span "Awesome Session 😎" at bounding box center [147, 176] width 242 height 16
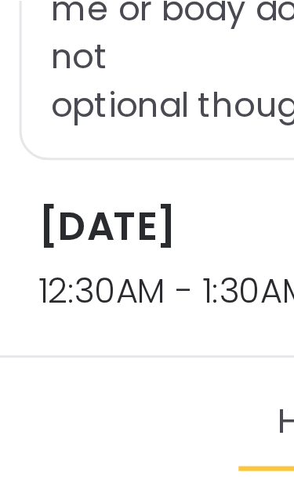
scroll to position [406, 0]
click at [70, 71] on h3 "[DATE]" at bounding box center [95, 74] width 164 height 19
click at [82, 92] on span "12:30AM - 1:30AM EDT" at bounding box center [95, 95] width 164 height 16
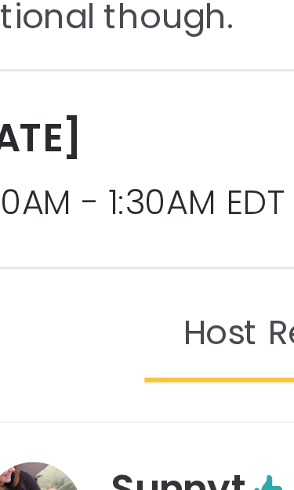
click at [84, 129] on div "Host Reviews 5" at bounding box center [138, 141] width 121 height 24
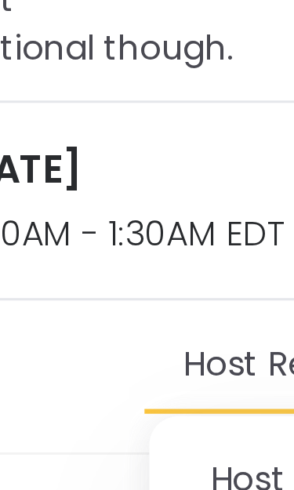
click at [90, 146] on span "Host Reviews" at bounding box center [125, 137] width 70 height 16
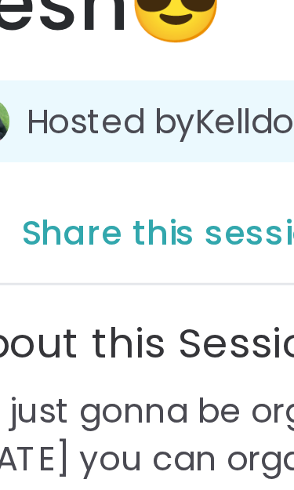
scroll to position [245, 0]
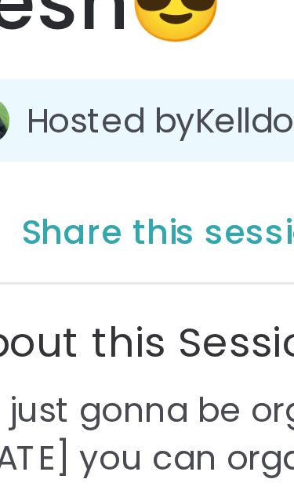
click at [75, 74] on span "Share this session" at bounding box center [89, 75] width 103 height 16
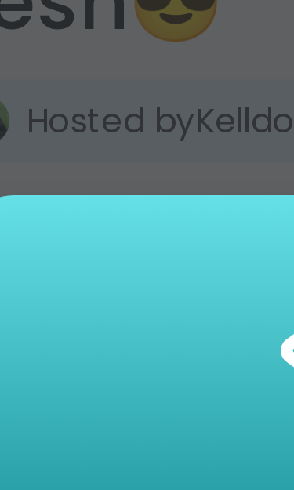
scroll to position [244, 0]
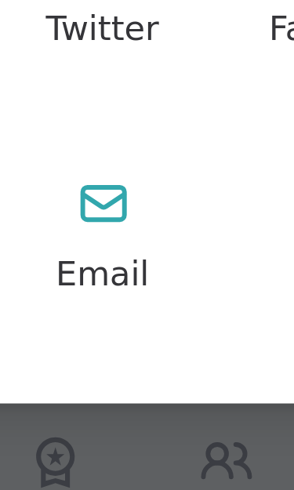
click at [100, 356] on icon at bounding box center [106, 361] width 13 height 10
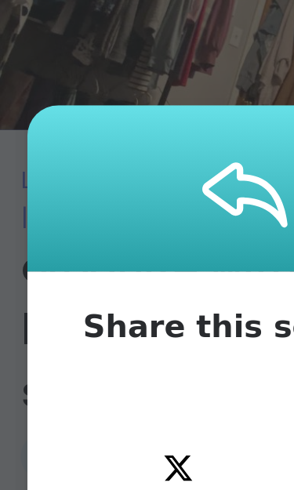
scroll to position [0, 0]
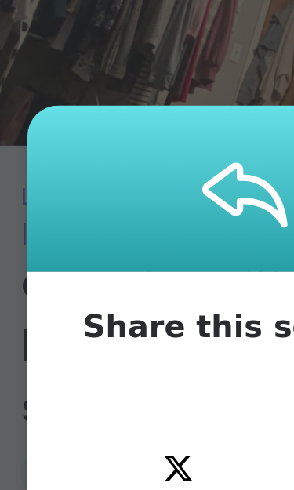
click at [109, 274] on icon "twitter" at bounding box center [107, 282] width 19 height 19
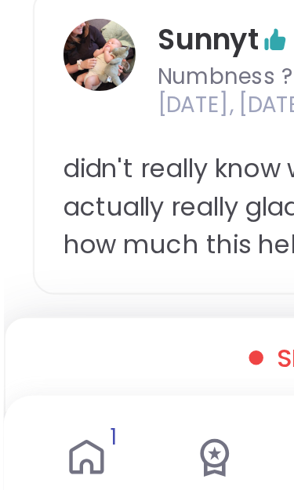
scroll to position [331, 0]
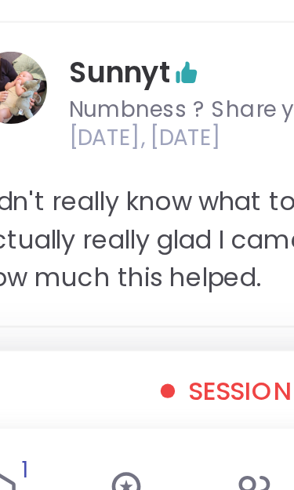
click at [107, 399] on div at bounding box center [110, 402] width 6 height 6
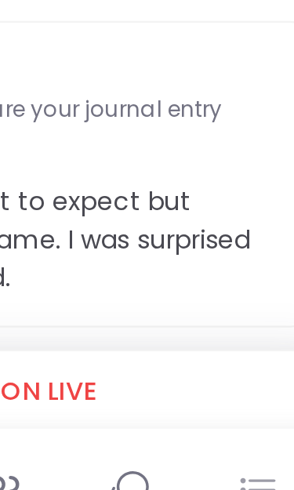
click at [119, 395] on span "Session live" at bounding box center [153, 403] width 69 height 16
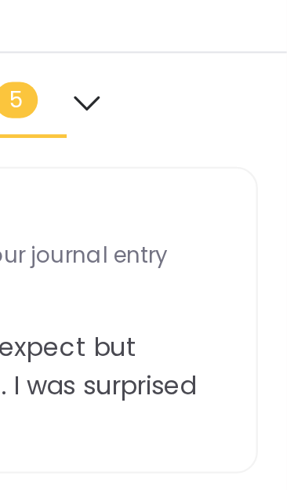
scroll to position [500, 0]
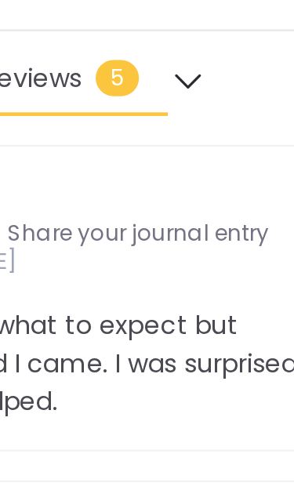
click at [167, 35] on span "5" at bounding box center [176, 43] width 19 height 16
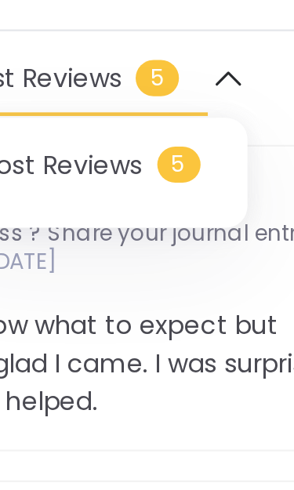
click at [103, 35] on div "Host Reviews 5 Host Reviews 5" at bounding box center [147, 47] width 294 height 24
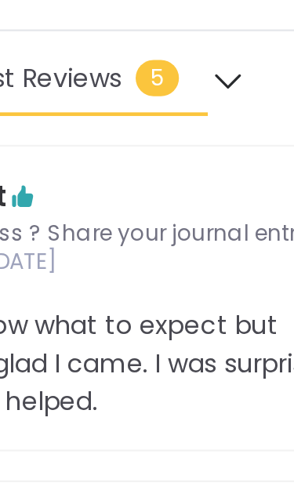
click at [198, 38] on icon at bounding box center [206, 43] width 17 height 11
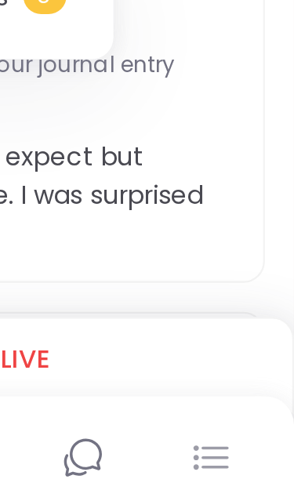
scroll to position [355, 0]
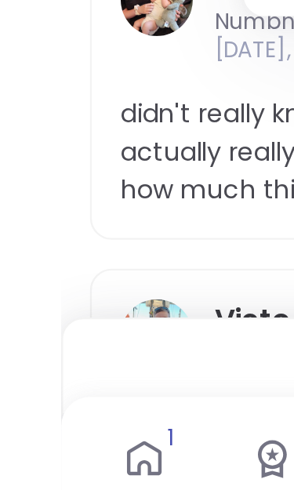
click at [156, 154] on html "dpetronis 0 Pro credits dpetronis 0 Pro credits Profile Membership Settings Hel…" at bounding box center [147, 471] width 294 height 1653
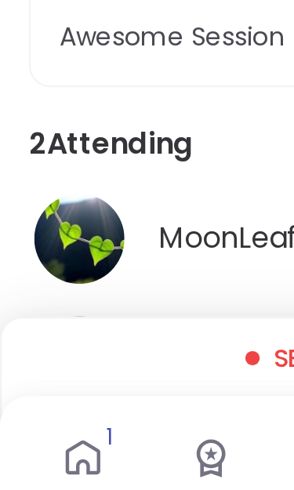
scroll to position [1158, 0]
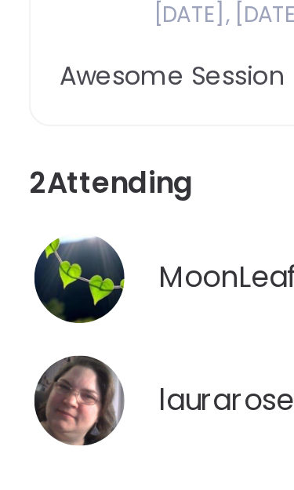
click at [106, 168] on span "Awesome Session 😎" at bounding box center [147, 176] width 242 height 16
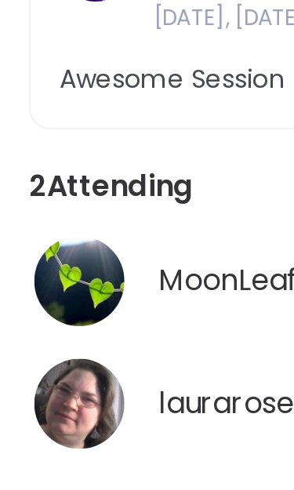
click at [98, 168] on span "Awesome Session 😎" at bounding box center [147, 176] width 242 height 16
click at [102, 214] on div "2 Attending 7 spots left" at bounding box center [147, 223] width 269 height 19
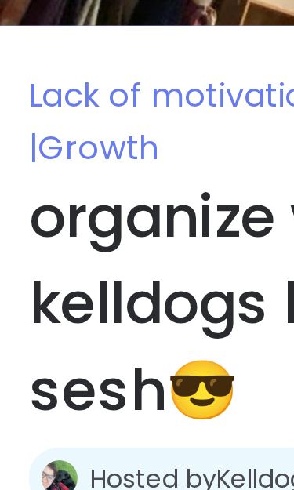
scroll to position [63, 0]
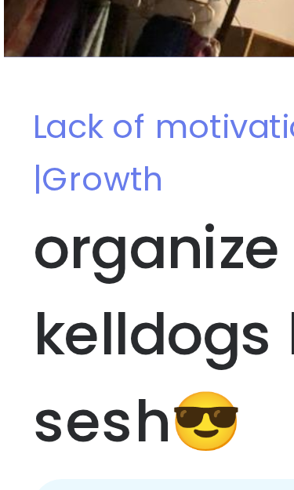
click at [91, 186] on h1 "organize with me kelldogs hangout sesh😎" at bounding box center [147, 145] width 269 height 113
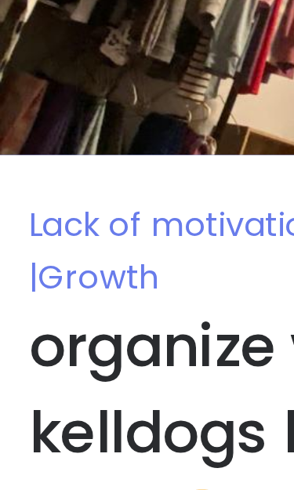
scroll to position [0, 0]
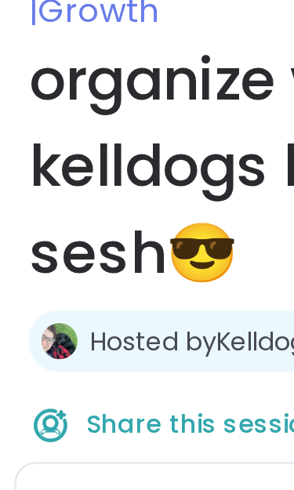
click at [112, 276] on link "Hosted by Kelldog23" at bounding box center [92, 284] width 107 height 16
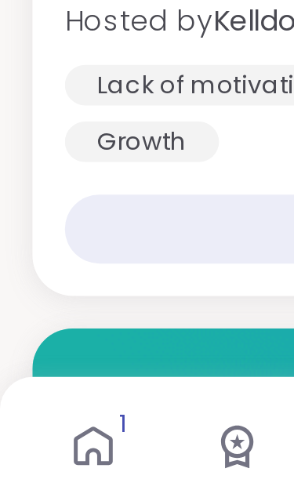
scroll to position [1801, 0]
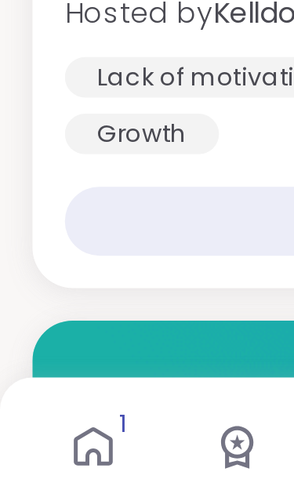
click at [89, 397] on div at bounding box center [147, 423] width 269 height 52
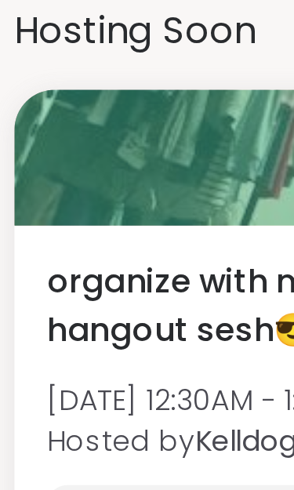
click at [76, 295] on div "Lack of motivation" at bounding box center [82, 303] width 114 height 16
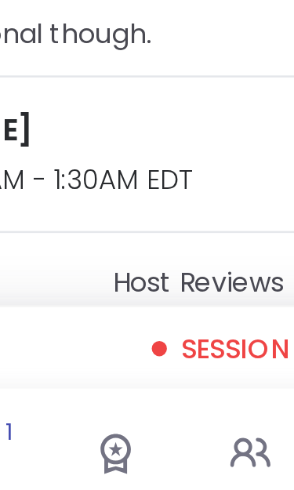
scroll to position [201, 0]
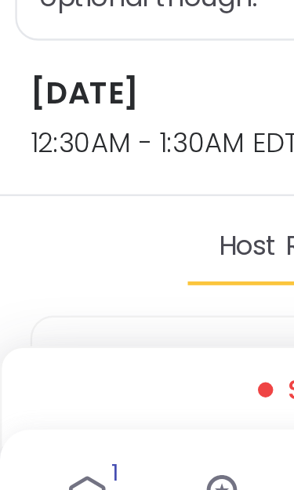
click at [81, 293] on span "12:30AM - 1:30AM EDT" at bounding box center [95, 301] width 164 height 16
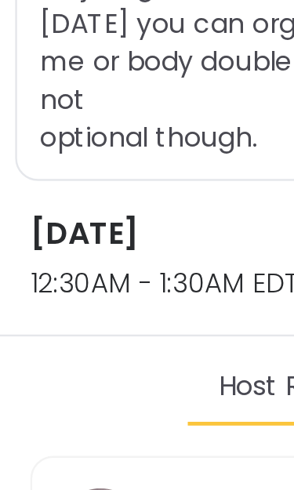
scroll to position [384, 0]
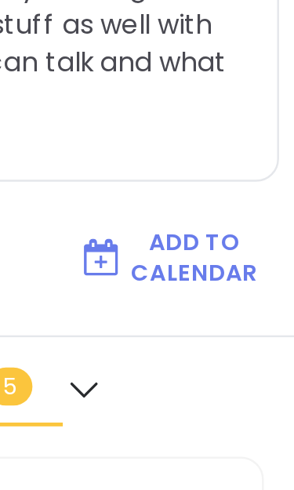
click at [226, 108] on span "Add to Calendar" at bounding box center [252, 106] width 52 height 25
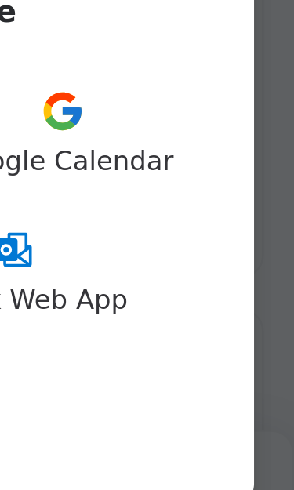
click at [137, 358] on icon at bounding box center [146, 367] width 19 height 19
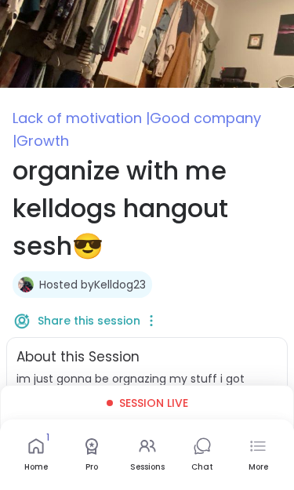
scroll to position [8, 0]
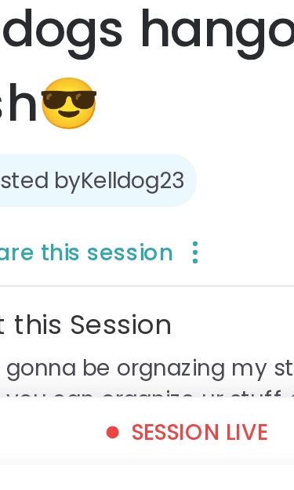
click at [119, 395] on span "Session live" at bounding box center [153, 403] width 69 height 16
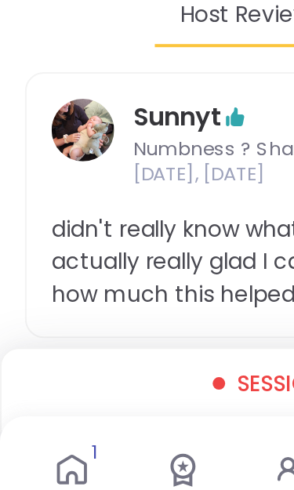
scroll to position [326, 0]
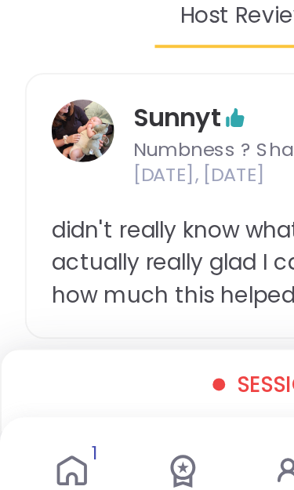
click at [129, 395] on span "Session live" at bounding box center [153, 403] width 69 height 16
click at [124, 395] on span "Session live" at bounding box center [153, 403] width 69 height 16
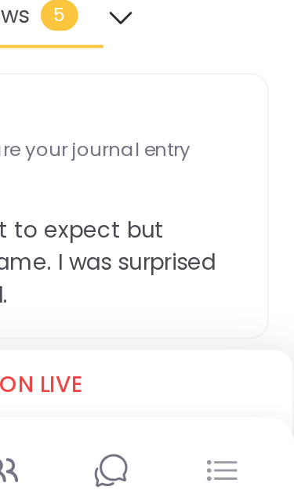
click at [250, 449] on icon at bounding box center [251, 450] width 2 height 2
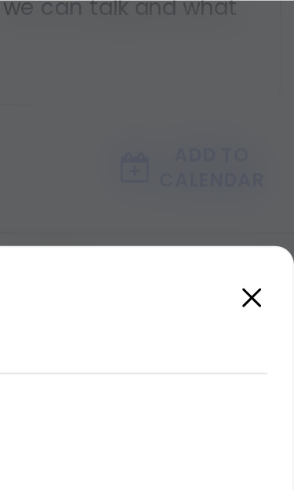
scroll to position [406, 0]
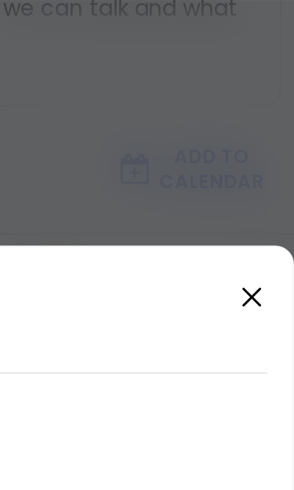
click at [263, 150] on icon at bounding box center [272, 148] width 19 height 19
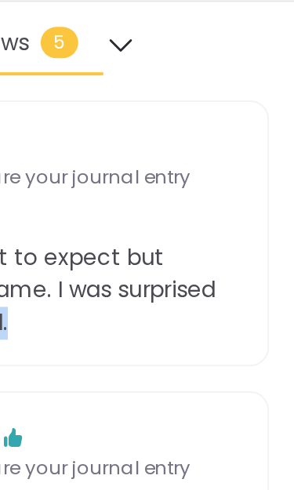
click at [107, 313] on div "Victoria3174 Numbness ? Share your journal entry [DATE], [DATE] I love these se…" at bounding box center [147, 413] width 269 height 200
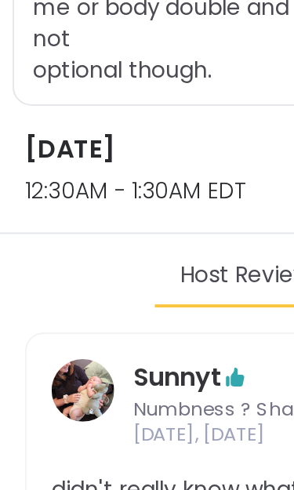
scroll to position [376, 0]
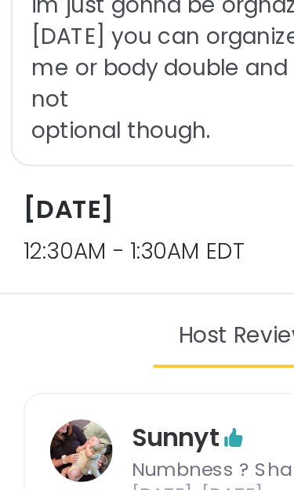
click at [96, 121] on span "12:30AM - 1:30AM EDT" at bounding box center [95, 125] width 164 height 16
click at [129, 167] on span "Host Reviews" at bounding box center [125, 168] width 70 height 16
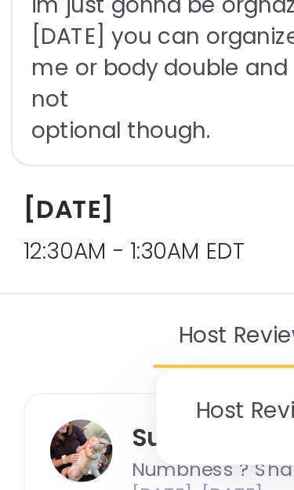
click at [84, 106] on h3 "Monday, Sep 08" at bounding box center [95, 105] width 164 height 19
click at [83, 105] on h3 "Monday, Sep 08" at bounding box center [95, 105] width 164 height 19
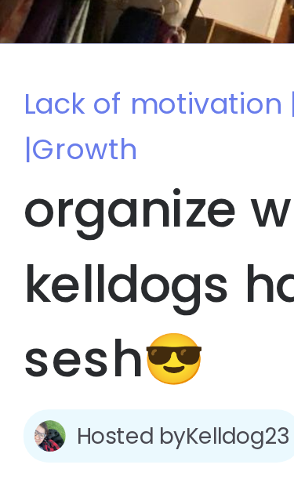
scroll to position [0, 0]
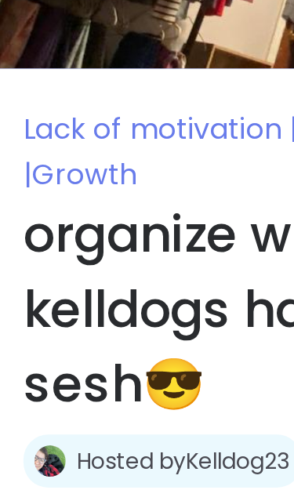
click at [77, 162] on h1 "organize with me kelldogs hangout sesh😎" at bounding box center [147, 208] width 269 height 113
click at [121, 276] on link "Hosted by Kelldog23" at bounding box center [92, 284] width 107 height 16
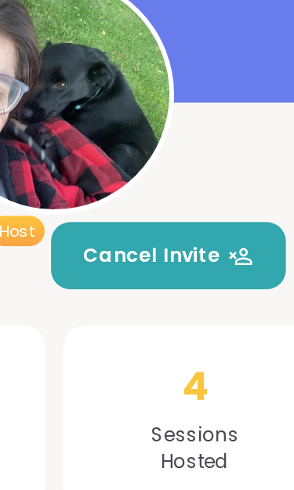
click at [210, 321] on span "4" at bounding box center [216, 335] width 13 height 28
click at [152, 305] on div "4 Sessions Hosted" at bounding box center [217, 349] width 130 height 89
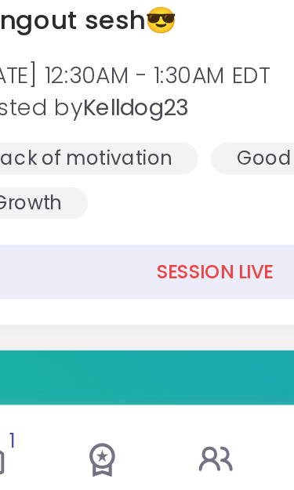
scroll to position [1809, 0]
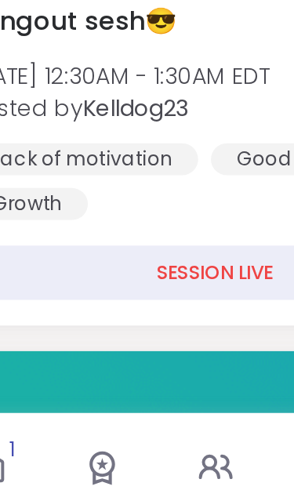
click at [115, 337] on div "SESSION LIVE" at bounding box center [147, 350] width 244 height 27
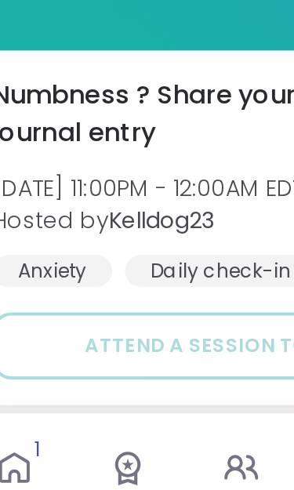
scroll to position [2010, 0]
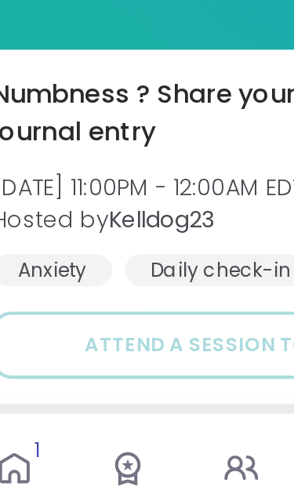
click at [108, 378] on span "Attend a session to unlock" at bounding box center [146, 385] width 153 height 14
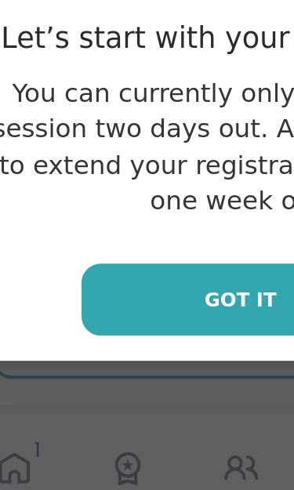
click at [129, 356] on span "Got it" at bounding box center [146, 363] width 35 height 14
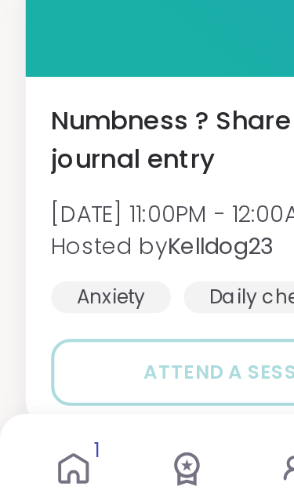
scroll to position [2235, 0]
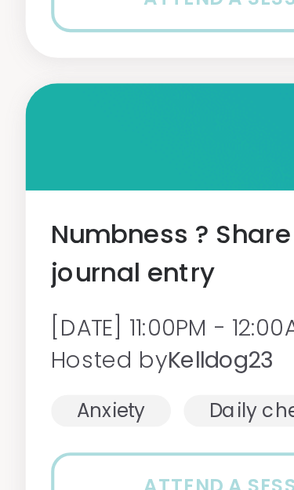
click at [102, 440] on div at bounding box center [147, 466] width 269 height 52
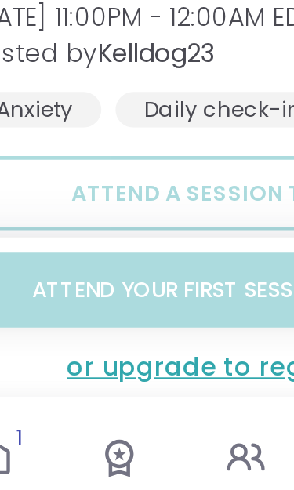
scroll to position [1302, 0]
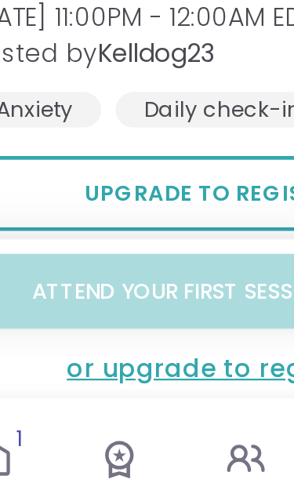
click at [96, 322] on span "Upgrade to register now" at bounding box center [147, 329] width 141 height 14
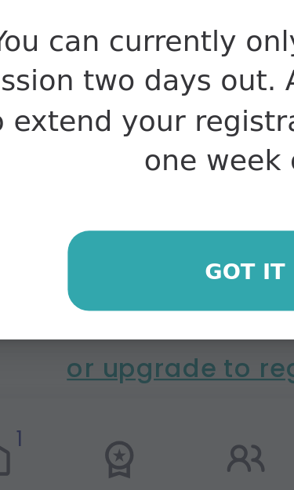
click at [129, 356] on span "Got it" at bounding box center [146, 363] width 35 height 14
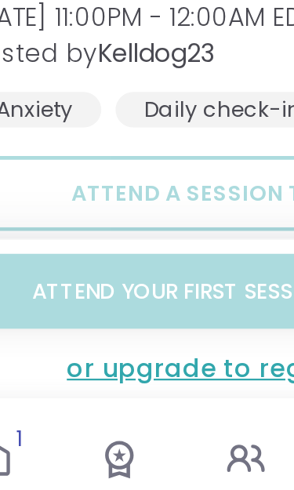
click at [100, 284] on div "Daily check-in" at bounding box center [137, 292] width 94 height 16
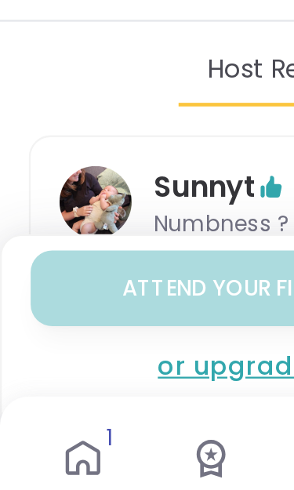
scroll to position [188, 0]
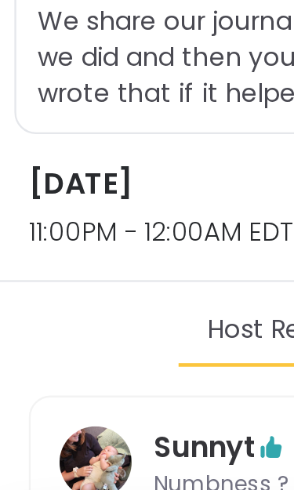
click at [96, 192] on h3 "[DATE]" at bounding box center [95, 201] width 164 height 19
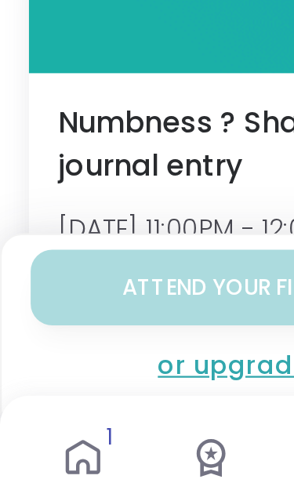
scroll to position [1208, 0]
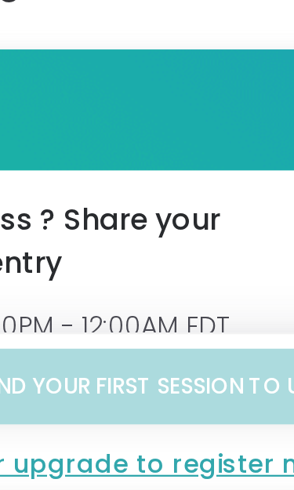
click at [78, 291] on span "Numbness ? Share your journal entry" at bounding box center [111, 310] width 173 height 38
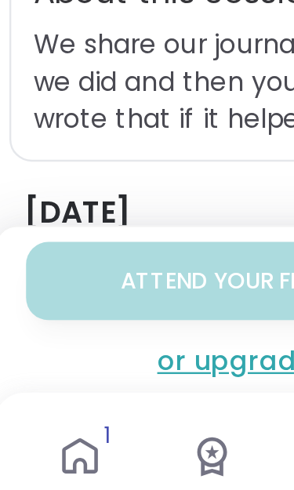
scroll to position [123, 0]
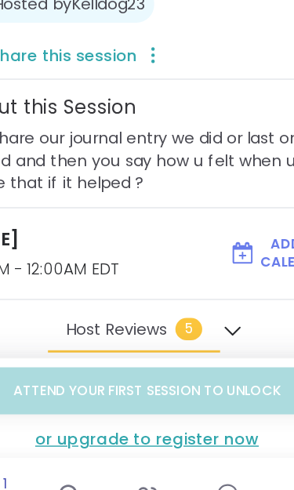
click at [51, 257] on h3 "[DATE]" at bounding box center [95, 266] width 164 height 19
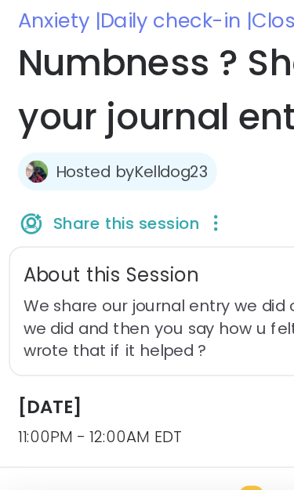
scroll to position [103, 0]
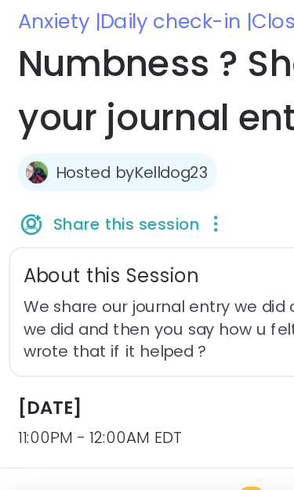
click at [148, 48] on h1 "Numbness ? Share your journal entry" at bounding box center [147, 63] width 269 height 75
click at [165, 7] on span "Daily check-in |" at bounding box center [123, 15] width 106 height 20
click at [143, 10] on span "Daily check-in |" at bounding box center [123, 15] width 106 height 20
click at [112, 194] on h2 "About this Session" at bounding box center [77, 193] width 123 height 20
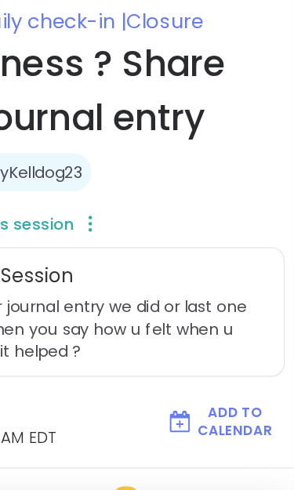
click at [176, 11] on span "Closure" at bounding box center [203, 15] width 54 height 20
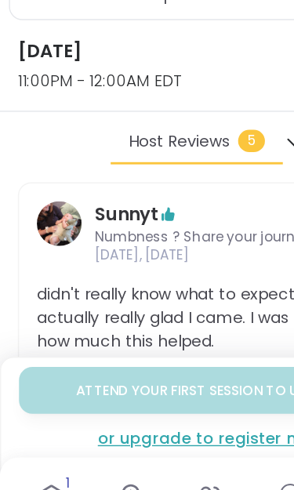
scroll to position [255, 0]
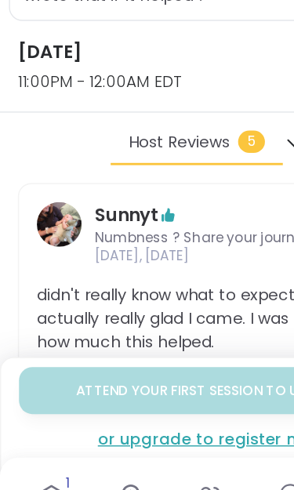
click at [168, 398] on div "or upgrade to register now" at bounding box center [146, 406] width 267 height 16
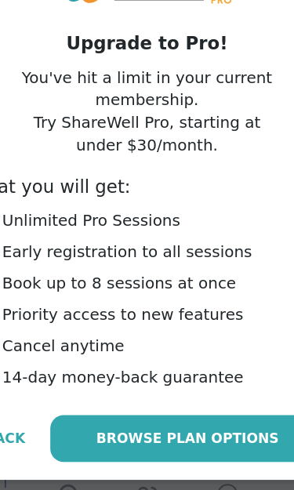
scroll to position [677, 0]
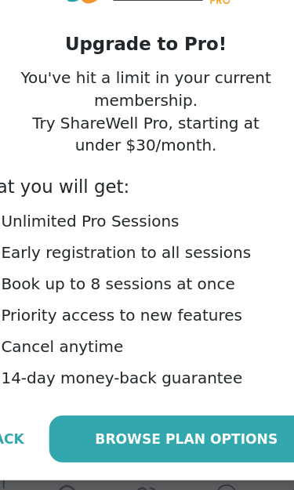
click at [148, 399] on span "Browse Plan Options" at bounding box center [175, 406] width 128 height 14
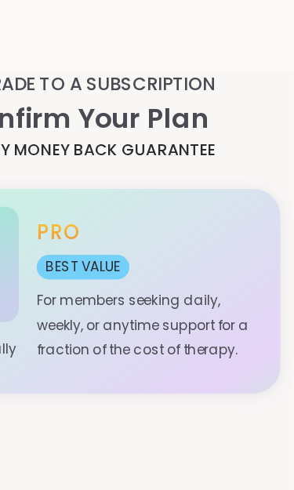
click at [114, 82] on h1 "Confirm Your Plan" at bounding box center [147, 83] width 294 height 28
click at [137, 63] on h2 "UPGRADE TO A SUBSCRIPTION" at bounding box center [147, 59] width 294 height 19
click at [114, 186] on span "BEST VALUE" at bounding box center [146, 187] width 65 height 17
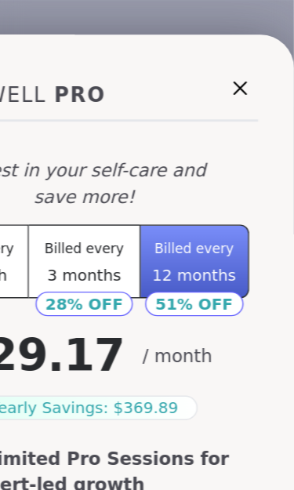
click at [196, 179] on span "Billed every" at bounding box center [224, 174] width 56 height 11
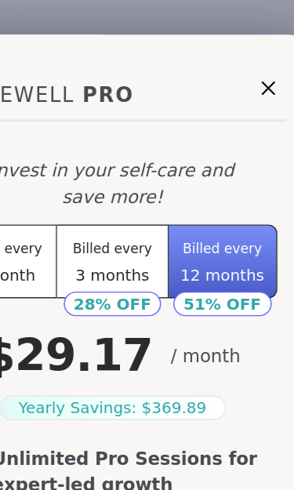
click at [81, 112] on p "Invest in your self-care and save more!" at bounding box center [146, 129] width 181 height 38
click at [119, 287] on div "Yearly Savings: $ 369.89" at bounding box center [146, 285] width 158 height 17
click at [100, 285] on div "Yearly Savings: $ 369.89" at bounding box center [146, 285] width 158 height 17
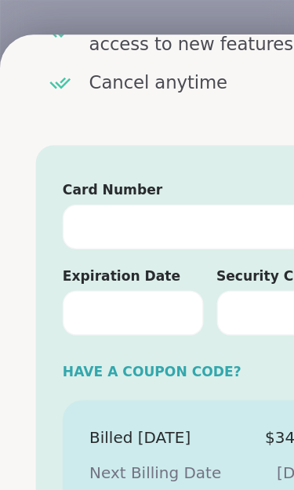
scroll to position [409, 0]
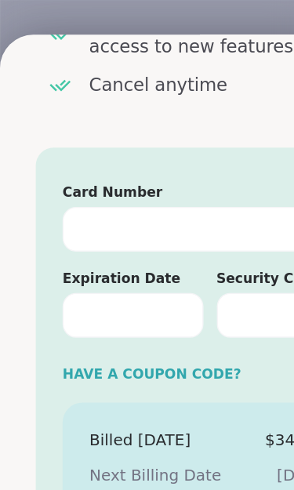
click at [140, 258] on div "Have a Coupon code?" at bounding box center [147, 262] width 206 height 14
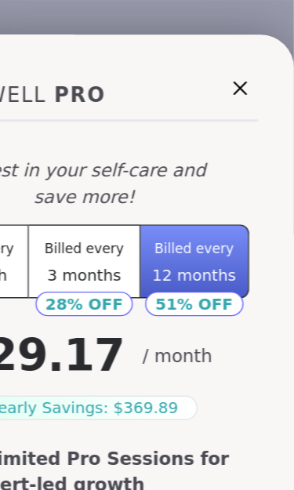
scroll to position [0, 0]
click at [247, 60] on icon at bounding box center [256, 61] width 19 height 19
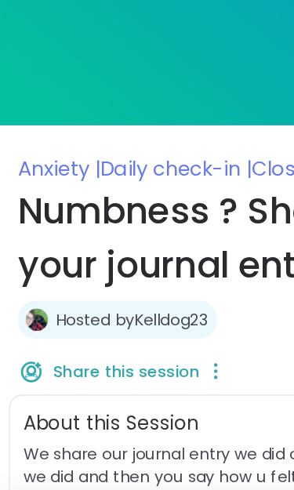
click at [129, 220] on link "Hosted by Kelldog23" at bounding box center [92, 224] width 107 height 16
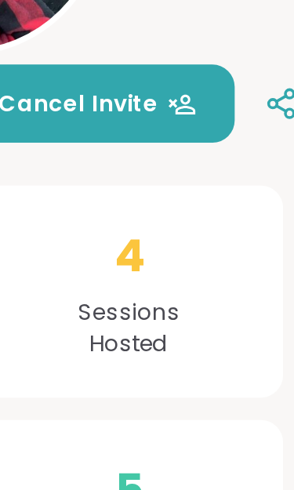
scroll to position [195, 0]
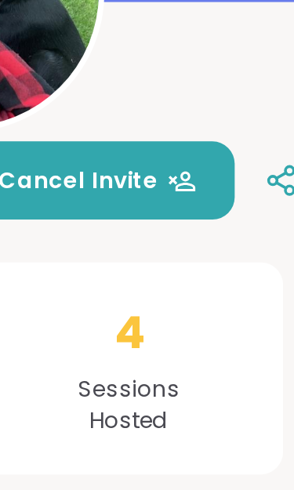
click at [195, 161] on span "Sessions Hosted" at bounding box center [216, 170] width 43 height 27
click at [210, 151] on span "4" at bounding box center [216, 140] width 13 height 28
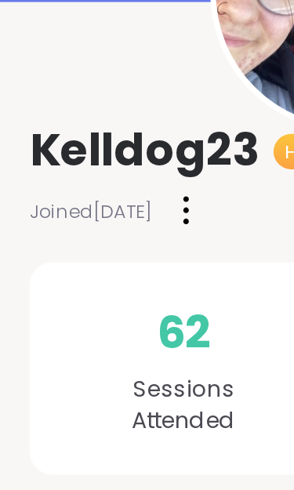
click at [71, 66] on span "Kelldog23" at bounding box center [61, 63] width 96 height 25
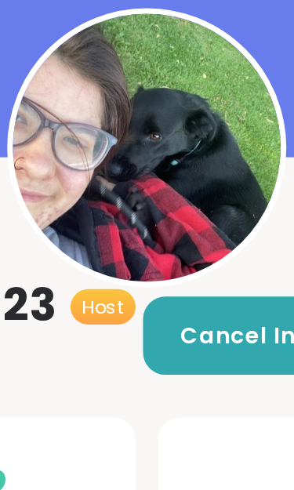
scroll to position [128, 0]
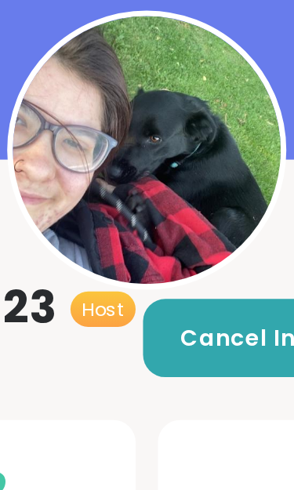
click at [91, 66] on img at bounding box center [147, 63] width 113 height 113
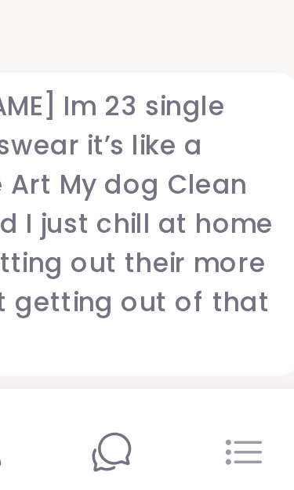
click at [248, 436] on icon at bounding box center [257, 445] width 19 height 19
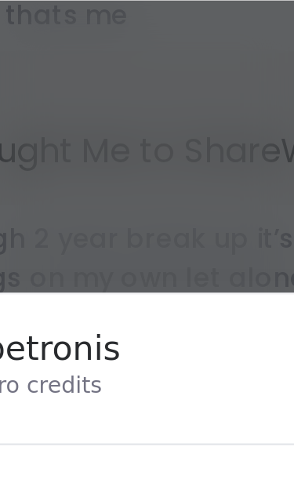
scroll to position [598, 0]
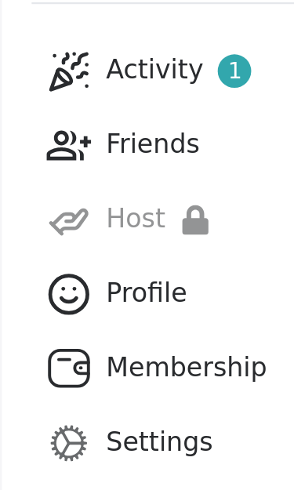
click at [96, 209] on span "1" at bounding box center [99, 215] width 6 height 13
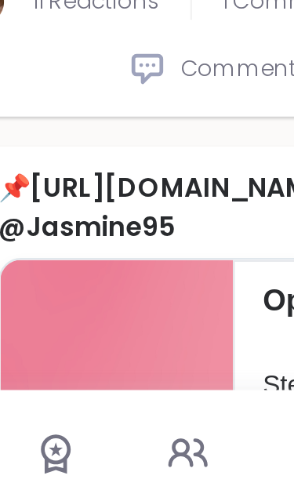
scroll to position [419, 0]
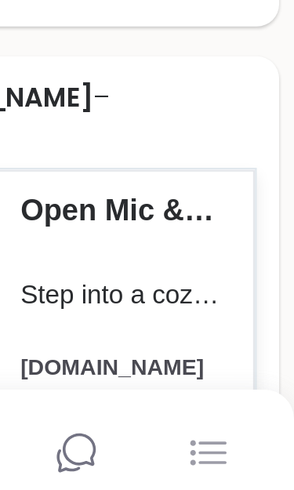
click at [179, 372] on p "Step into a cozy, judgment-free space where creativity and connection come aliv…" at bounding box center [222, 380] width 86 height 16
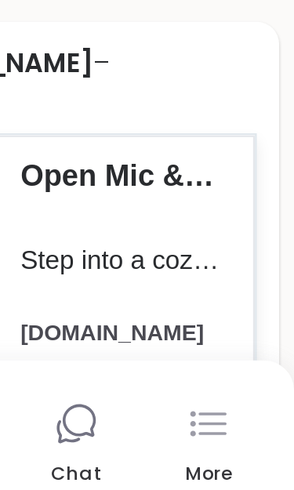
click at [81, 286] on link "https://sharewellnow.com/session/62a1b7f5-64cc-40fd-98ba-5cc5985f0f8e" at bounding box center [145, 294] width 128 height 16
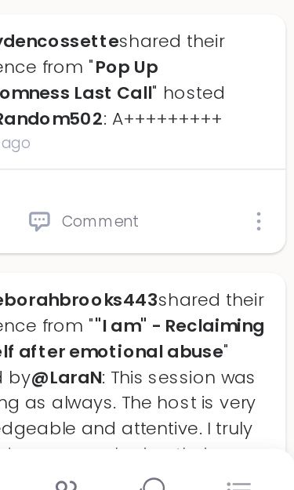
scroll to position [1716, 0]
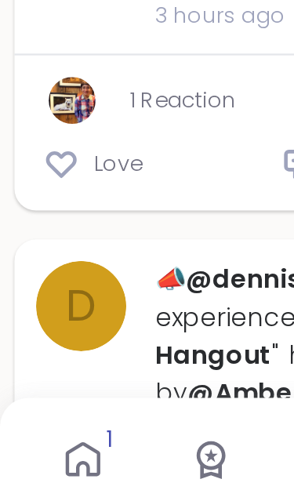
scroll to position [4179, 0]
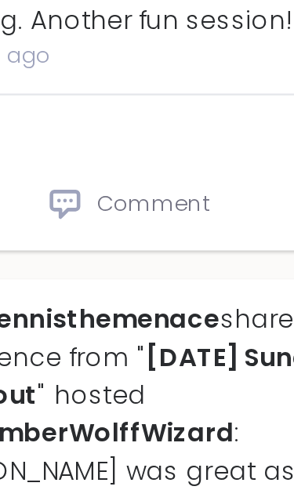
type textarea "*"
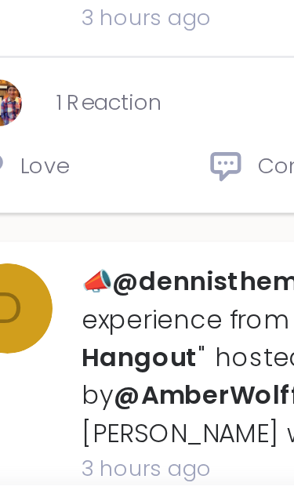
click at [141, 440] on icon at bounding box center [144, 443] width 6 height 6
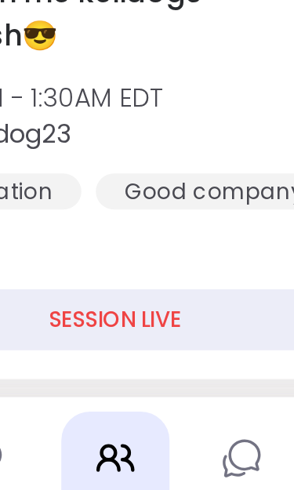
scroll to position [214, 0]
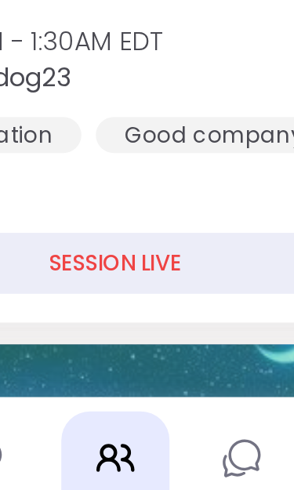
click at [73, 348] on div "SESSION LIVE" at bounding box center [147, 361] width 256 height 27
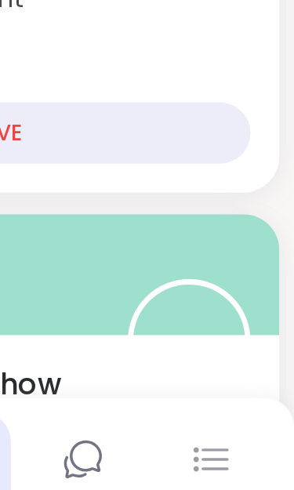
scroll to position [500, 0]
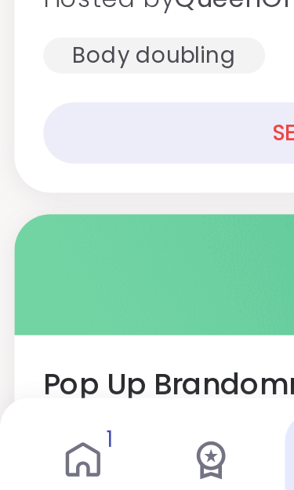
click at [114, 291] on div "SESSION LIVE" at bounding box center [147, 304] width 256 height 27
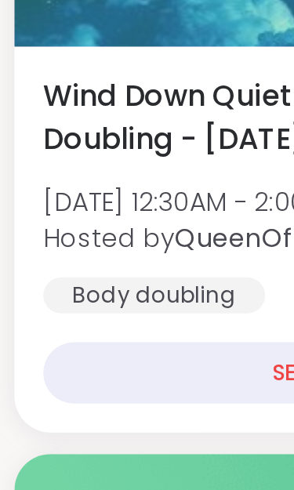
click at [47, 175] on span "Wind Down Quiet Body Doubling - Sunday" at bounding box center [112, 194] width 186 height 38
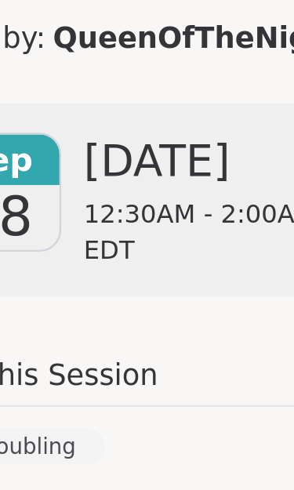
scroll to position [141, 0]
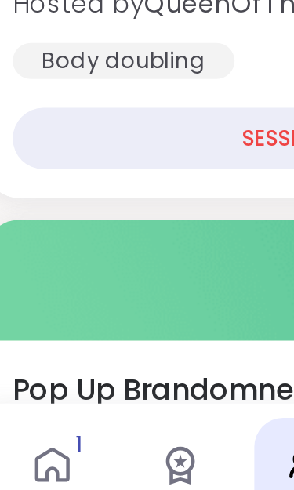
click at [62, 262] on div "Body doubling" at bounding box center [67, 270] width 96 height 16
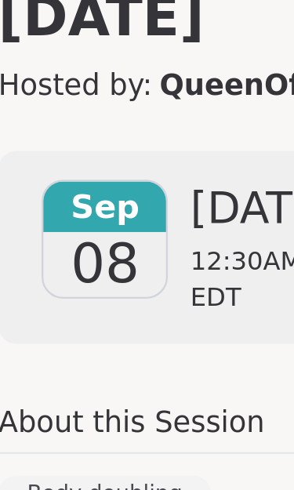
click at [113, 322] on div "Monday 12:30AM - 2:00AM EDT" at bounding box center [158, 351] width 124 height 59
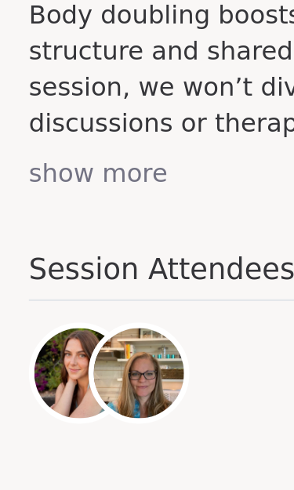
scroll to position [572, 0]
click at [93, 355] on h4 "Session Attendees" at bounding box center [147, 366] width 269 height 23
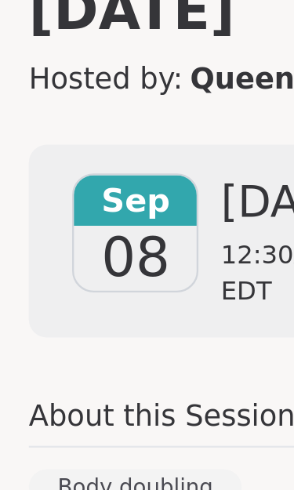
scroll to position [0, 0]
click at [60, 345] on span "08" at bounding box center [59, 359] width 30 height 28
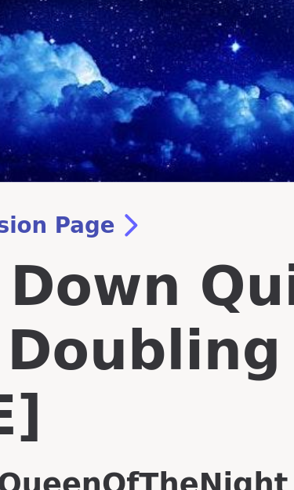
click at [96, 181] on h3 "Wind Down Quiet Body Doubling - Sunday" at bounding box center [147, 223] width 269 height 85
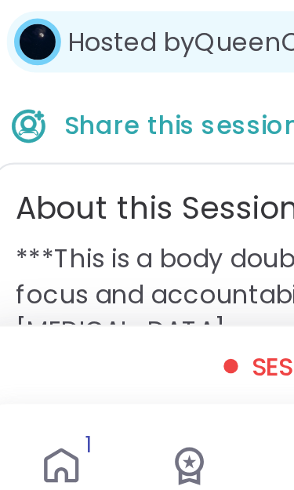
click at [108, 395] on div "Session live" at bounding box center [146, 403] width 267 height 16
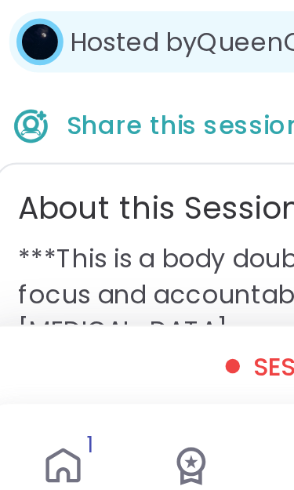
click at [107, 254] on link "Hosted by QueenOfTheNight" at bounding box center [117, 262] width 156 height 16
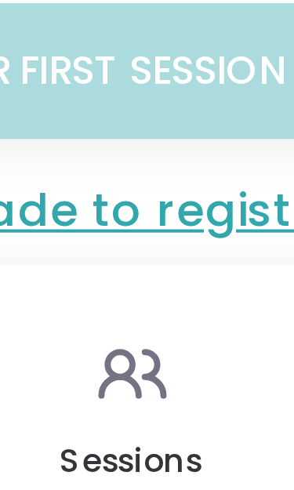
scroll to position [410, 0]
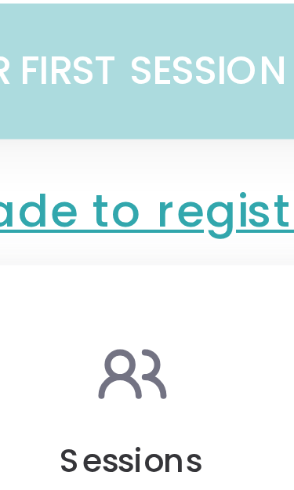
click at [59, 398] on div "or upgrade to register now" at bounding box center [146, 406] width 267 height 16
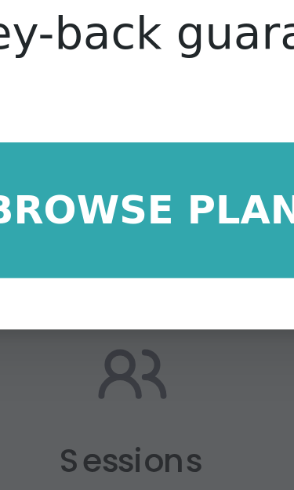
click at [111, 399] on span "Browse Plan Options" at bounding box center [175, 406] width 128 height 14
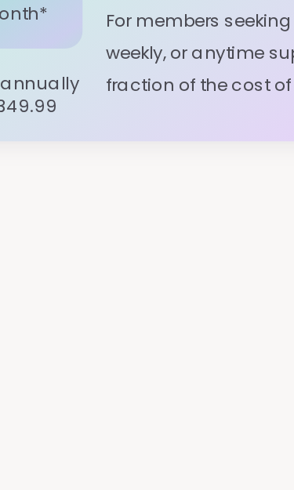
scroll to position [50, 0]
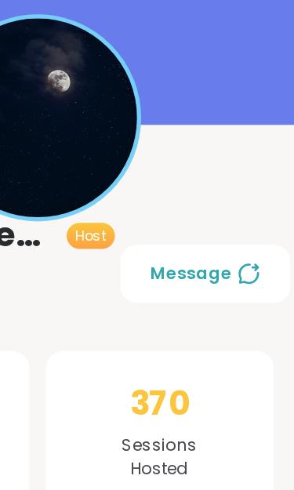
scroll to position [21, 1]
